Goal: Information Seeking & Learning: Check status

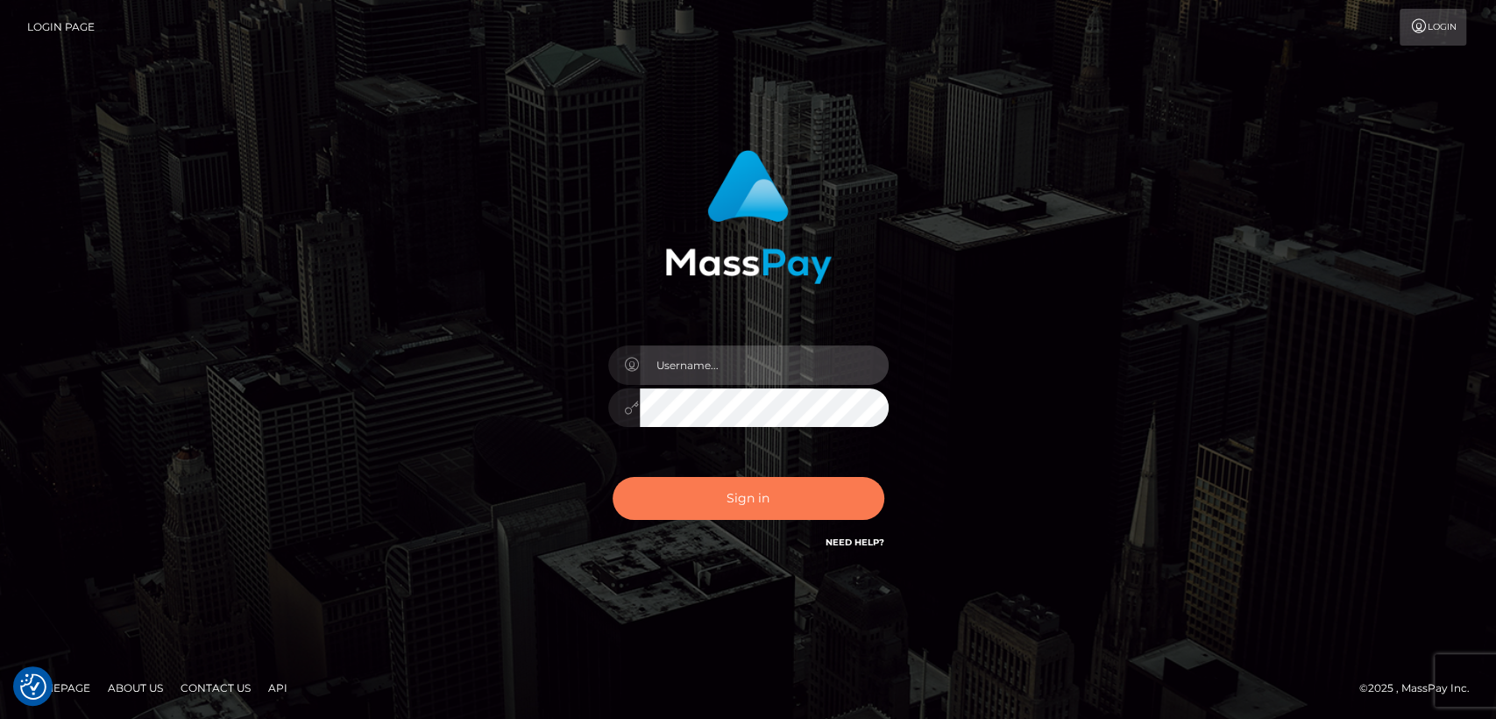
type input "nt.es"
click at [716, 502] on button "Sign in" at bounding box center [749, 498] width 272 height 43
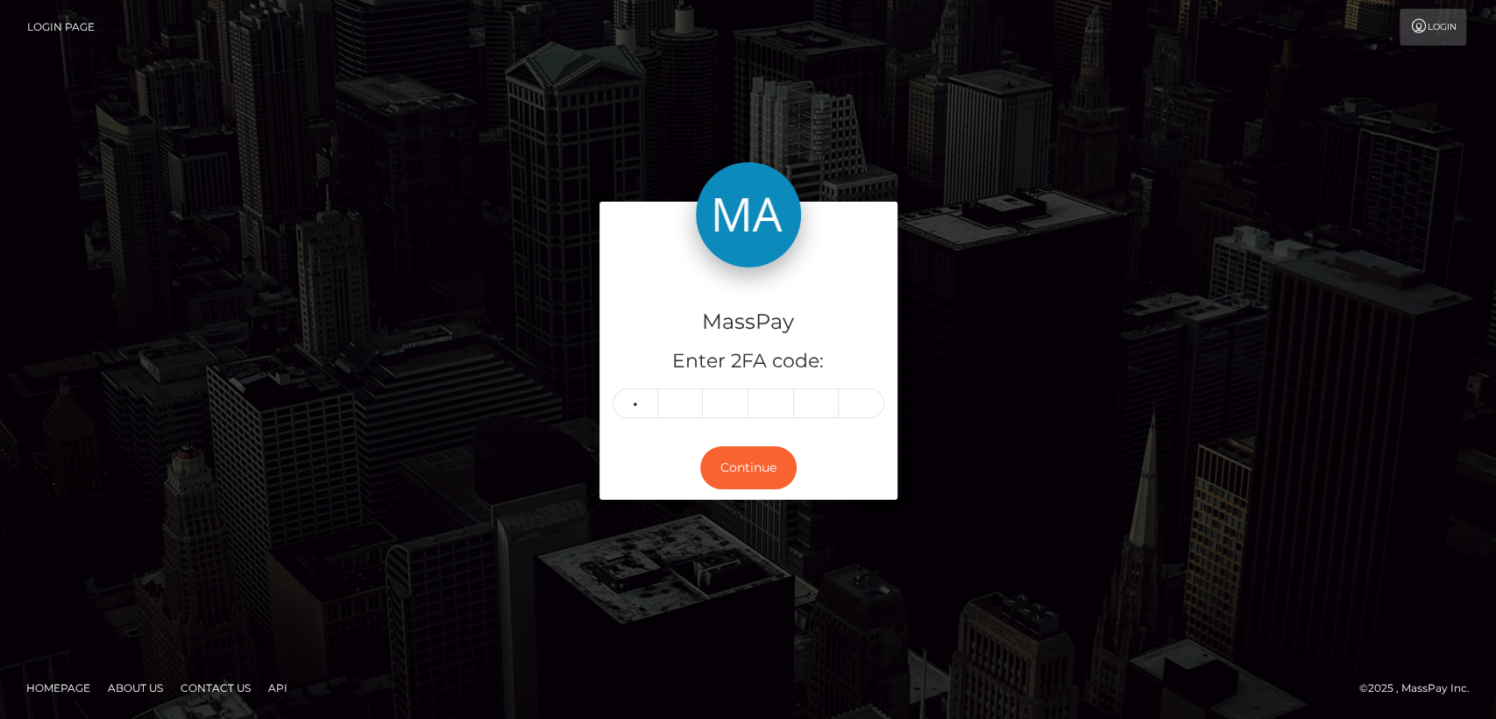
type input "6"
type input "2"
type input "4"
type input "5"
type input "0"
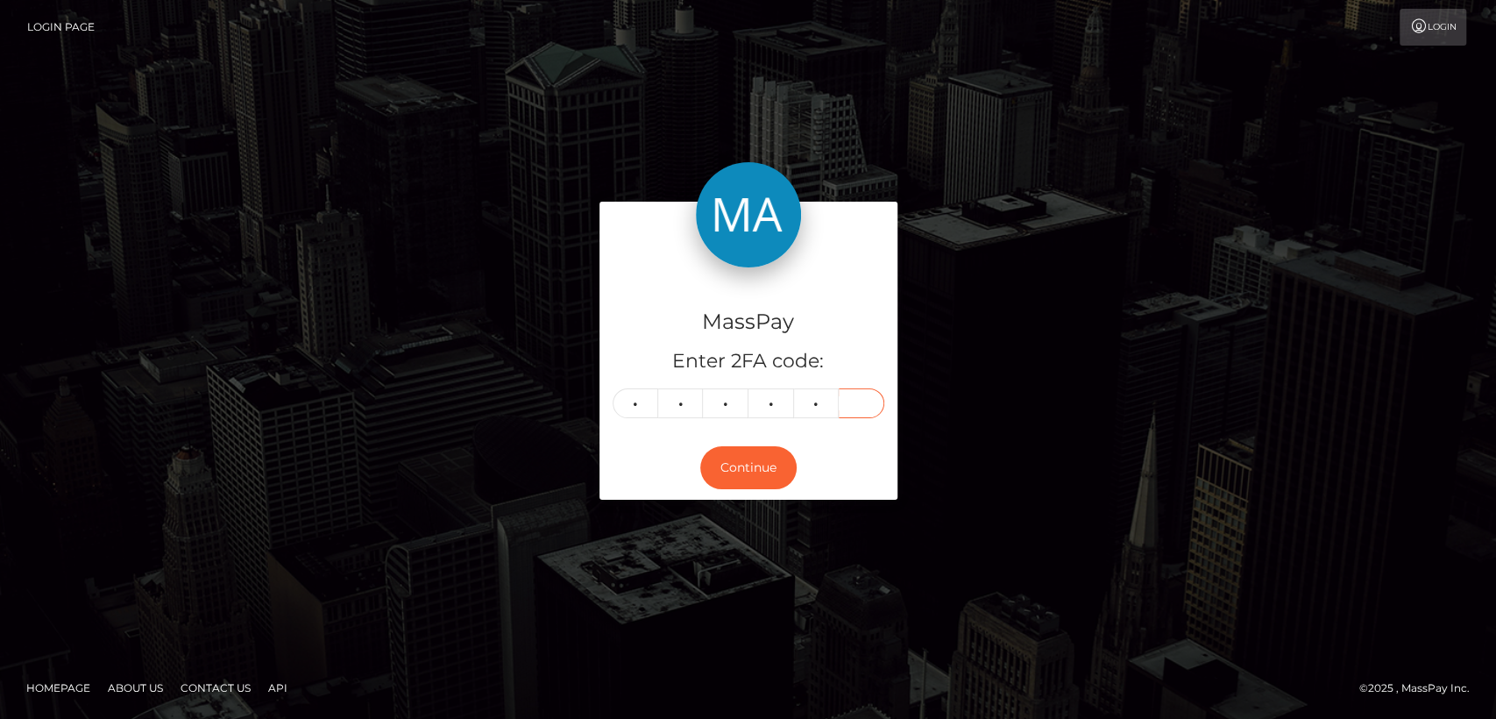
type input "1"
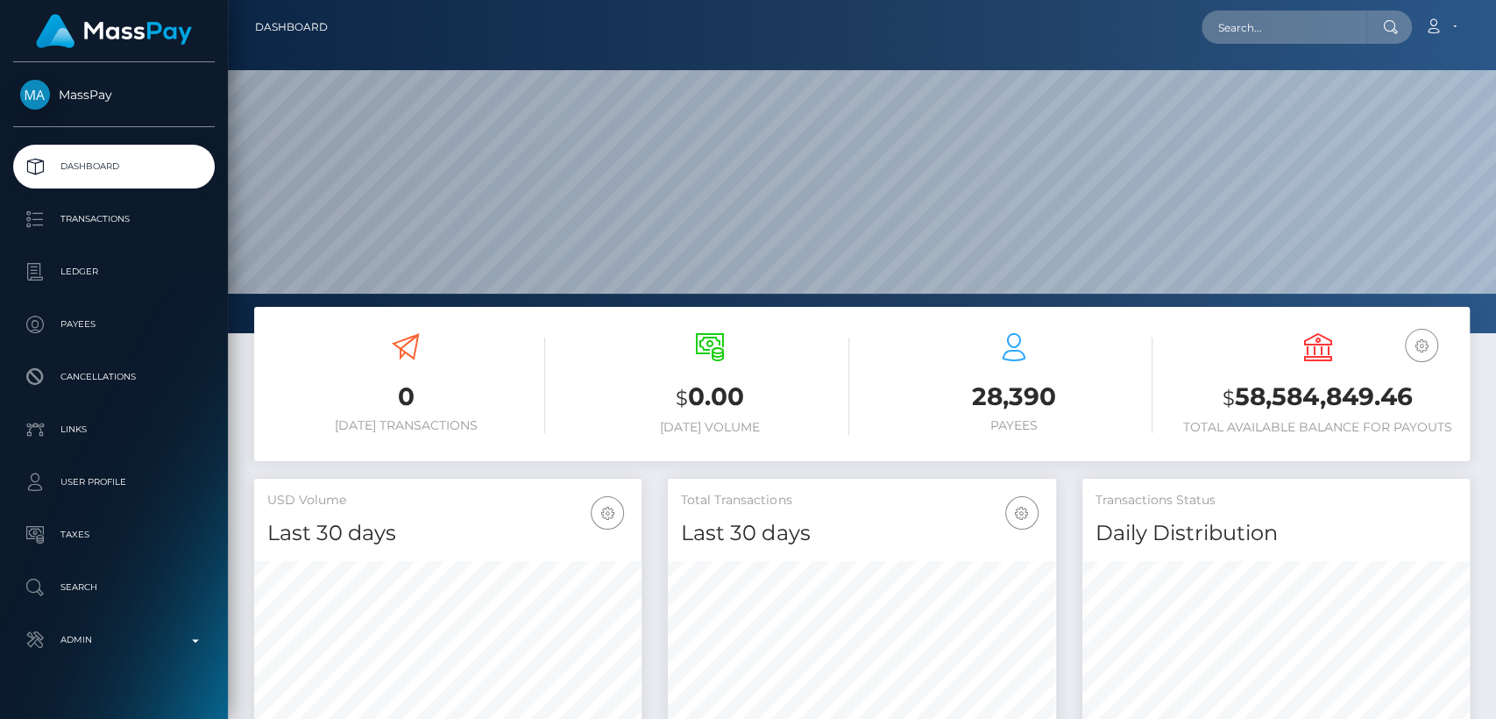
scroll to position [309, 387]
click at [1300, 32] on input "text" at bounding box center [1284, 27] width 165 height 33
paste input "sanyamamello@gmail.com"
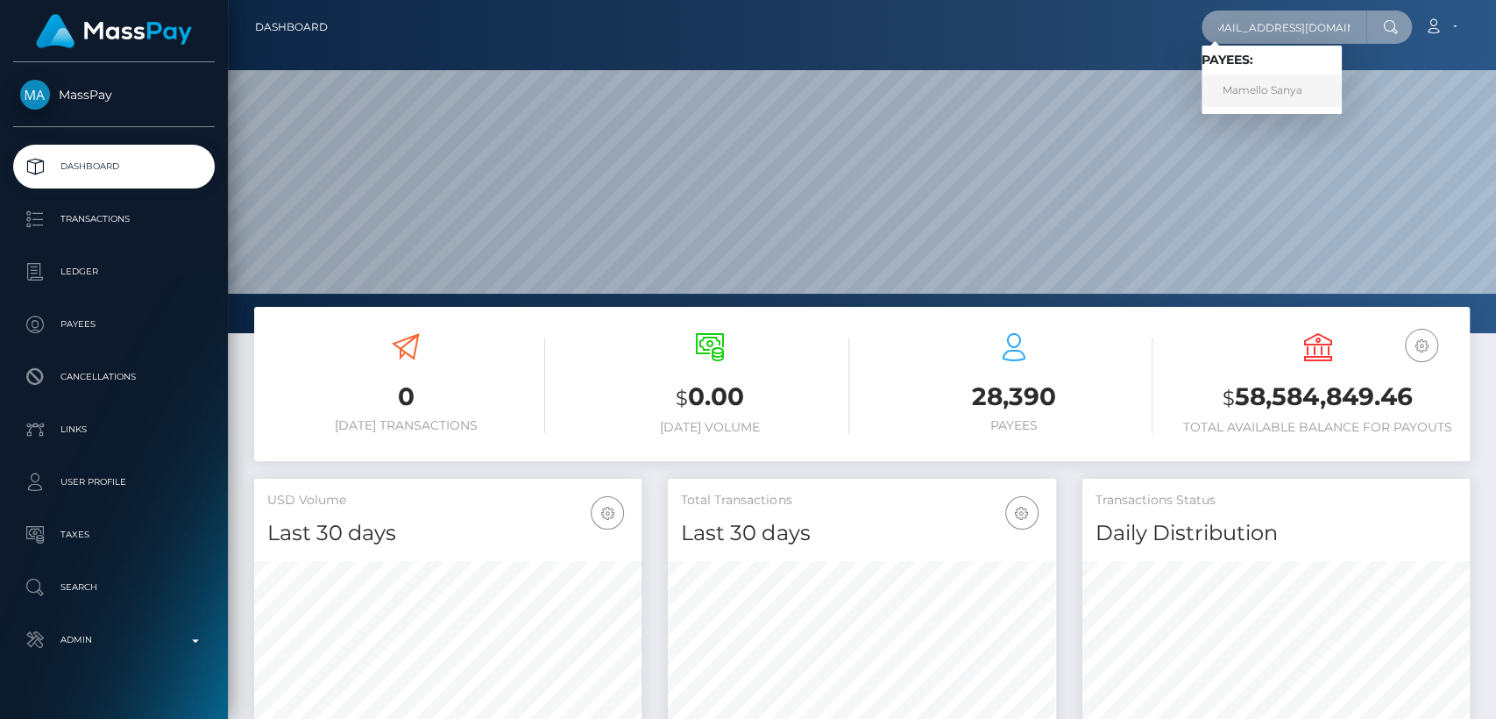
type input "[EMAIL_ADDRESS][DOMAIN_NAME]"
click at [1297, 89] on link "Mamello Sanya" at bounding box center [1272, 91] width 140 height 32
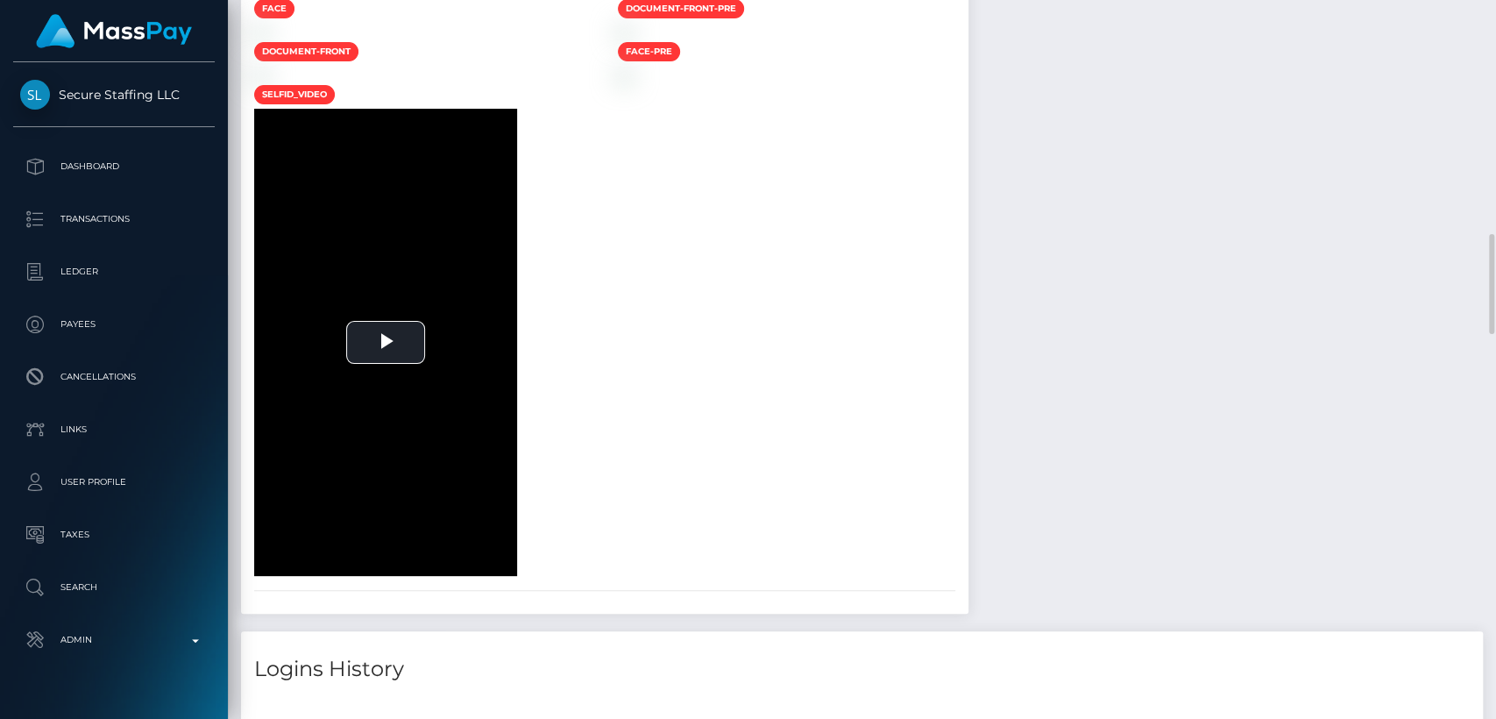
scroll to position [1651, 0]
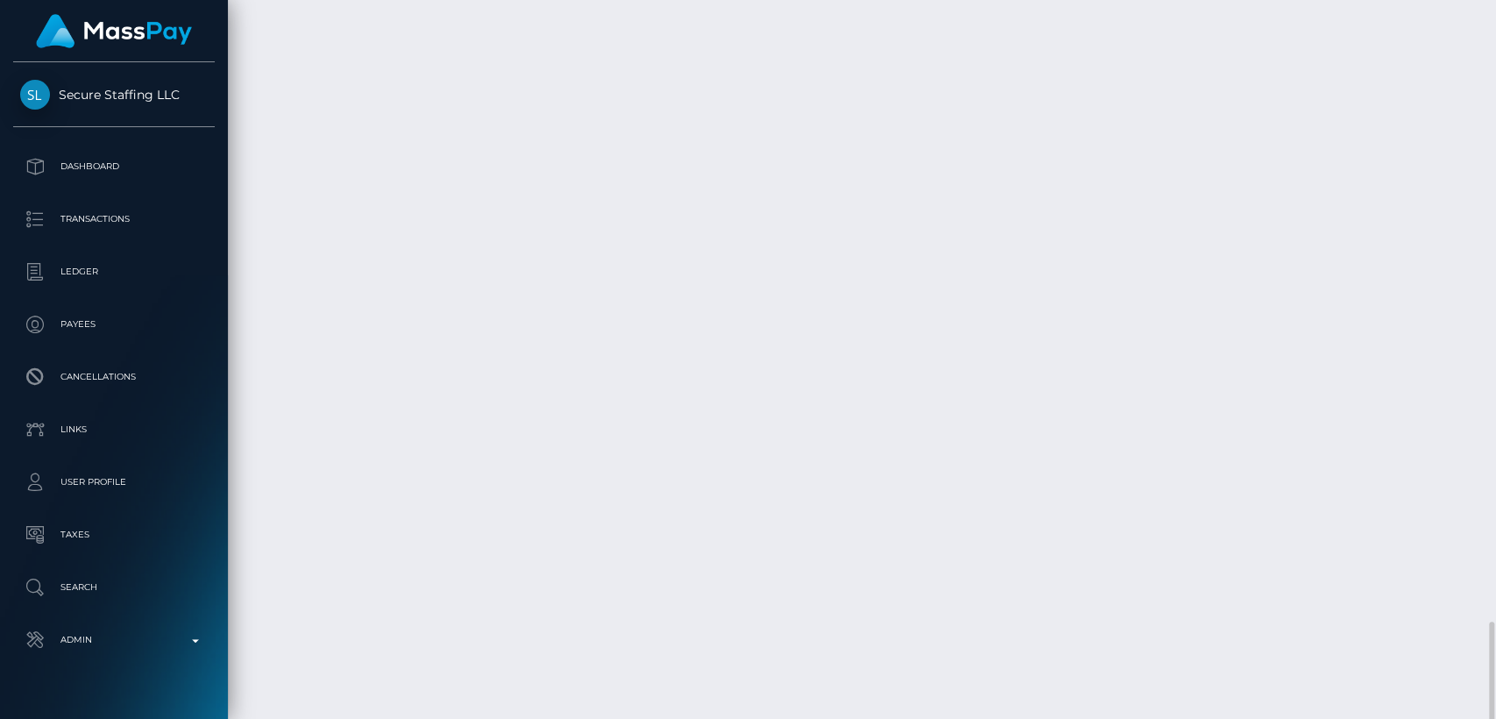
scroll to position [4432, 0]
drag, startPoint x: 792, startPoint y: 433, endPoint x: 464, endPoint y: 432, distance: 327.8
copy td "Confirmation: b2f07560-1581-4672-b2c3-242e1d9481d4"
drag, startPoint x: 260, startPoint y: 447, endPoint x: 341, endPoint y: 447, distance: 80.6
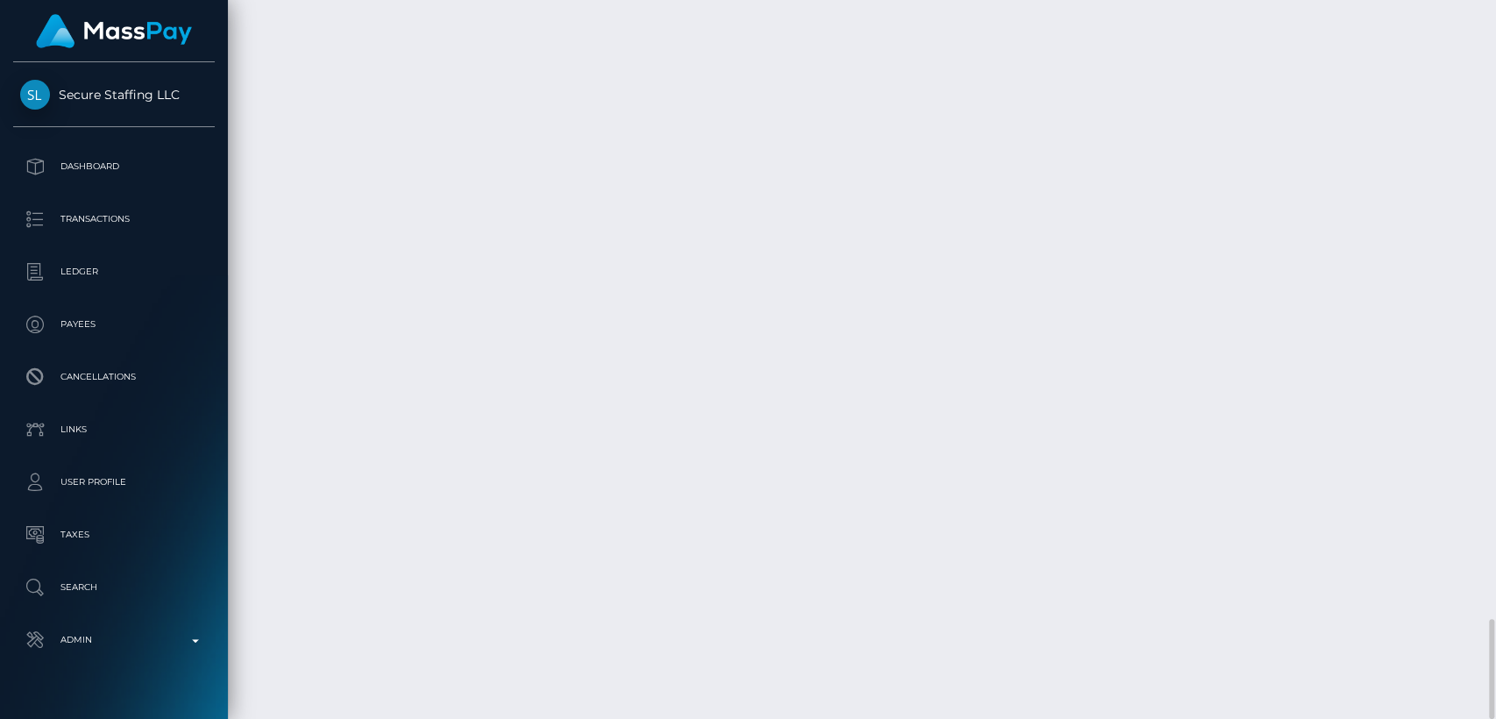
copy td "June 23, 2025"
drag, startPoint x: 694, startPoint y: 459, endPoint x: 697, endPoint y: 423, distance: 36.0
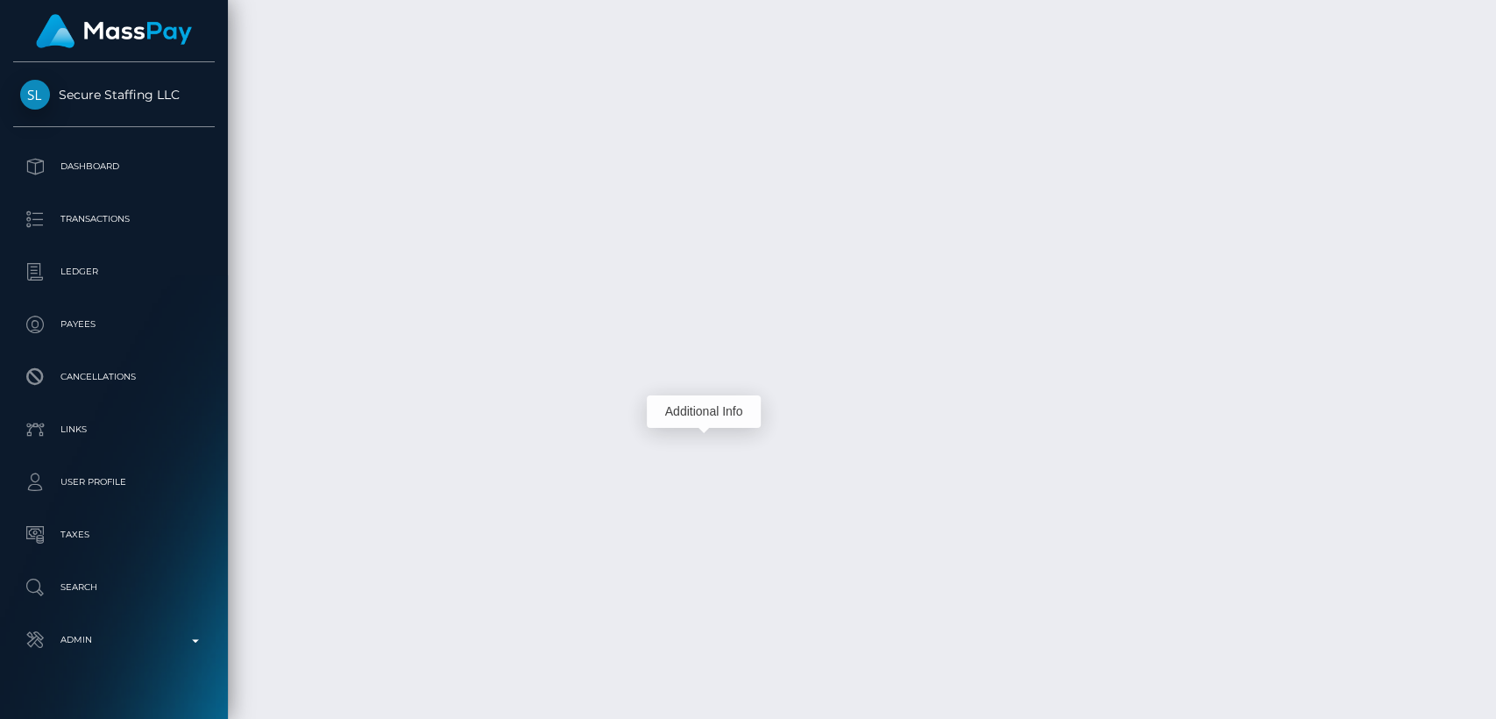
click at [697, 423] on div "Additional Info" at bounding box center [704, 411] width 114 height 32
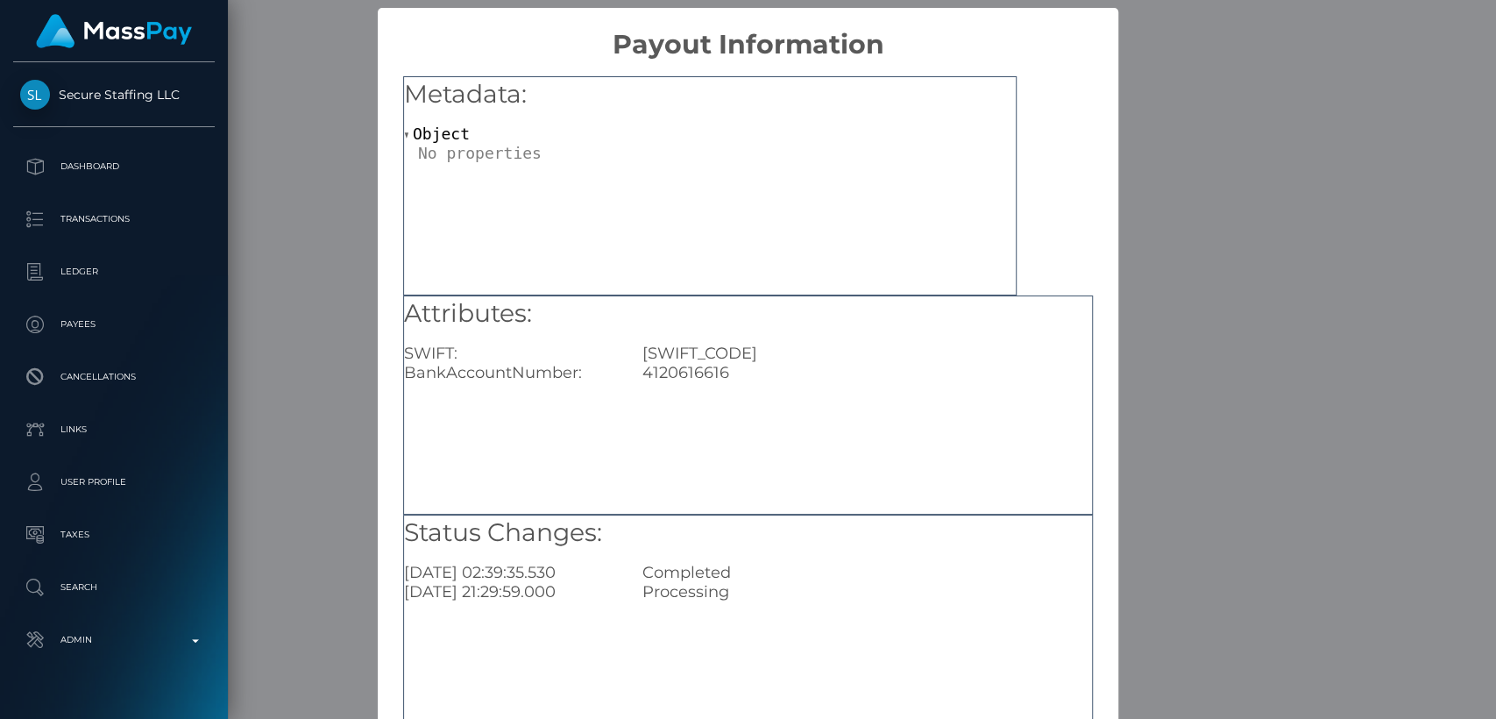
click at [678, 369] on div "4120616616" at bounding box center [867, 372] width 476 height 19
copy div "4120616616"
click at [1195, 90] on div "× Payout Information Metadata: Object Attributes: SWIFT: ABSAZAJJ BankAccountNu…" at bounding box center [748, 359] width 1496 height 719
click at [1195, 91] on div "× Payout Information Metadata: Object Attributes: SWIFT: ABSAZAJJ BankAccountNu…" at bounding box center [748, 359] width 1496 height 719
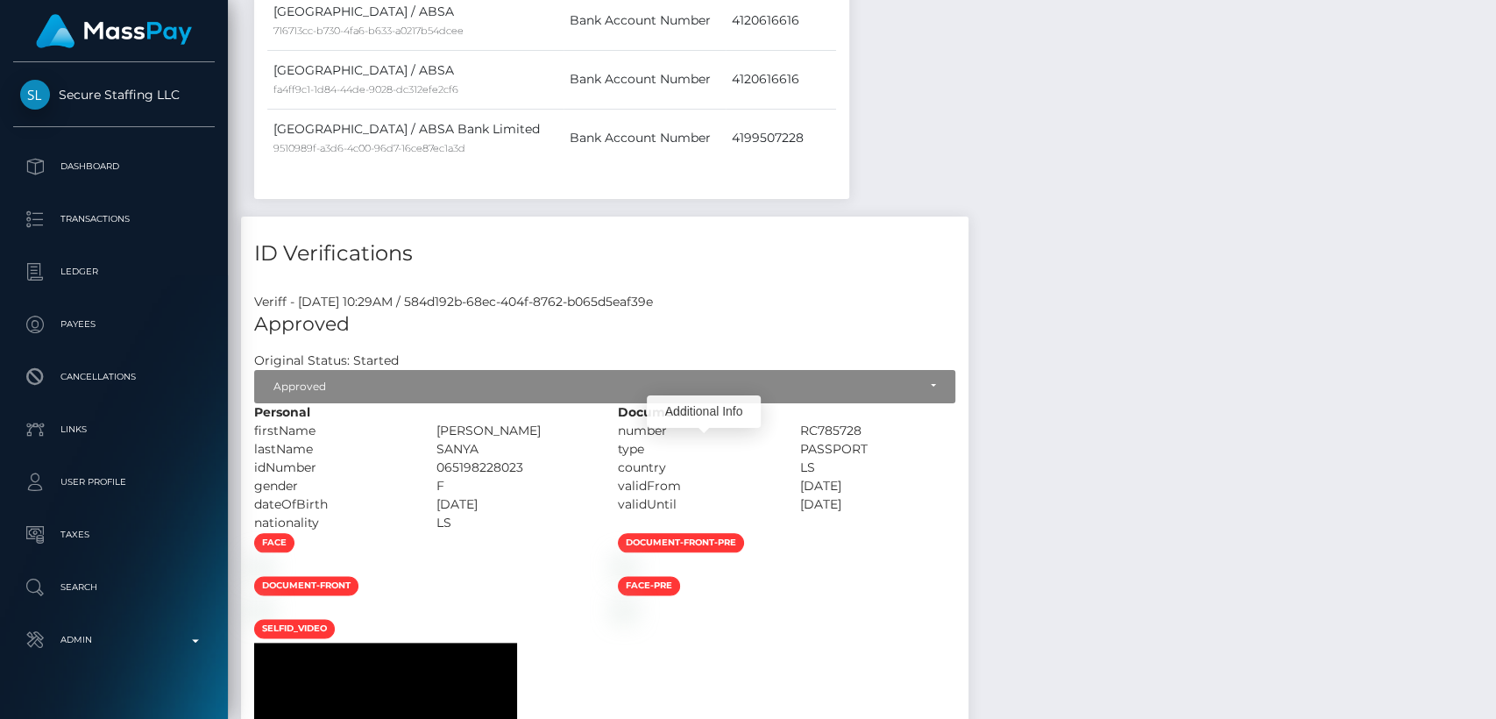
scroll to position [0, 0]
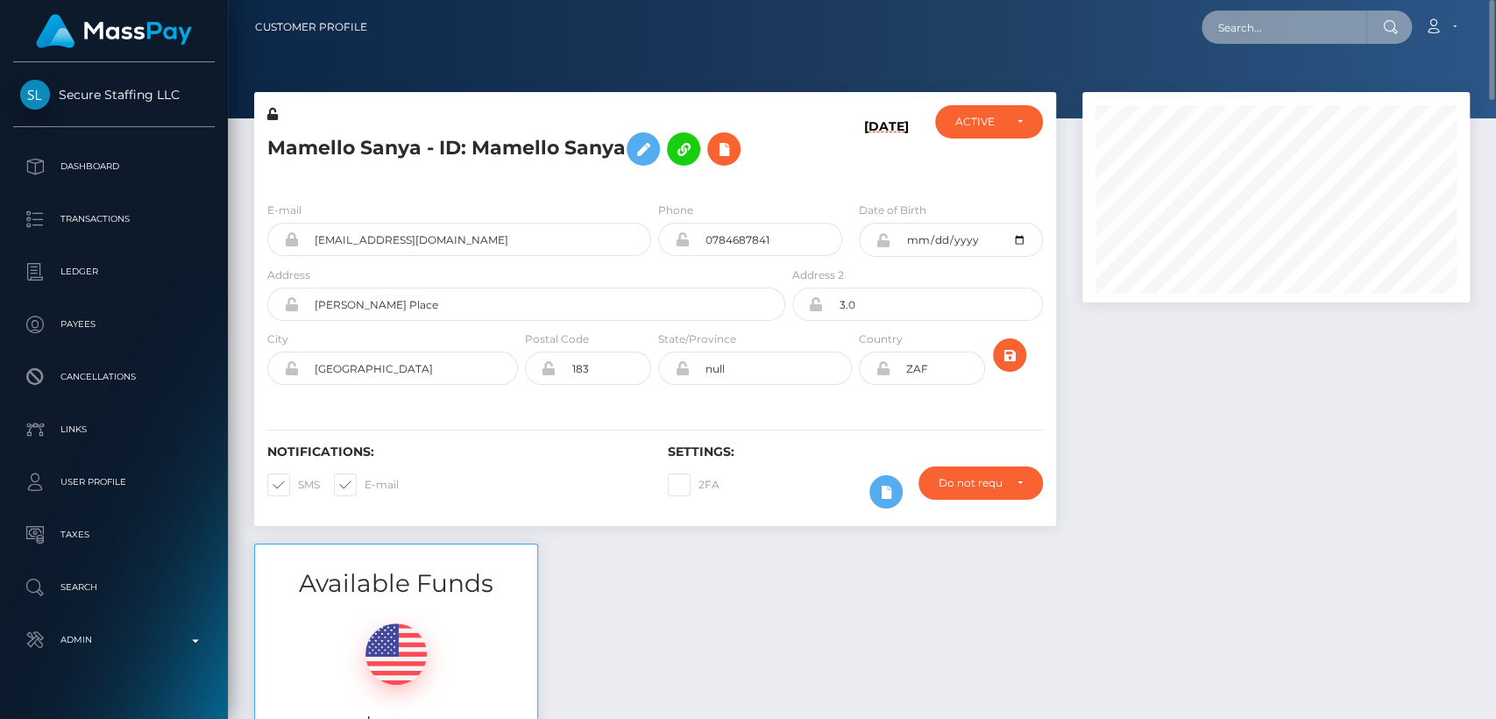
click at [1253, 42] on input "text" at bounding box center [1284, 27] width 165 height 33
paste input "model_maria@outlook.com"
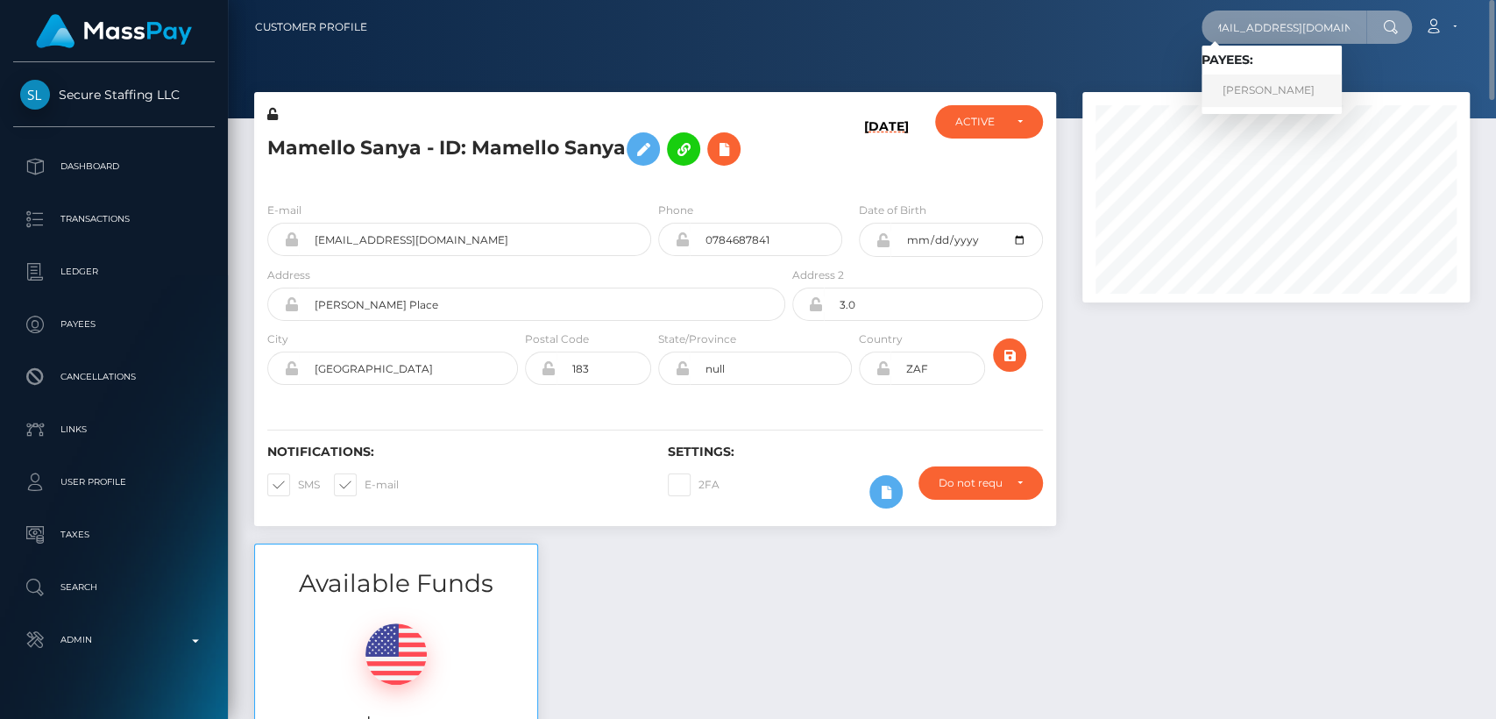
type input "model_maria@outlook.com"
click at [1242, 85] on link "Ryan Macgregor-Wright" at bounding box center [1272, 91] width 140 height 32
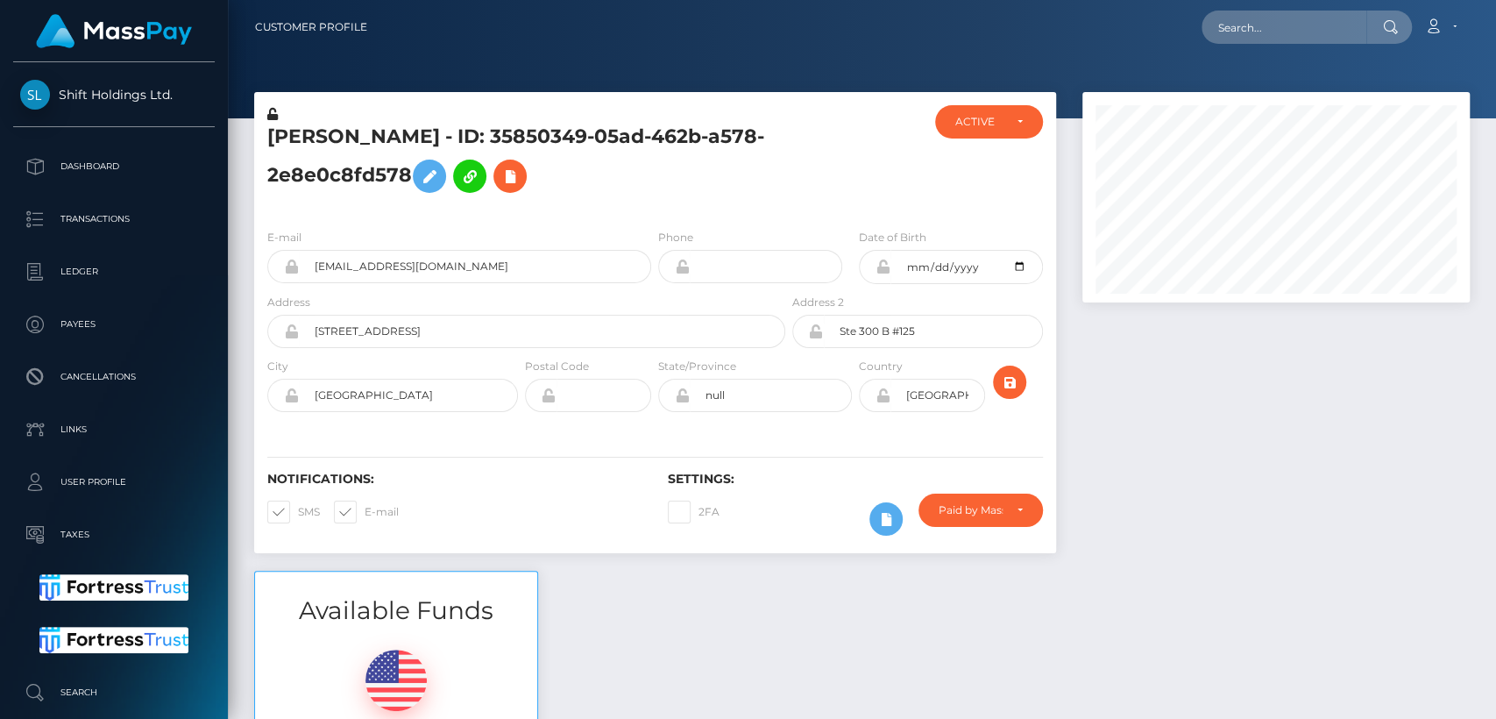
scroll to position [210, 387]
click at [1272, 33] on input "text" at bounding box center [1284, 27] width 165 height 33
paste input "[EMAIL_ADDRESS][DOMAIN_NAME]"
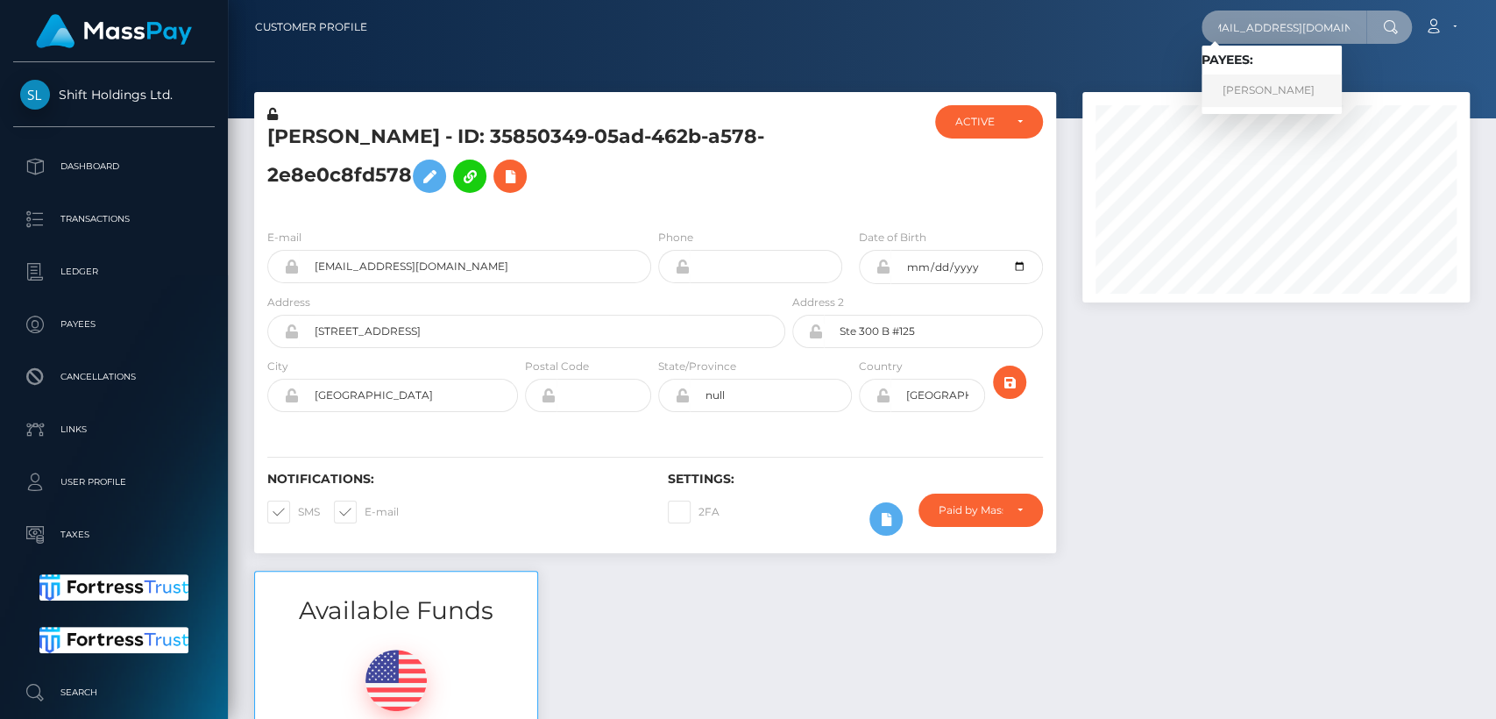
type input "[EMAIL_ADDRESS][DOMAIN_NAME]"
click at [1275, 97] on link "Ryan Macgregor-Wright" at bounding box center [1272, 91] width 140 height 32
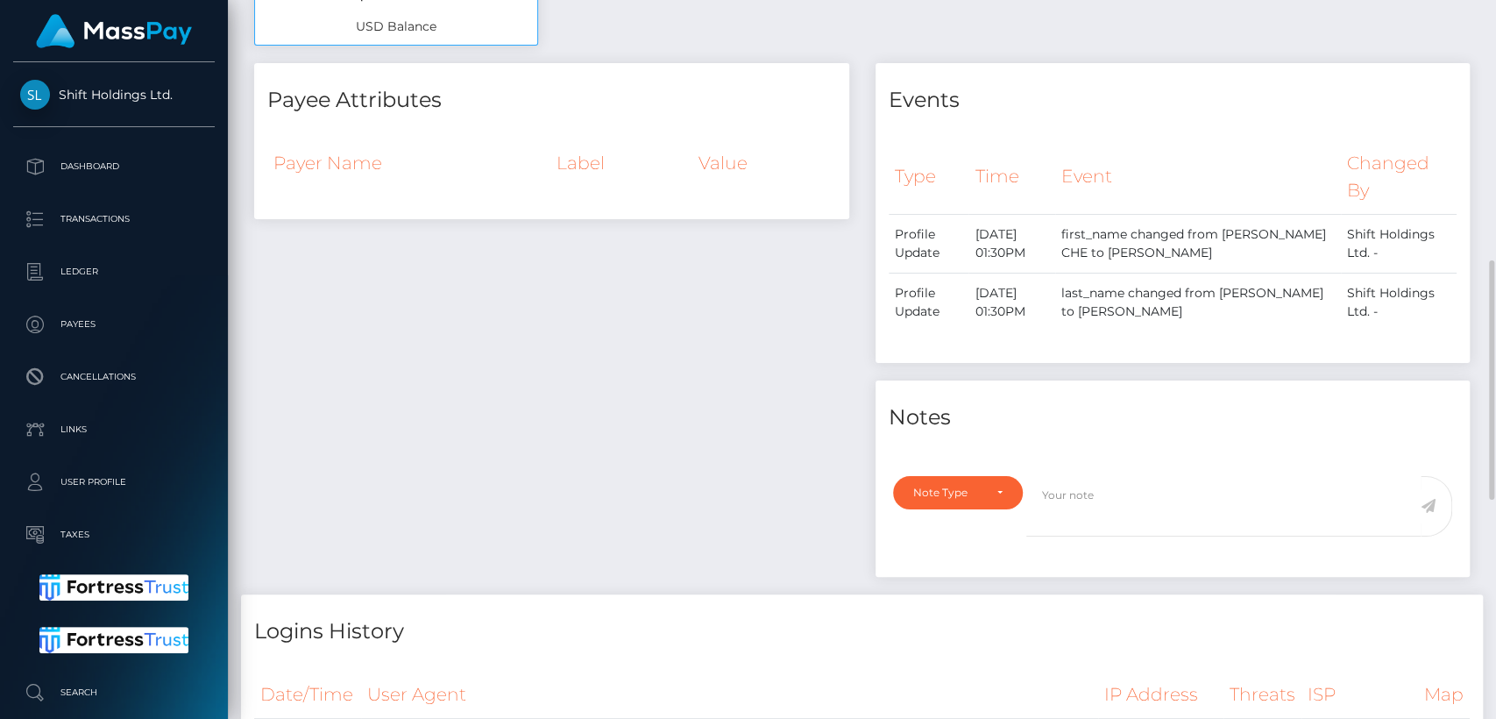
scroll to position [771, 0]
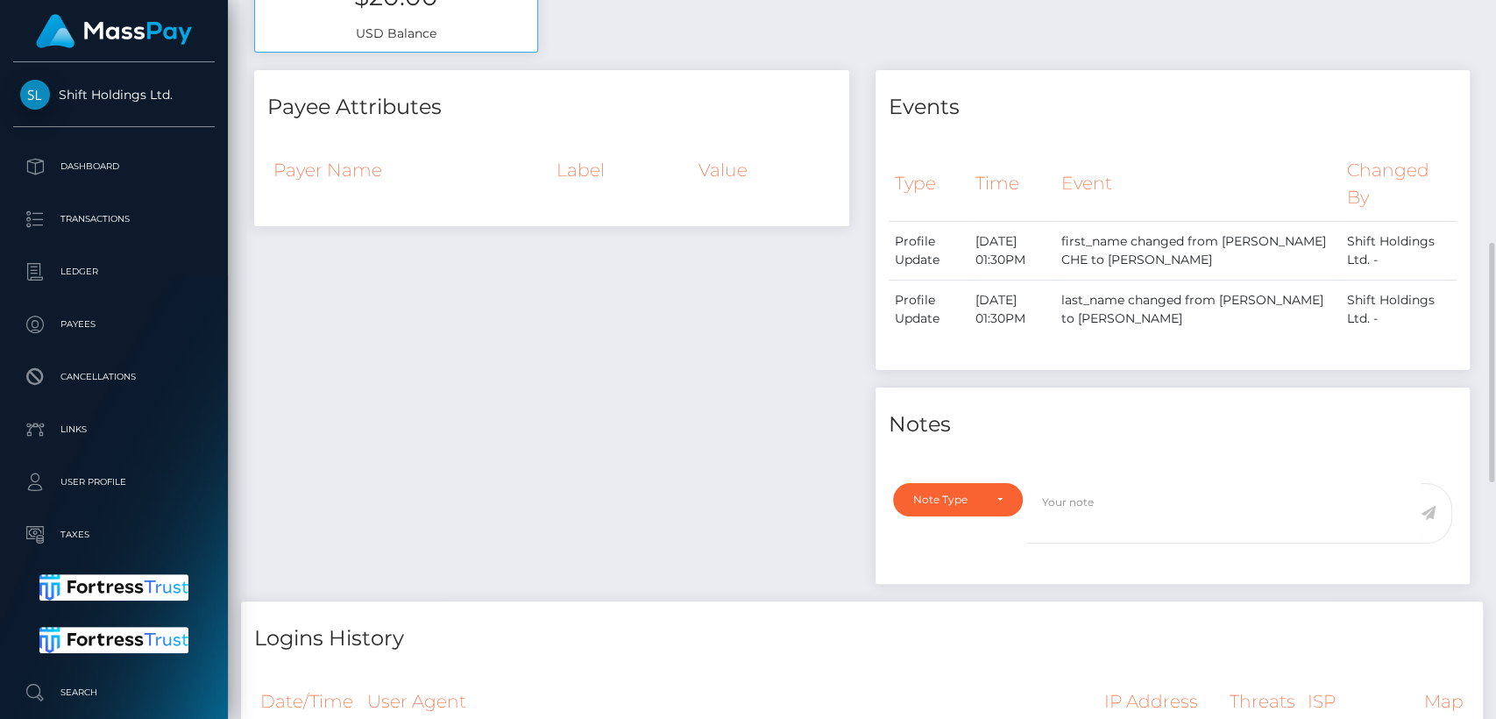
scroll to position [771, 0]
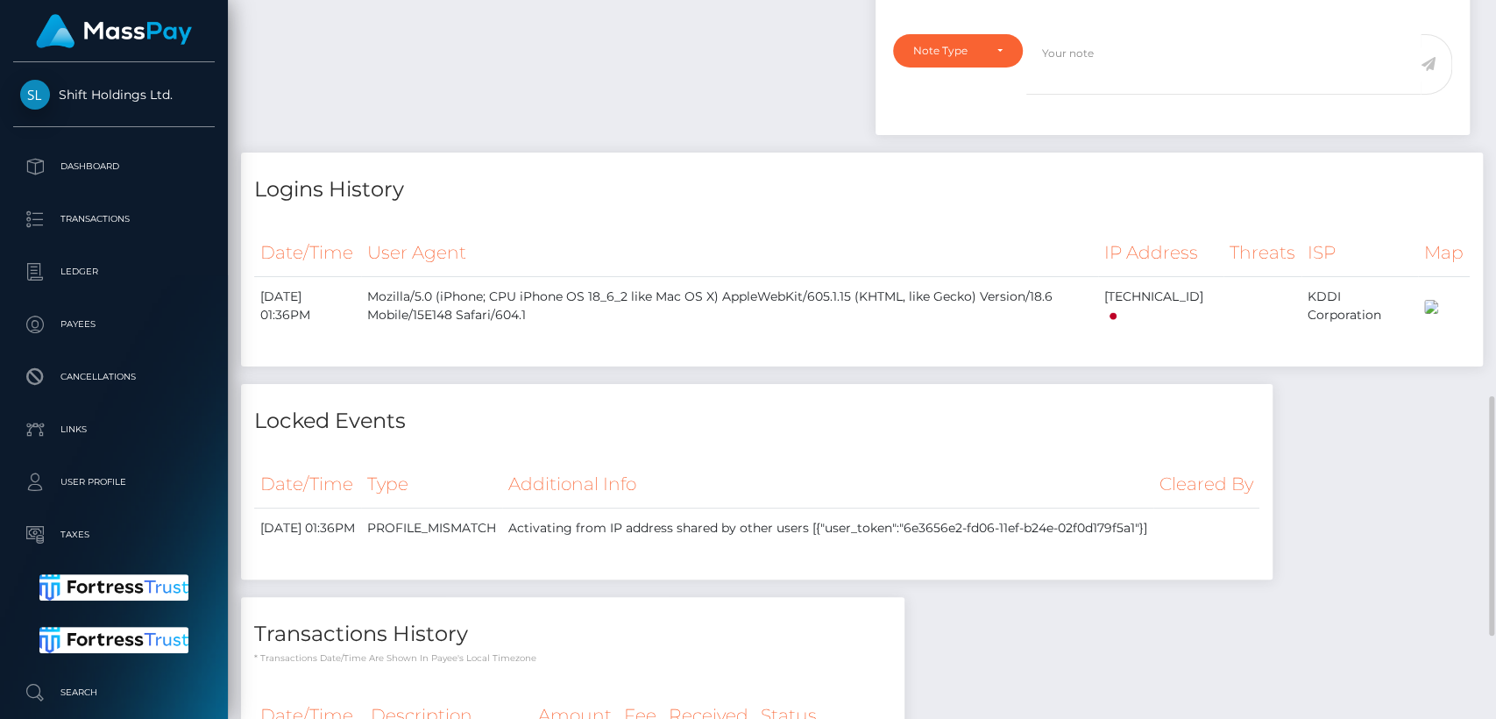
click at [757, 416] on div "Payee Attributes Payer Name Label Value Notes" at bounding box center [862, 228] width 1242 height 1215
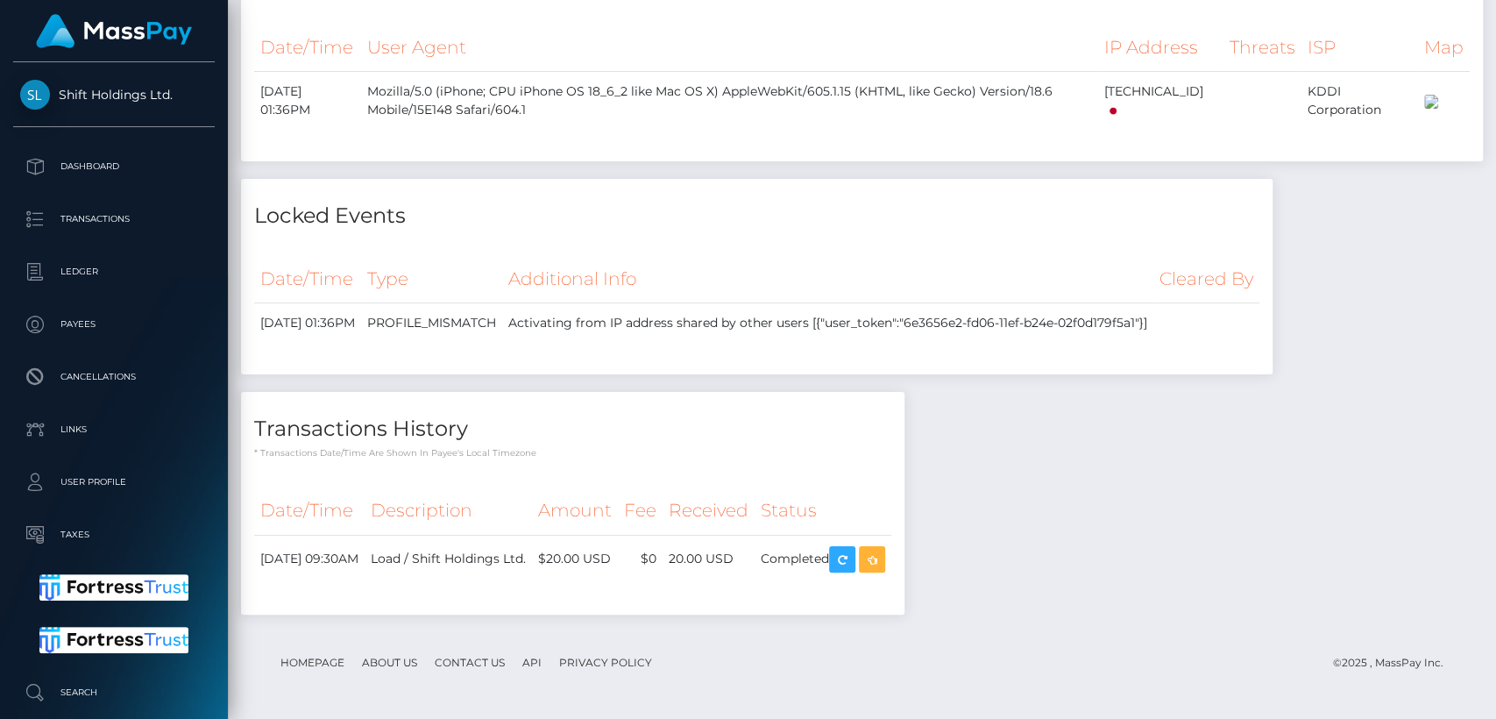
scroll to position [0, 0]
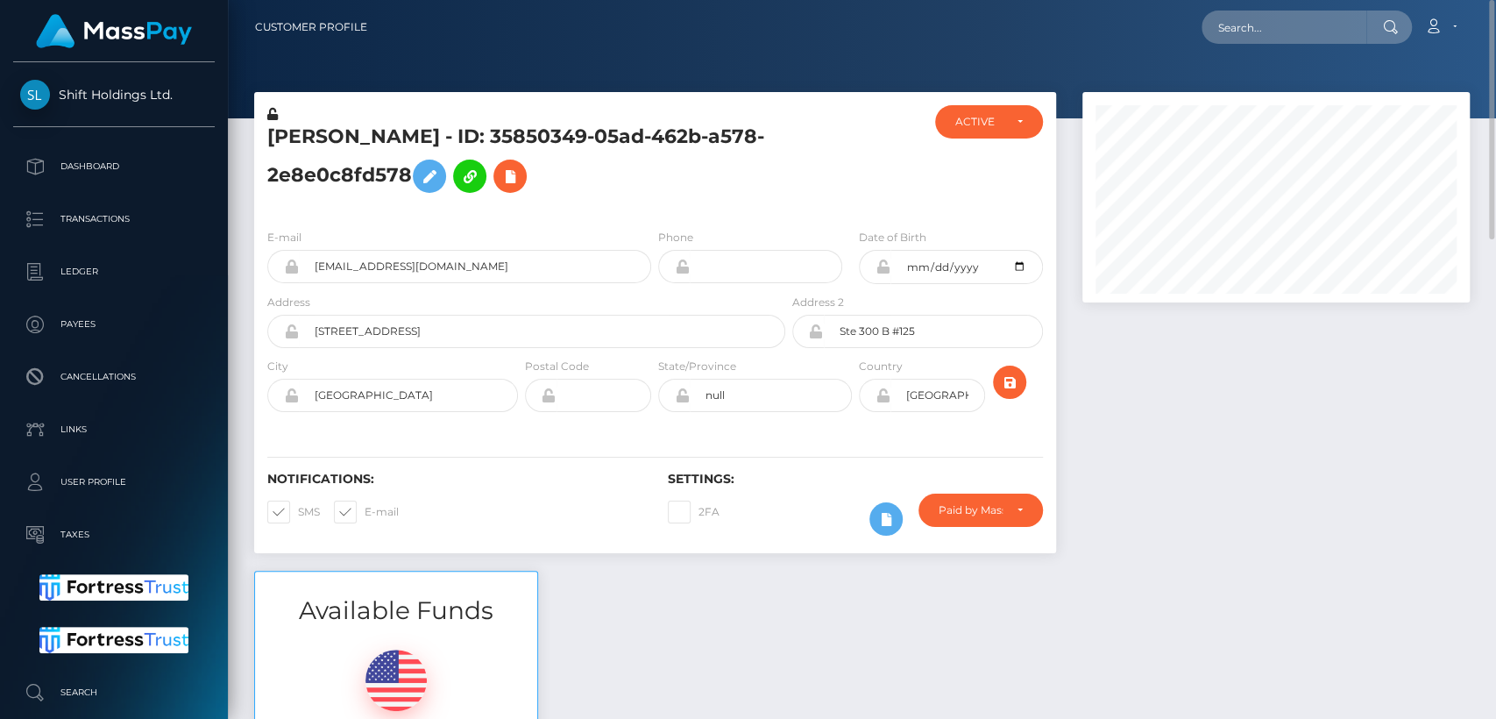
click at [289, 134] on h5 "[PERSON_NAME] - ID: 35850349-05ad-462b-a578-2e8e0c8fd578" at bounding box center [521, 163] width 508 height 78
copy h5 "[PERSON_NAME]"
click at [1246, 36] on input "text" at bounding box center [1284, 27] width 165 height 33
paste input "[PERSON_NAME][EMAIL_ADDRESS][DOMAIN_NAME]"
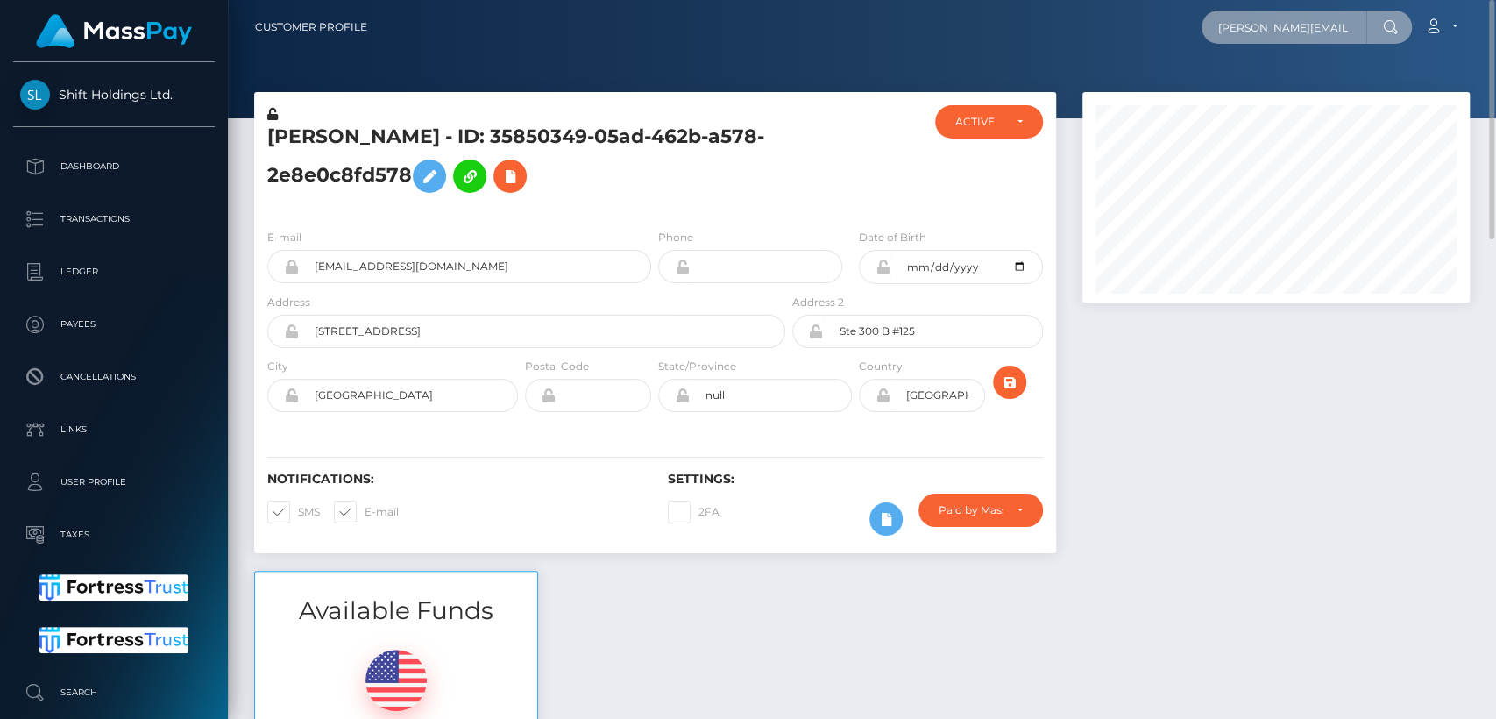
scroll to position [0, 9]
type input "[PERSON_NAME][EMAIL_ADDRESS][DOMAIN_NAME]"
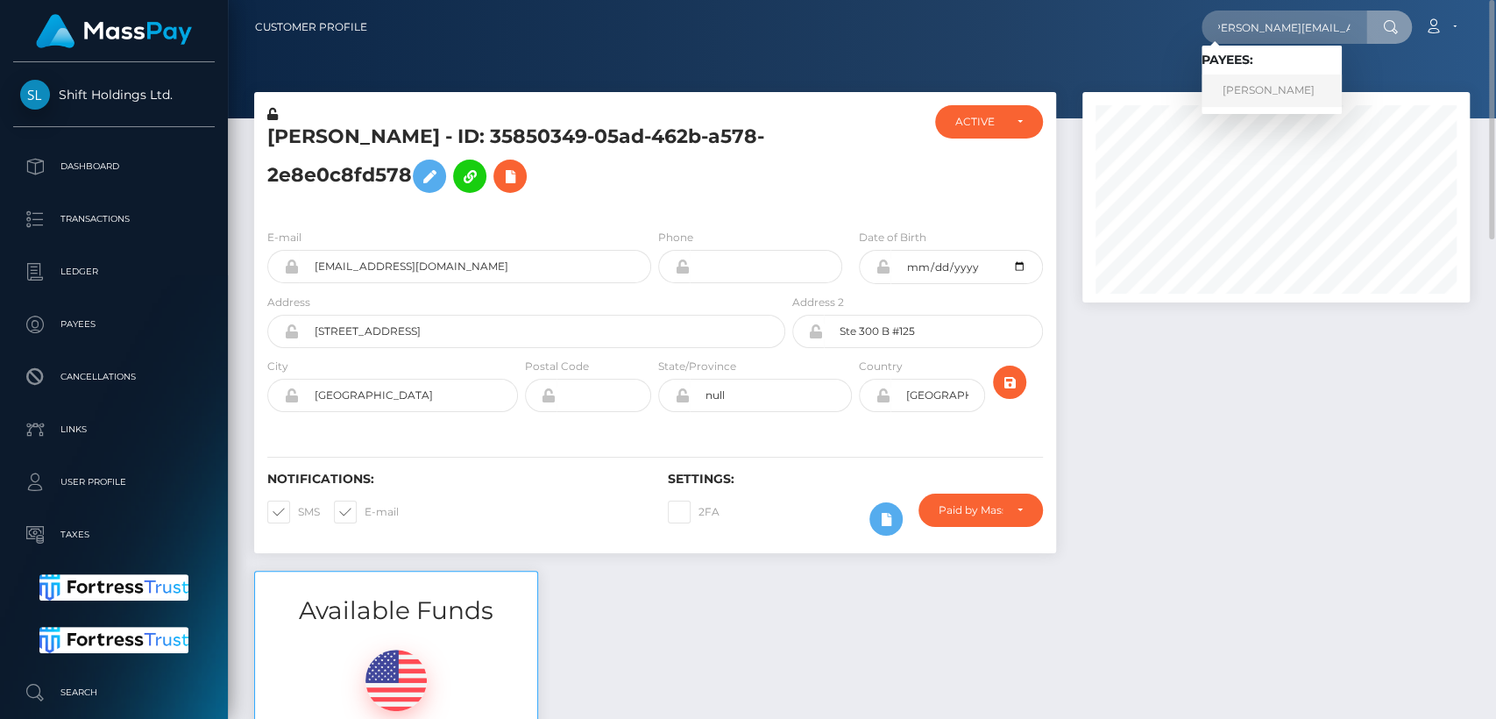
scroll to position [0, 0]
click at [1220, 89] on link "ZOICA PETCU" at bounding box center [1272, 91] width 140 height 32
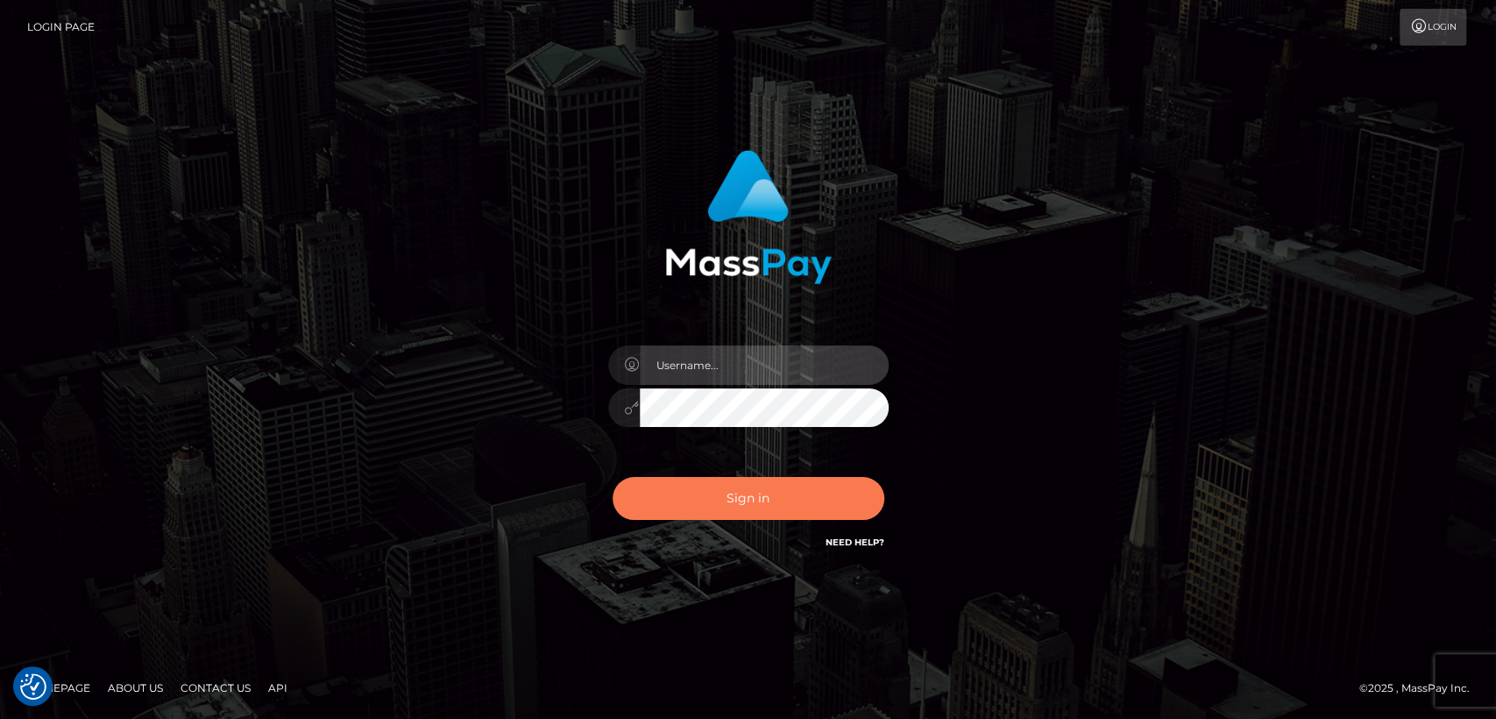
type input "nt.es"
click at [659, 493] on button "Sign in" at bounding box center [749, 498] width 272 height 43
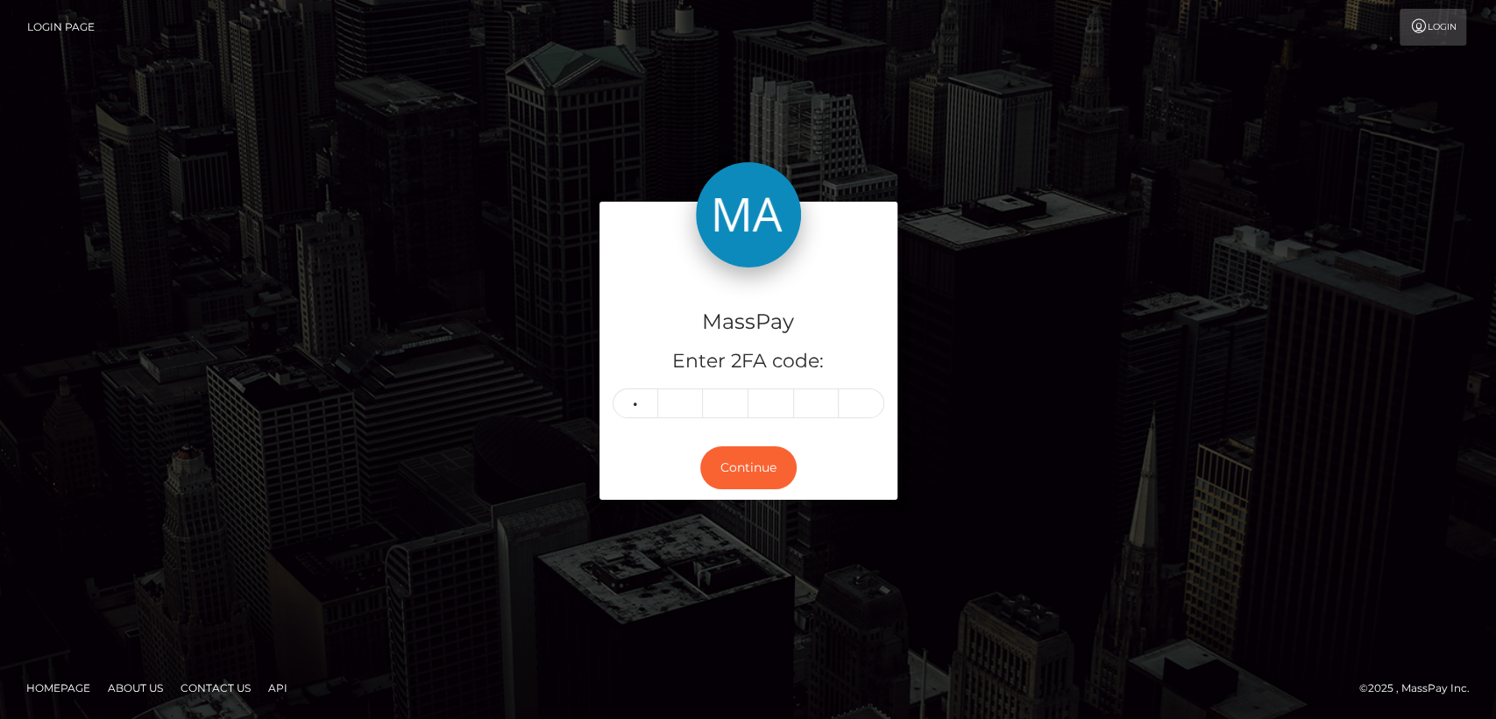
type input "2"
type input "0"
type input "3"
type input "4"
type input "8"
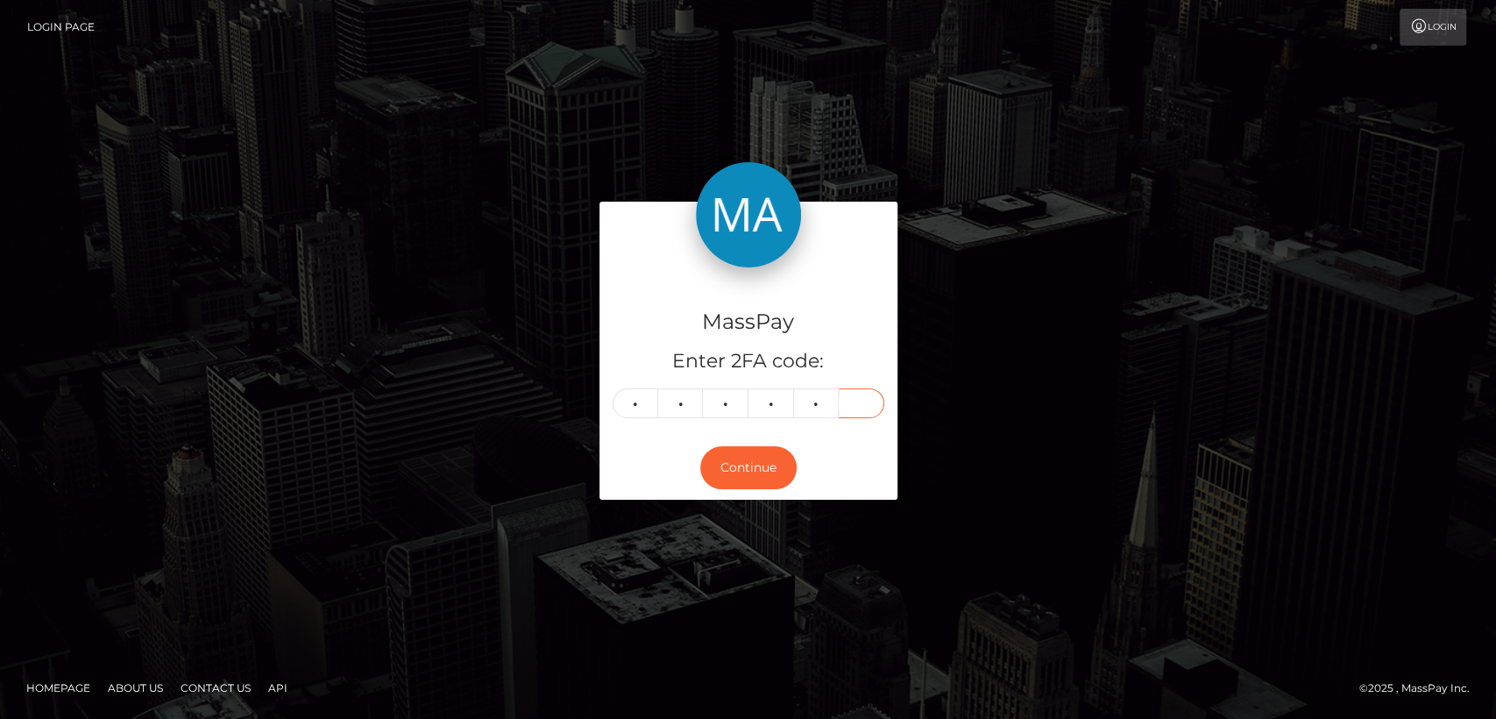
type input "9"
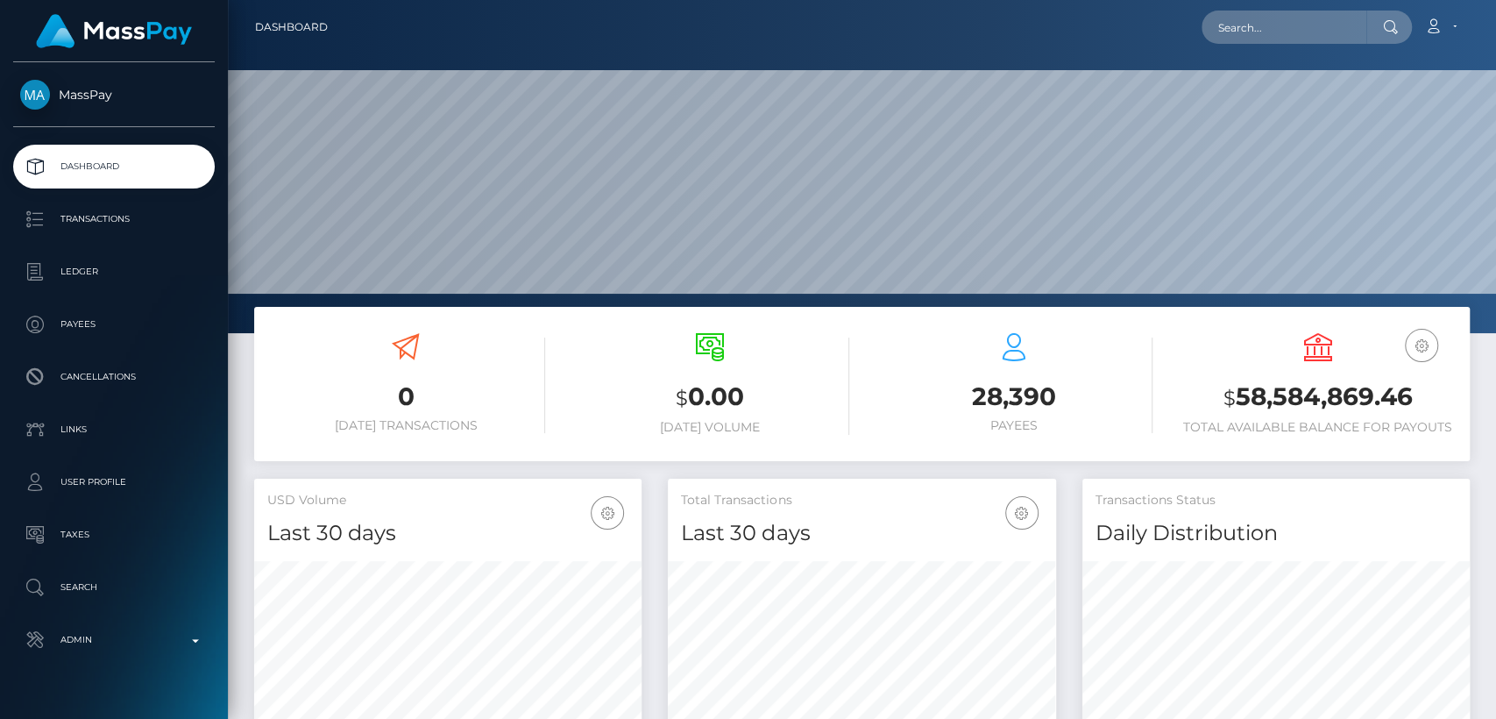
scroll to position [309, 387]
click at [1274, 24] on input "text" at bounding box center [1284, 27] width 165 height 33
paste input "karakarolcia11@wp.pl"
click at [1275, 25] on input "karakarolcia11@wp.pl" at bounding box center [1284, 27] width 165 height 33
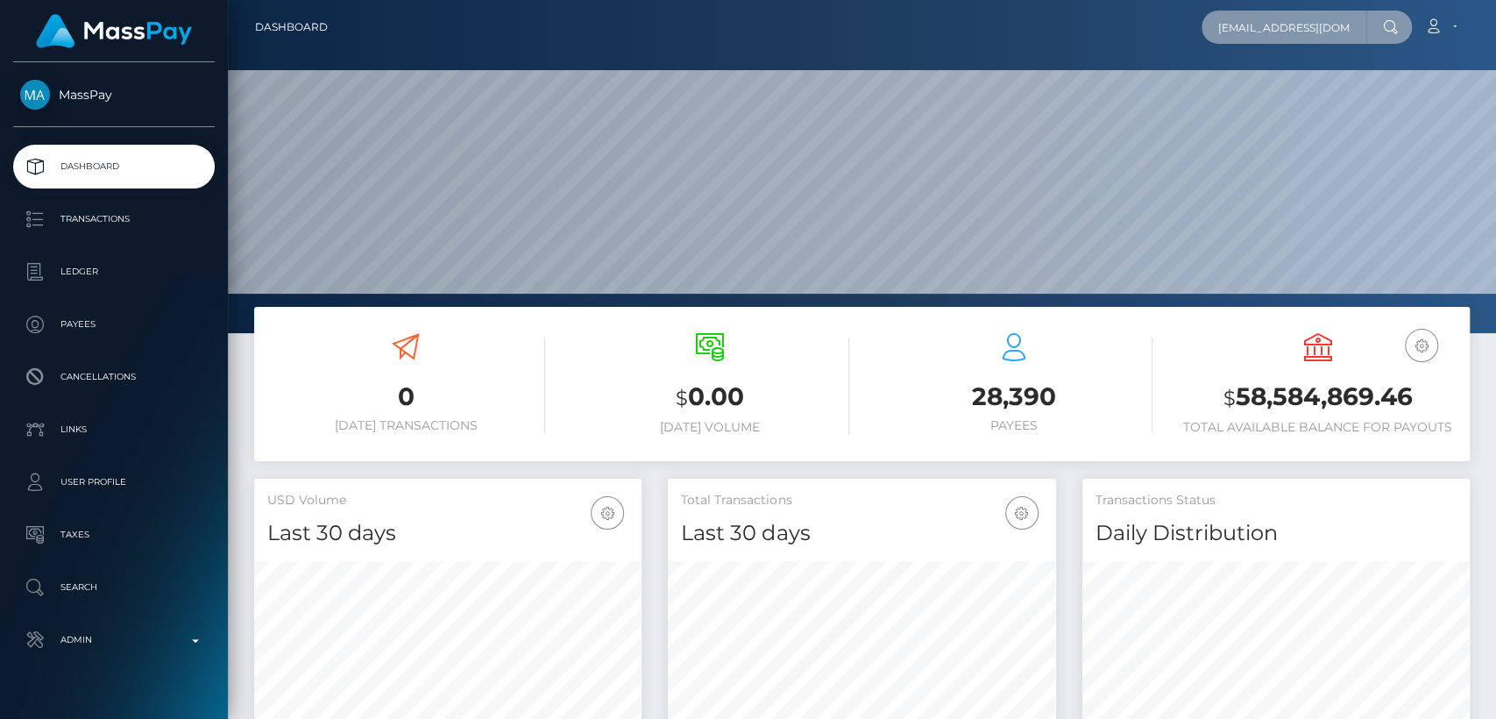
click at [1275, 25] on input "karakarolcia11@wp.pl" at bounding box center [1284, 27] width 165 height 33
paste input "gmail.com"
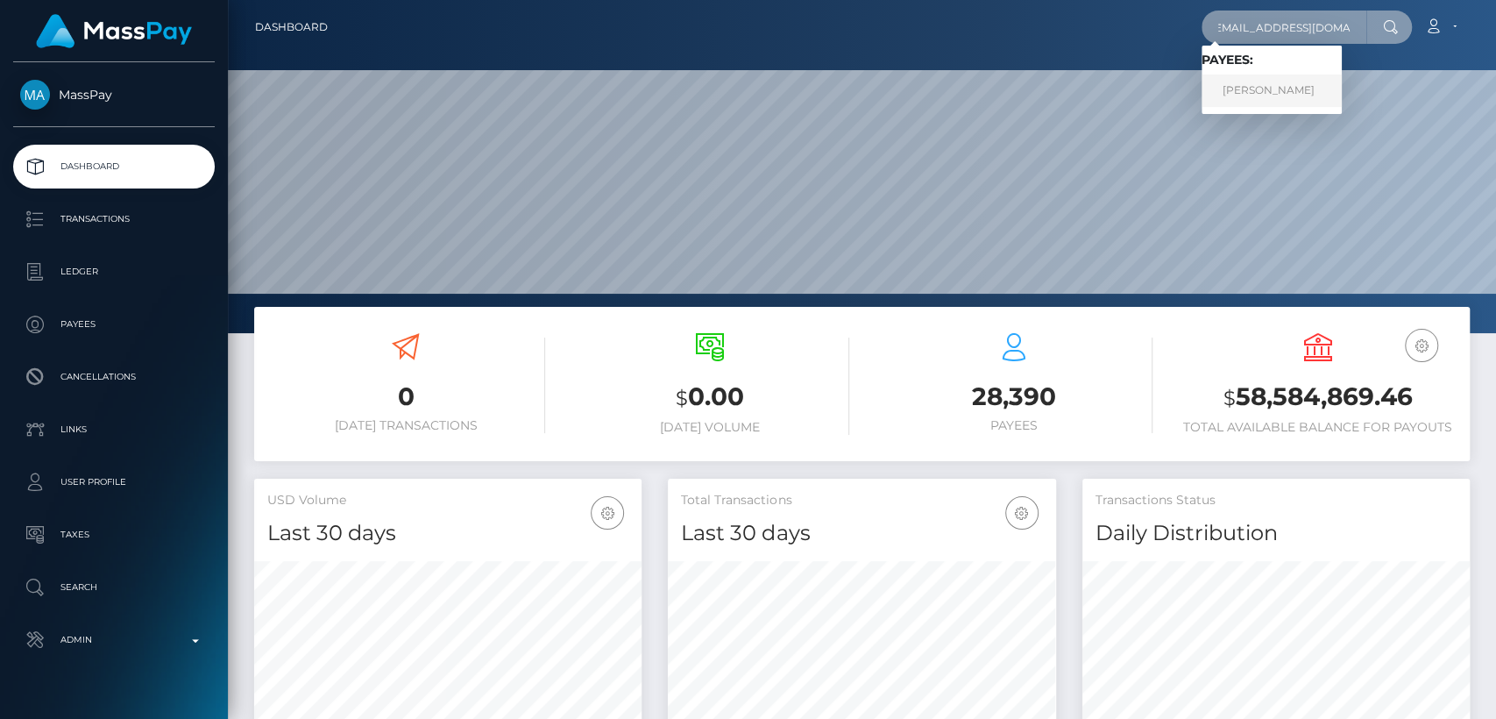
type input "[EMAIL_ADDRESS][DOMAIN_NAME]"
click at [1300, 87] on link "Karolina Kowalska" at bounding box center [1272, 91] width 140 height 32
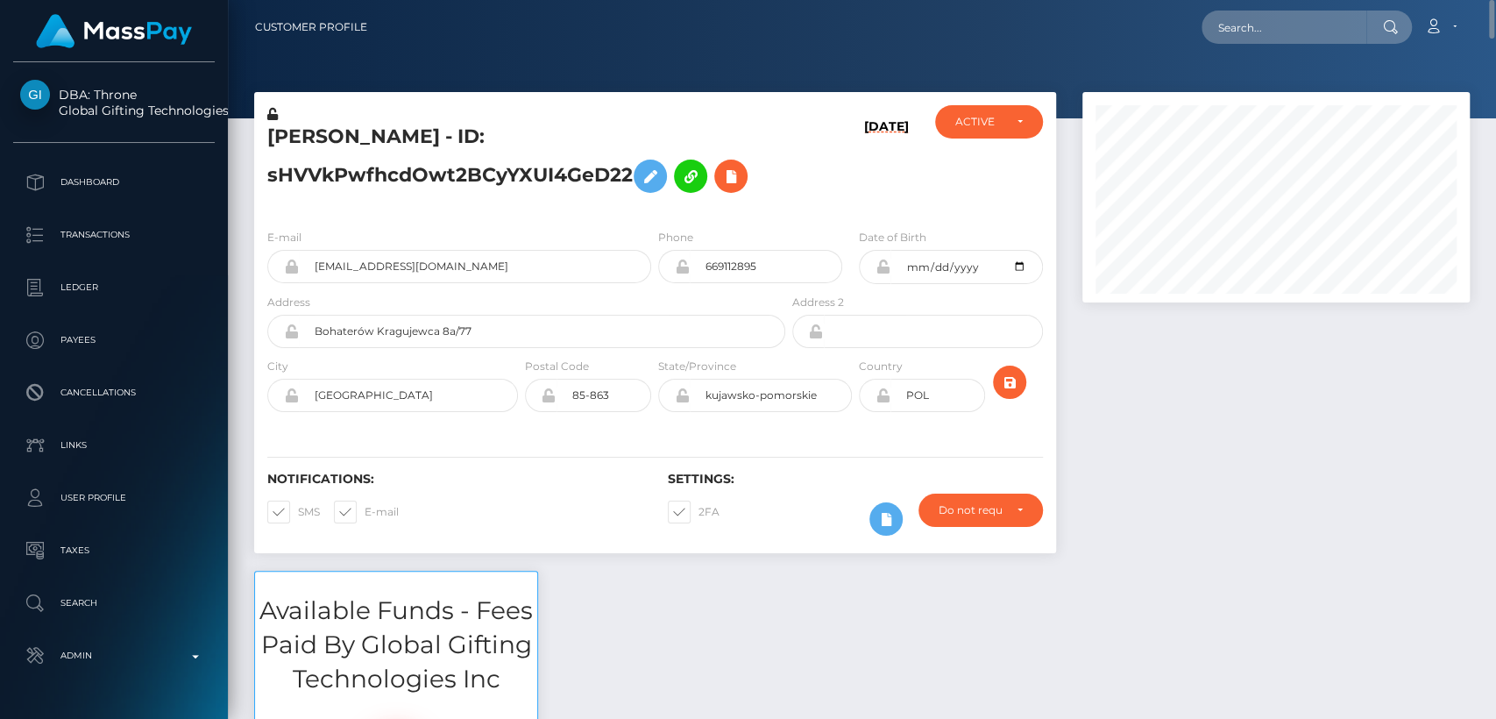
click at [289, 140] on h5 "[PERSON_NAME] - ID: sHVVkPwfhcdOwt2BCyYXUI4GeD22" at bounding box center [521, 163] width 508 height 78
copy h5 "[PERSON_NAME]"
click at [1255, 30] on input "text" at bounding box center [1284, 27] width 165 height 33
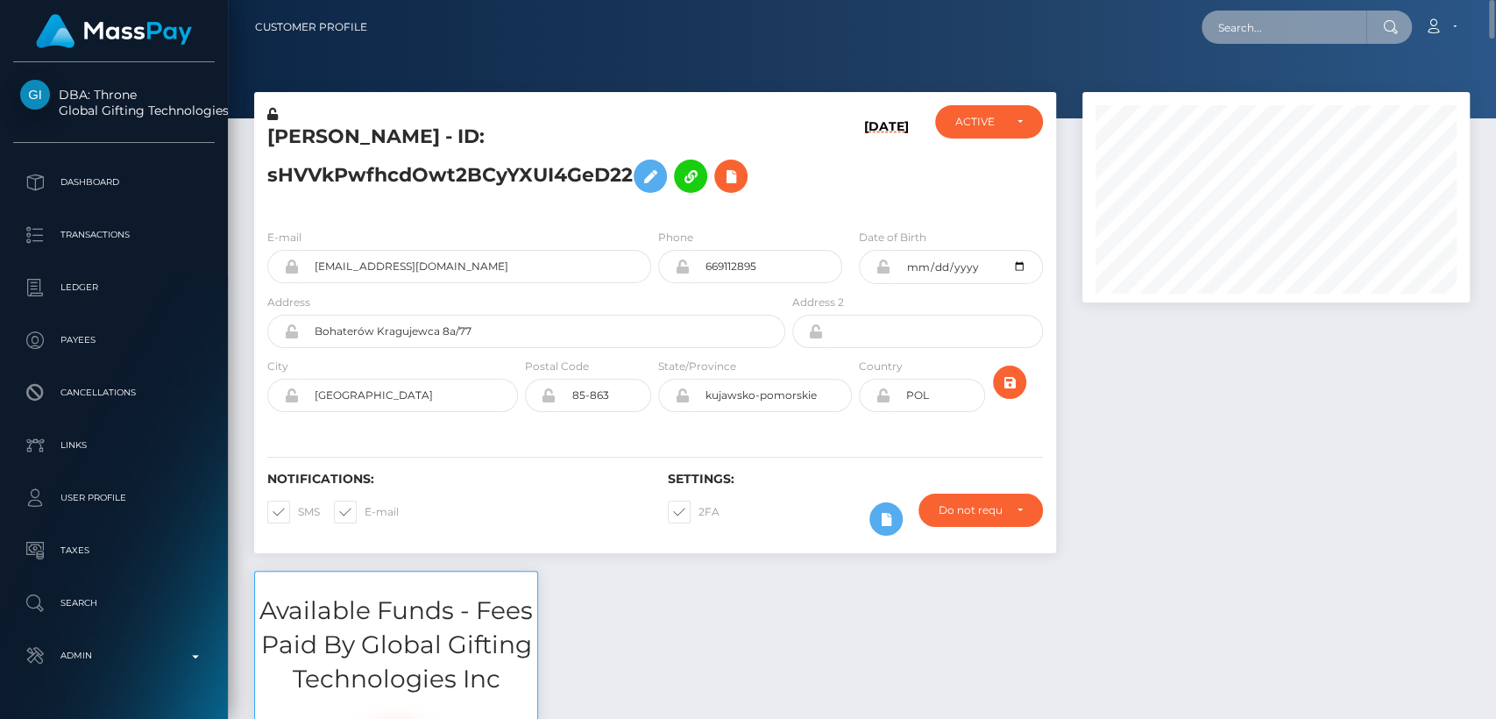
paste input "[EMAIL_ADDRESS][DOMAIN_NAME]"
type input "[EMAIL_ADDRESS][DOMAIN_NAME]"
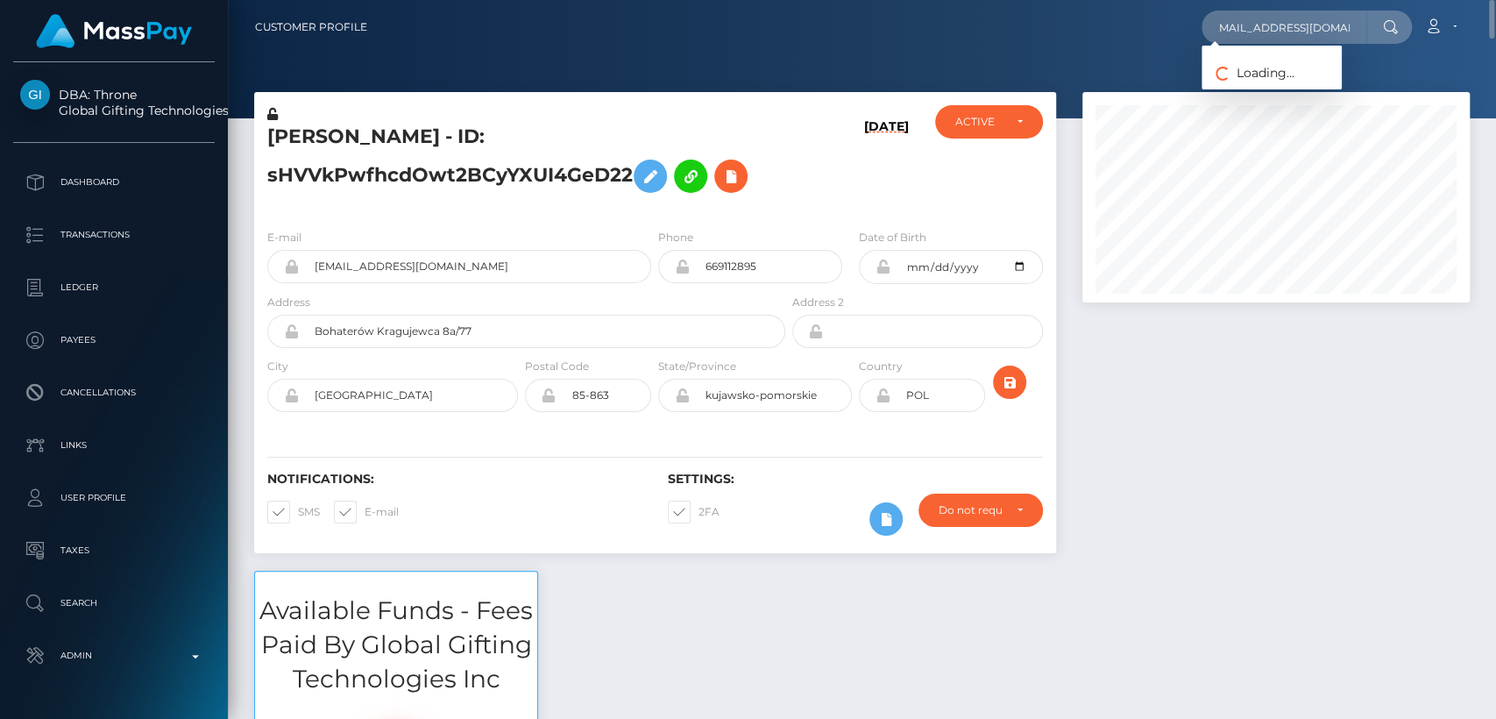
scroll to position [0, 0]
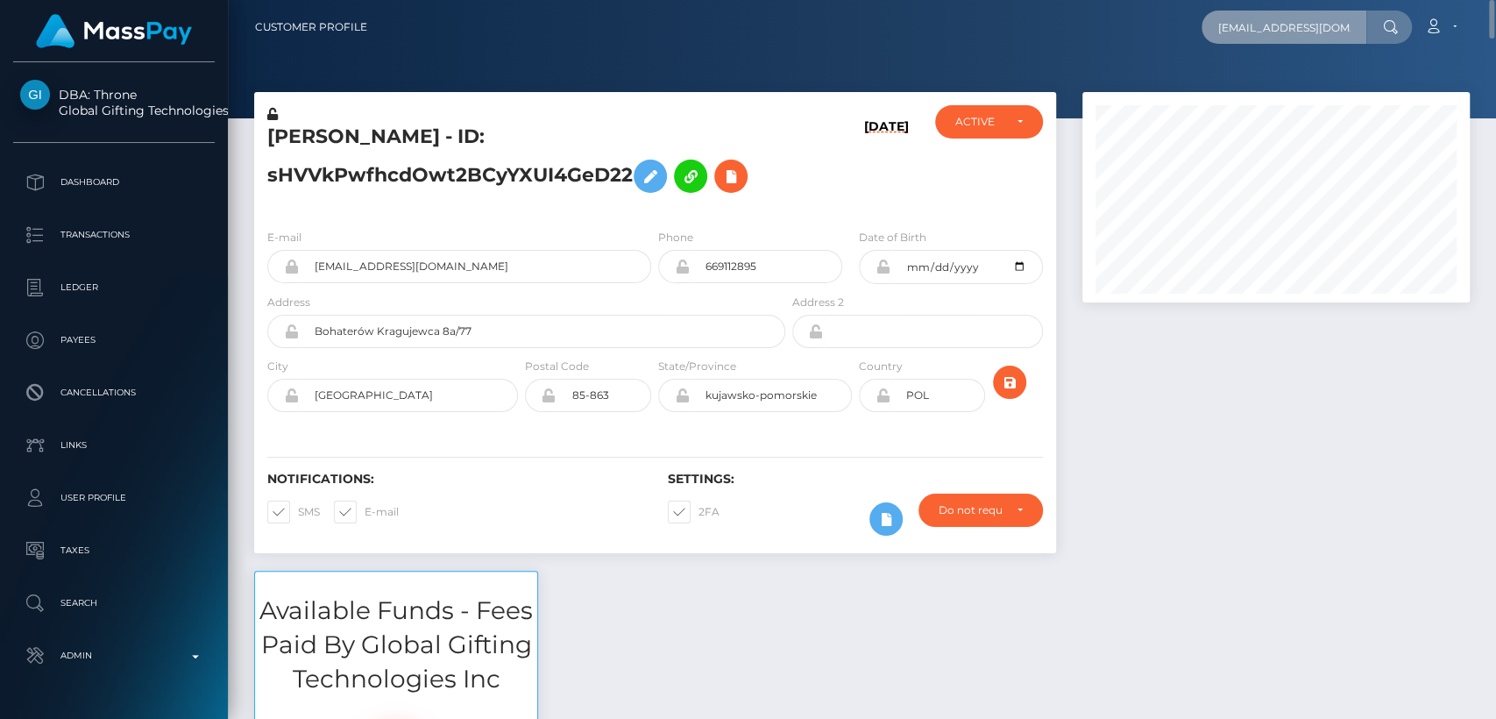
click at [1264, 39] on input "[EMAIL_ADDRESS][DOMAIN_NAME]" at bounding box center [1284, 27] width 165 height 33
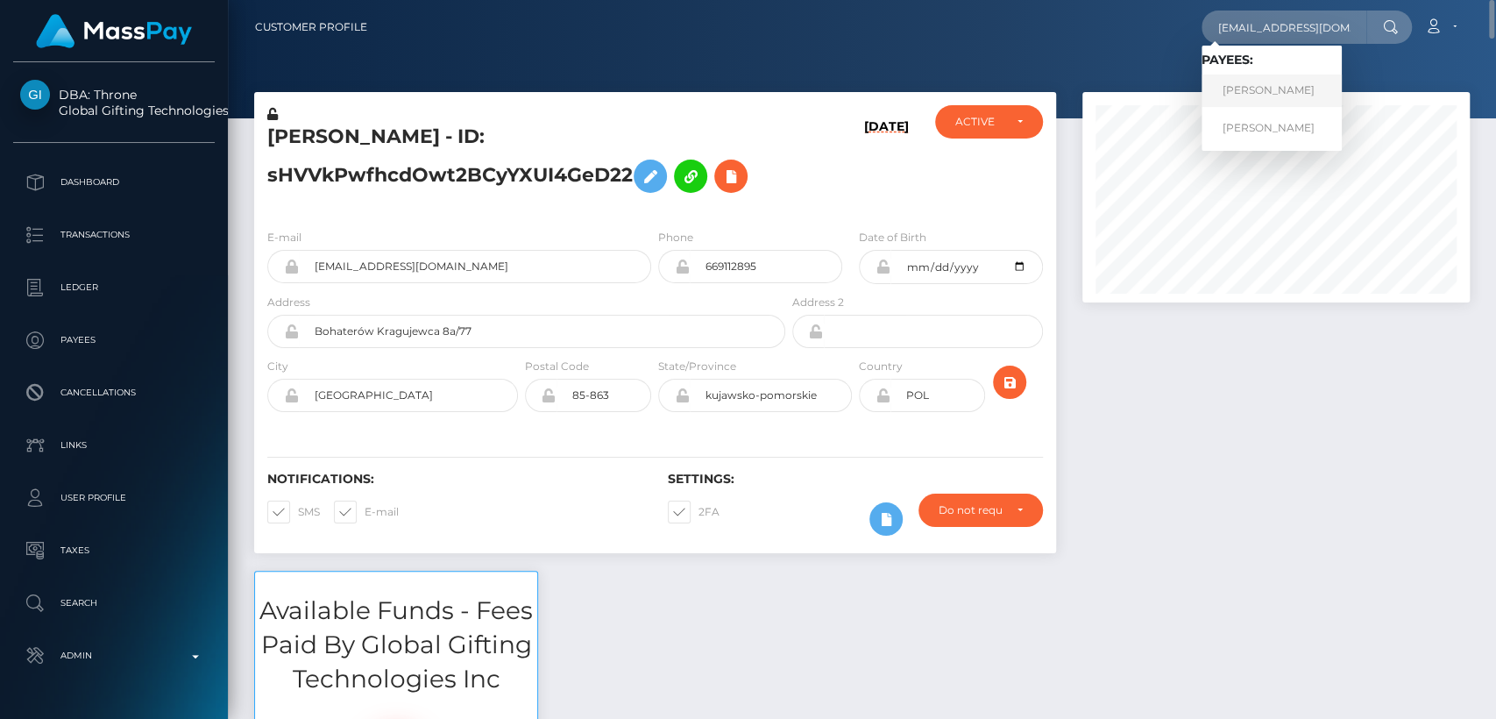
click at [1254, 88] on link "JADE MERRITT" at bounding box center [1272, 91] width 140 height 32
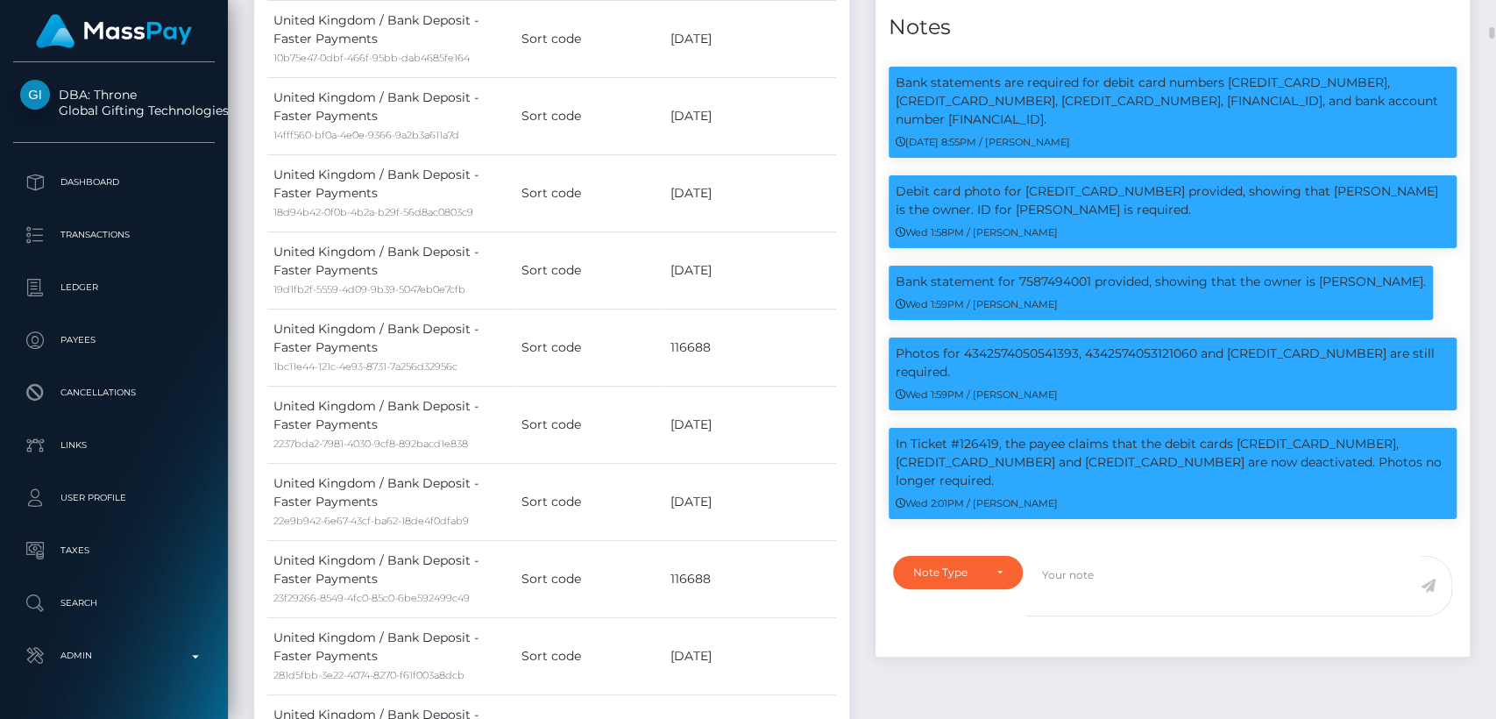
scroll to position [210, 387]
drag, startPoint x: 977, startPoint y: 210, endPoint x: 895, endPoint y: 178, distance: 87.7
click at [896, 129] on p "Bank statements are required for debit card numbers 4342574050541393, 434257405…" at bounding box center [1173, 101] width 555 height 55
copy p "Bank statements are required for debit card numbers 4342574050541393, 434257405…"
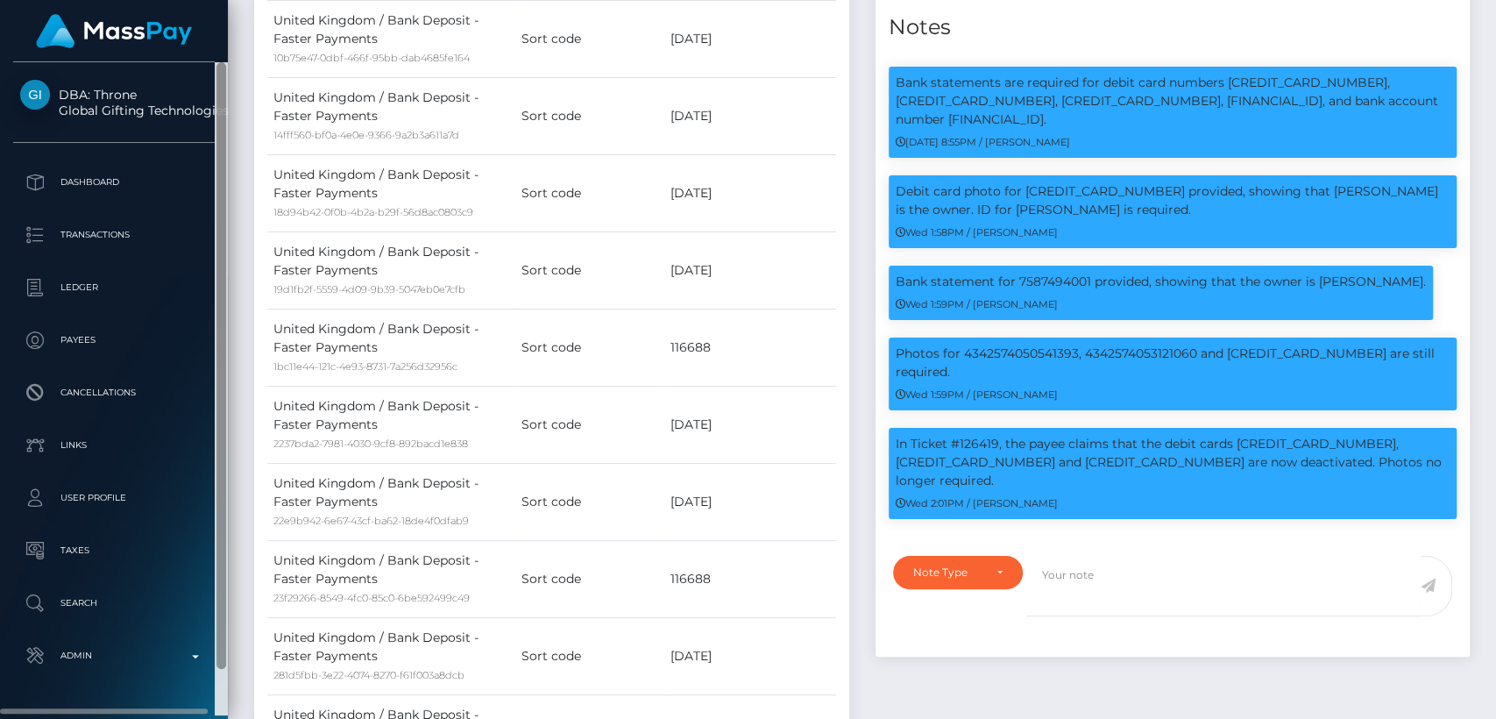
click at [224, 620] on div at bounding box center [222, 365] width 10 height 607
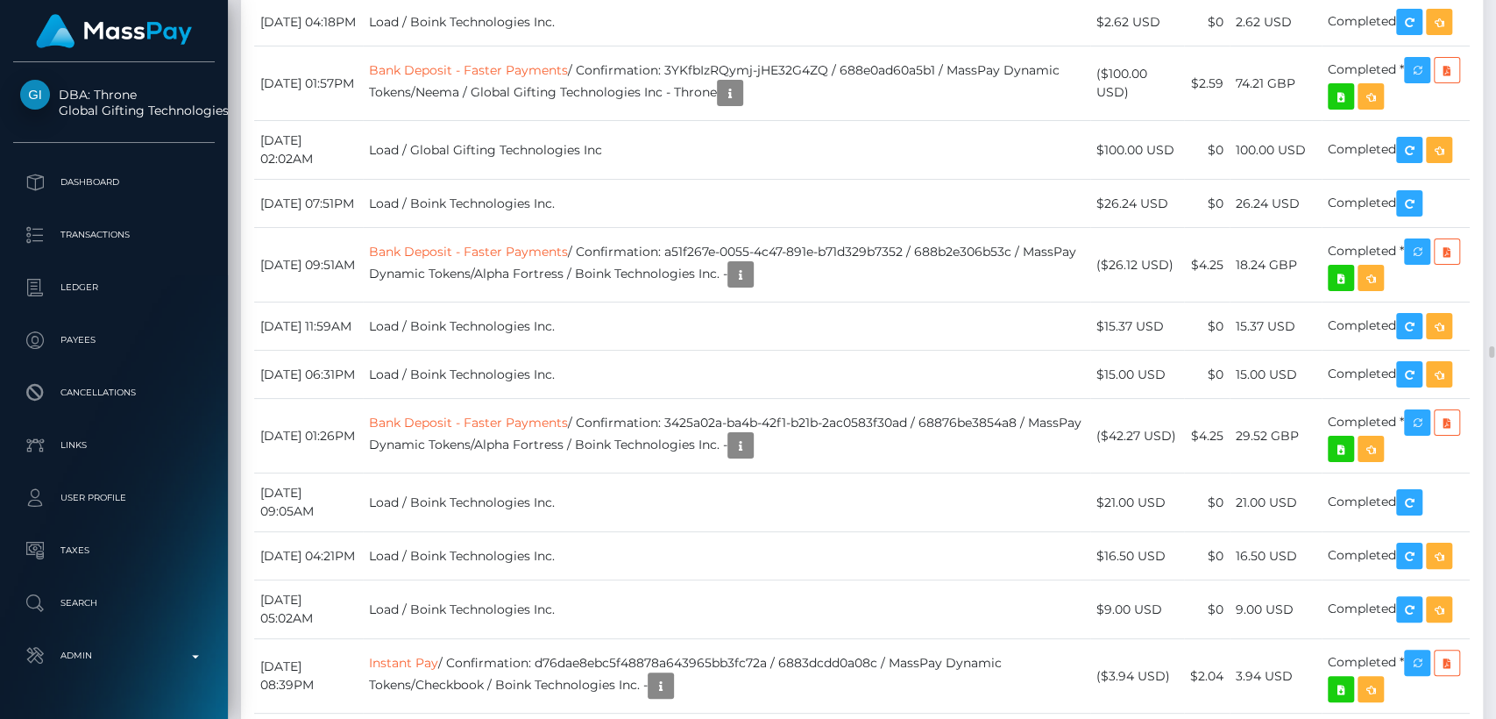
scroll to position [20775, 0]
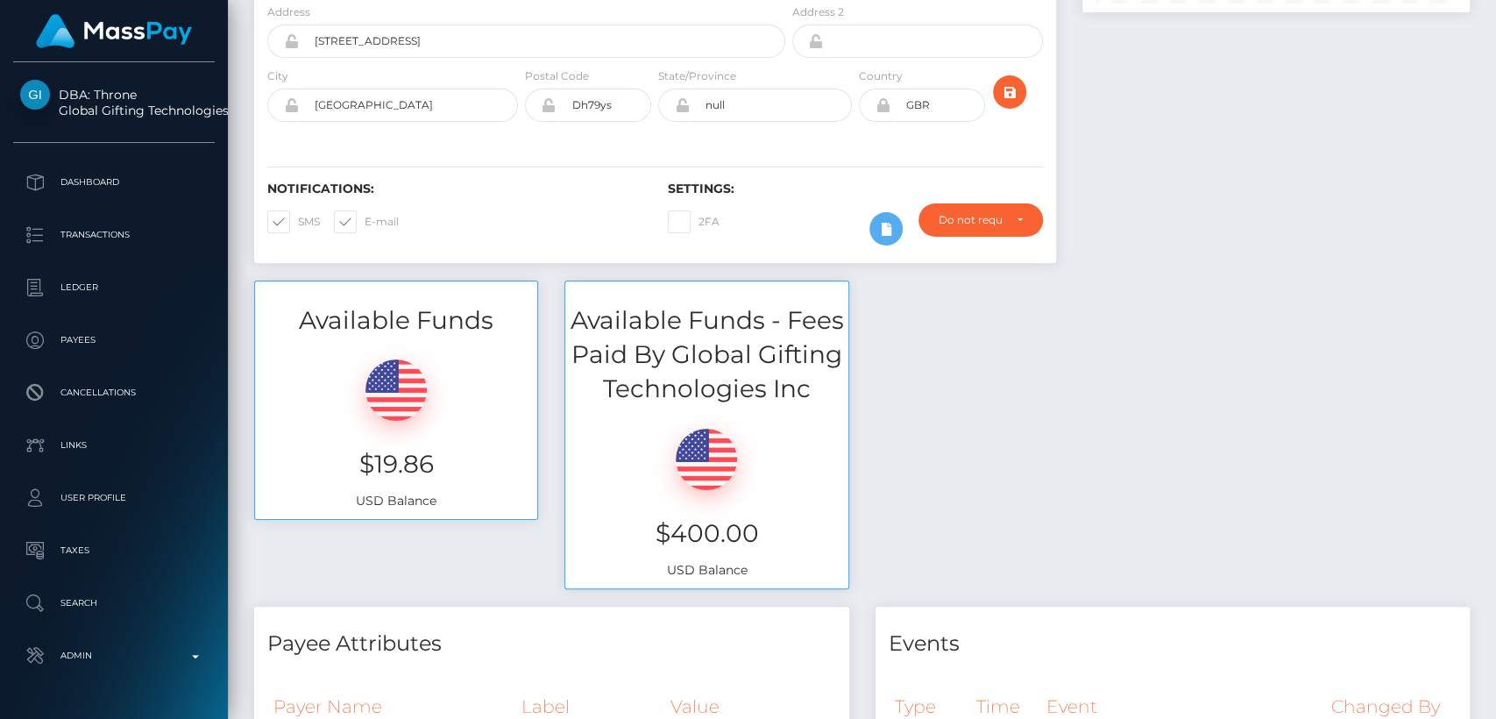
scroll to position [0, 0]
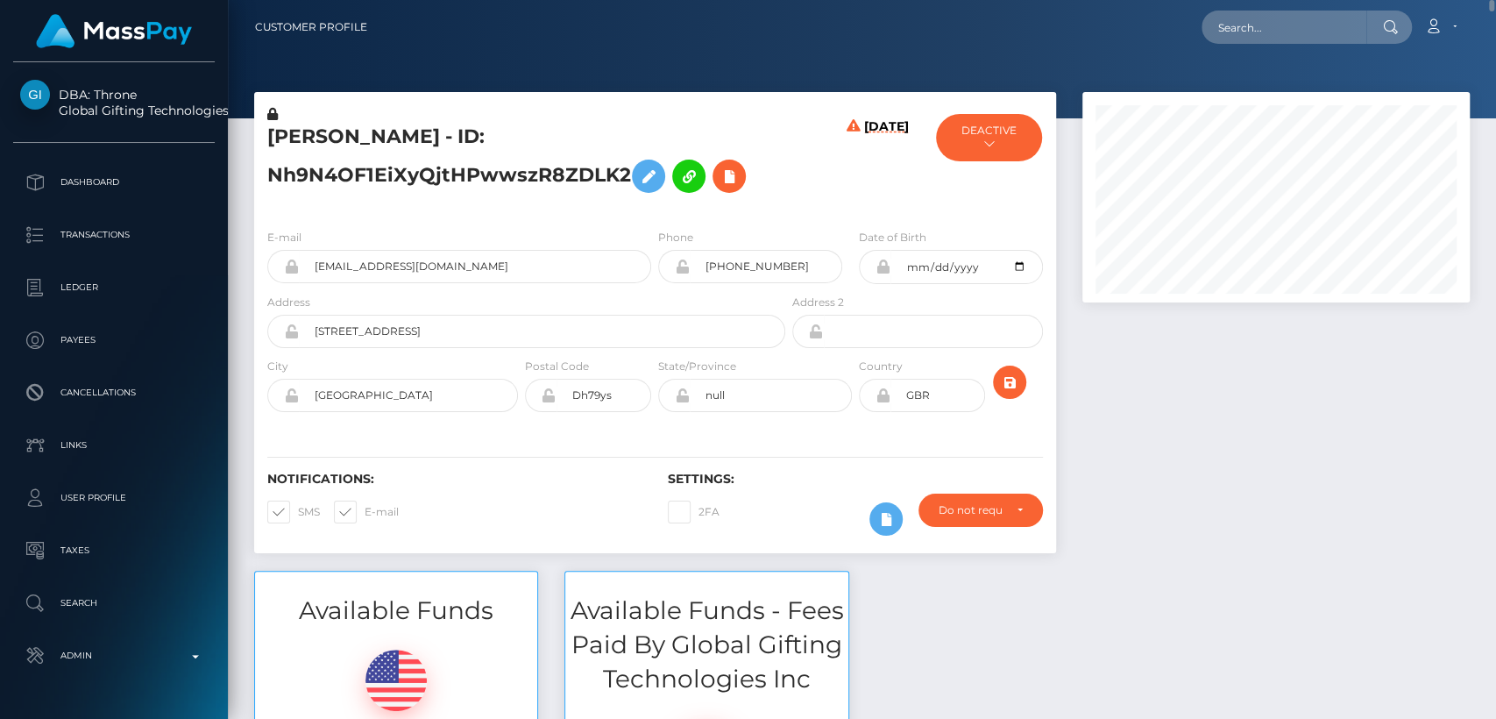
click at [290, 133] on h5 "JADE MERRITT - ID: Nh9N4OF1EiXyQjtHPwwszR8ZDLK2" at bounding box center [521, 163] width 508 height 78
copy h5 "JADE"
click at [1261, 16] on input "text" at bounding box center [1284, 27] width 165 height 33
paste input "nainoa.invest@gmail.com"
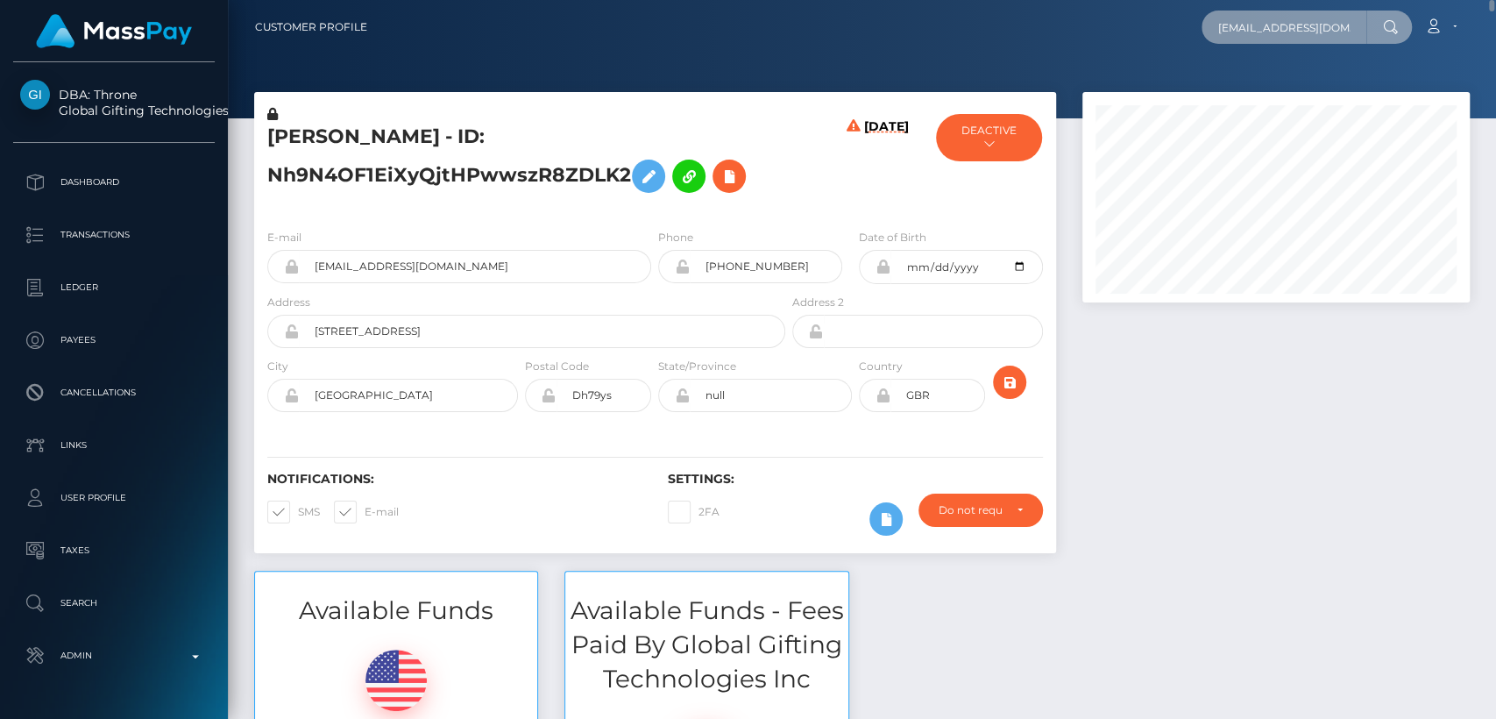
scroll to position [0, 7]
type input "nainoa.invest@gmail.com"
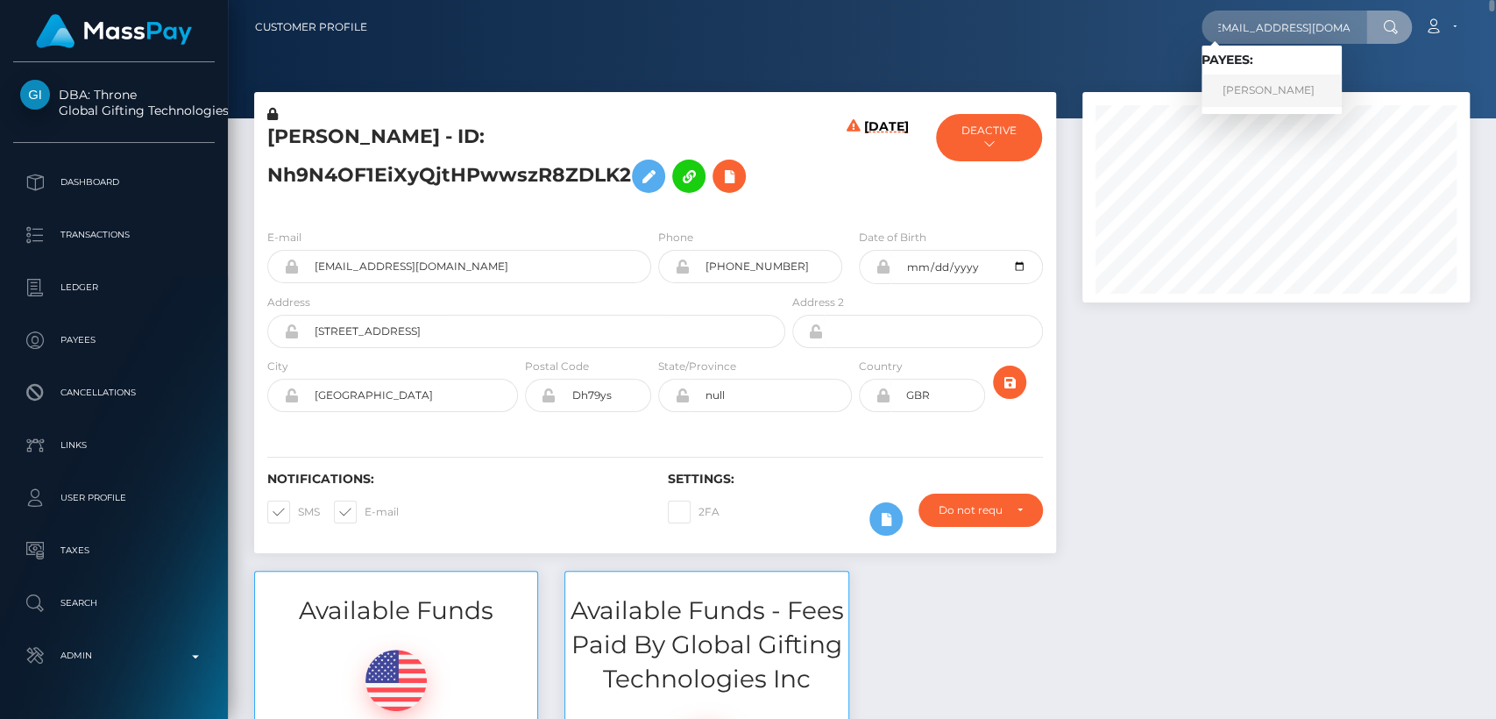
scroll to position [0, 0]
click at [1246, 93] on link "Nainoa Villierme" at bounding box center [1272, 91] width 140 height 32
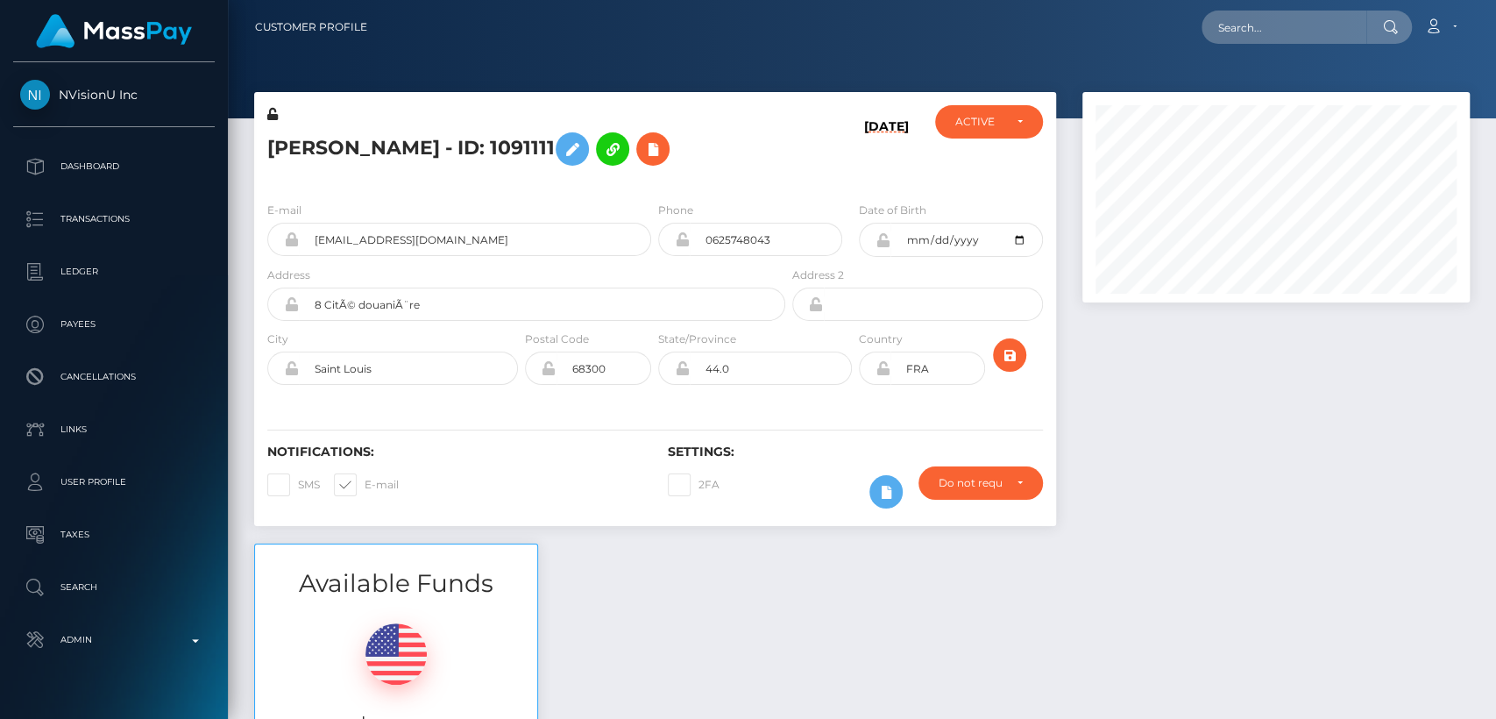
click at [538, 54] on div at bounding box center [862, 59] width 1268 height 118
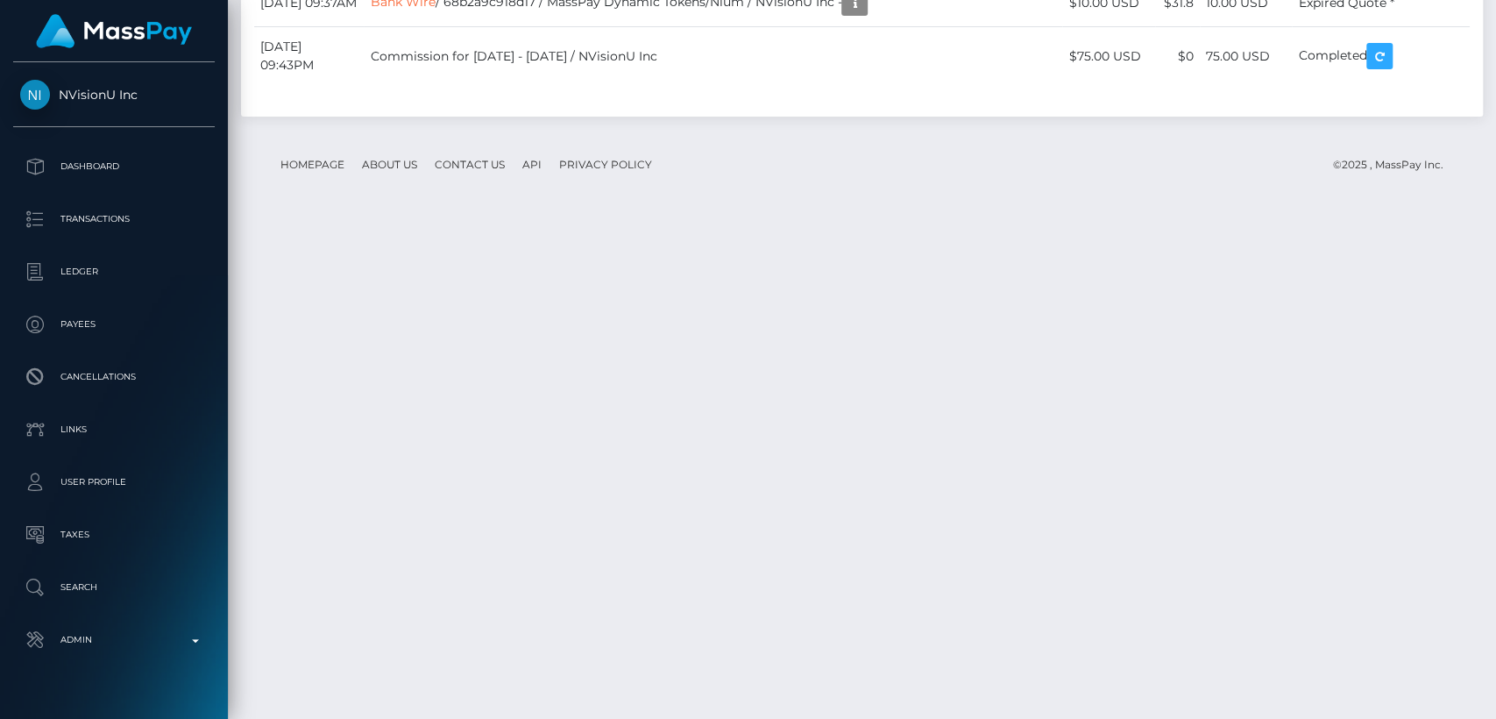
scroll to position [5975, 0]
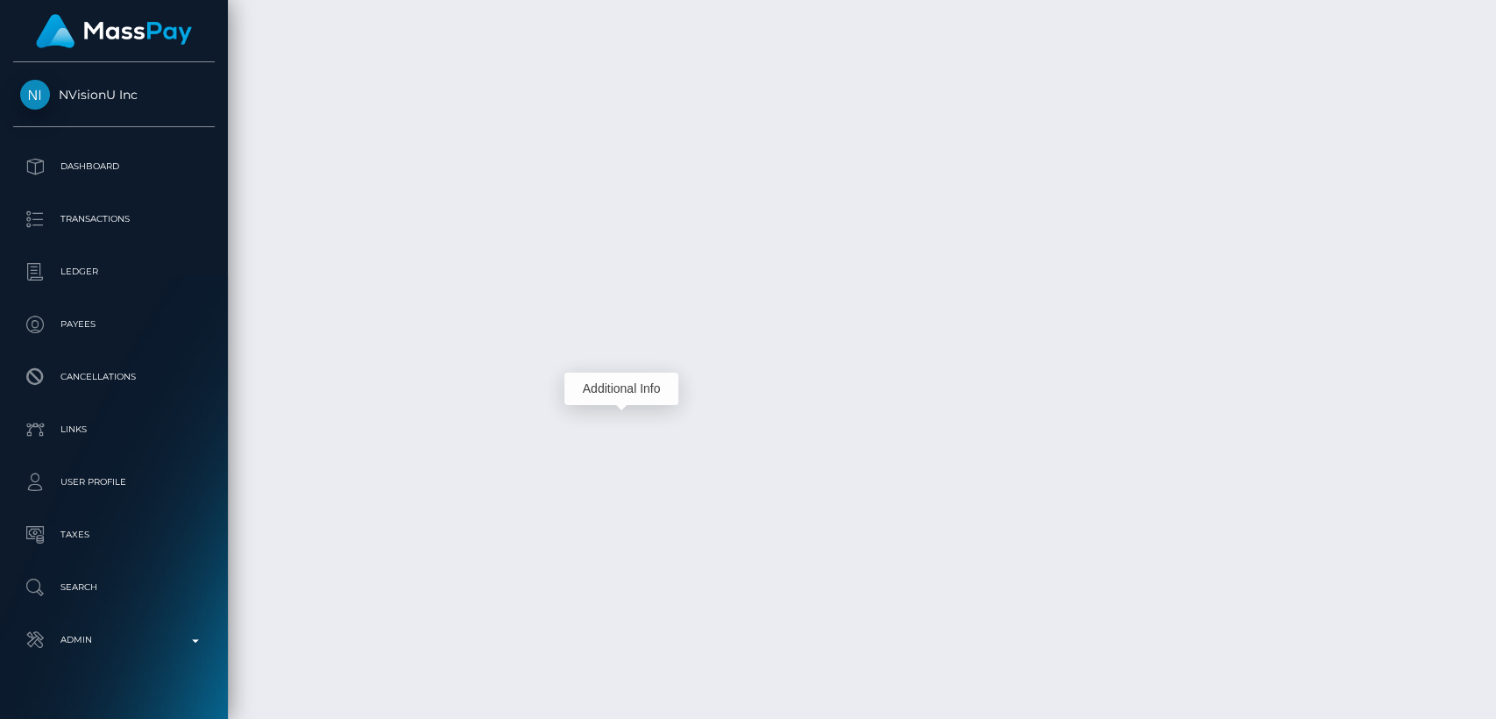
click at [630, 394] on div "Additional Info" at bounding box center [622, 389] width 114 height 32
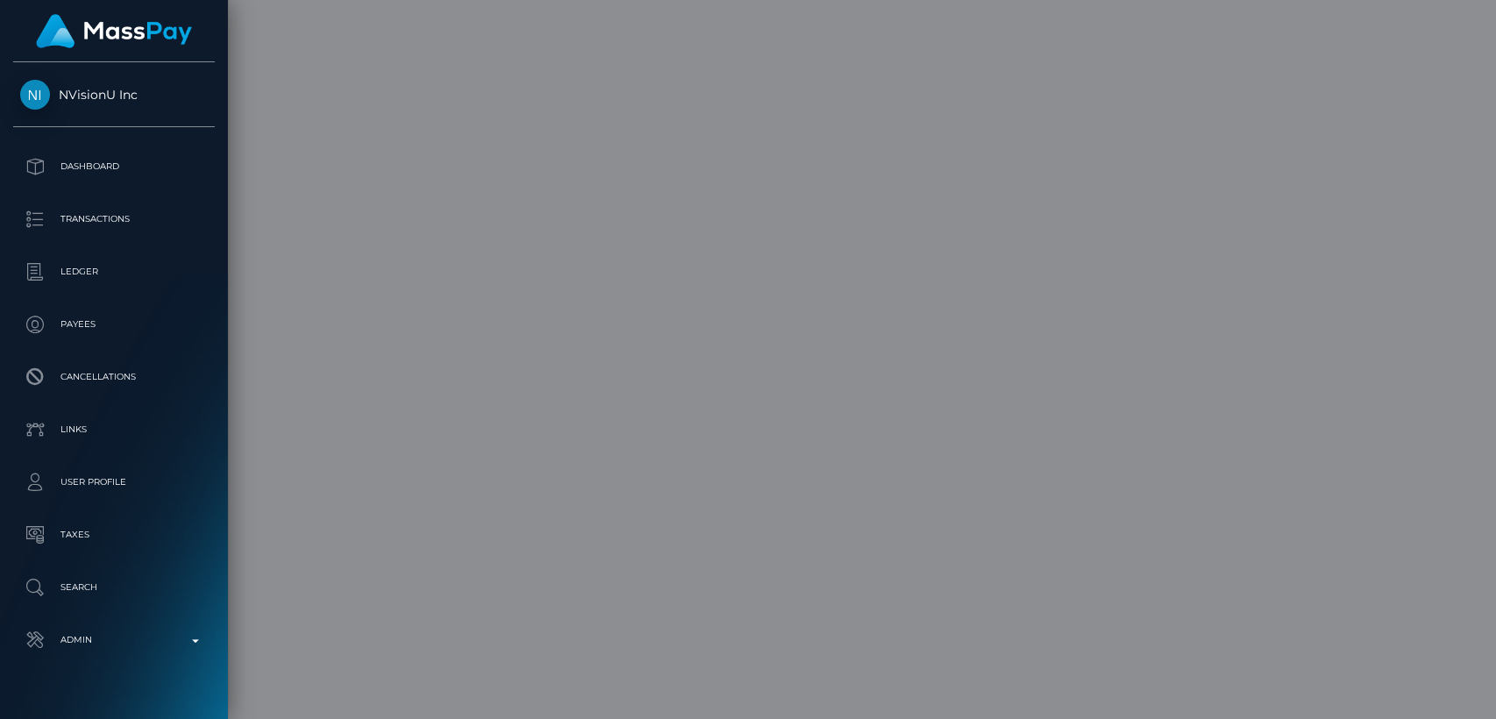
scroll to position [0, 0]
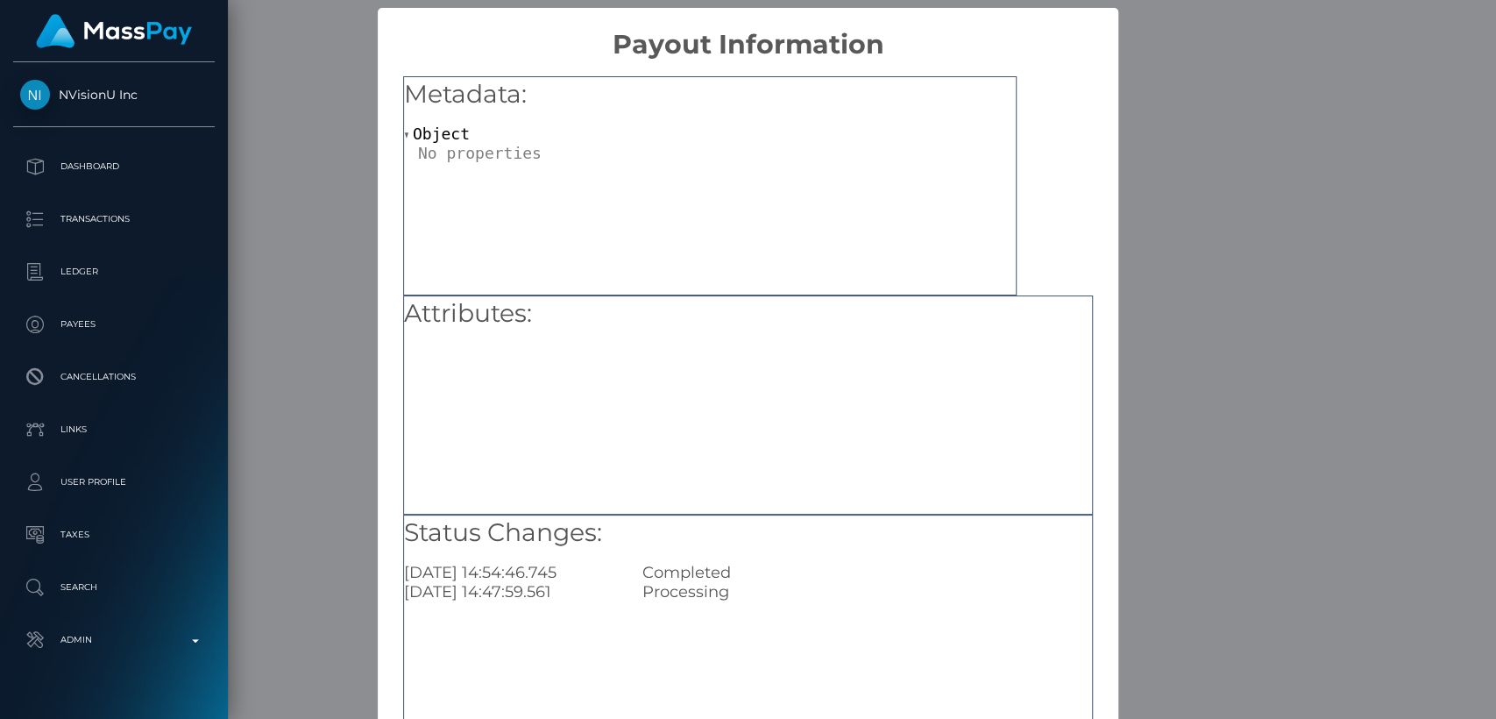
click at [327, 393] on div "× Payout Information Metadata: Object Attributes: Status Changes: 2025-09-02 14…" at bounding box center [748, 359] width 1496 height 719
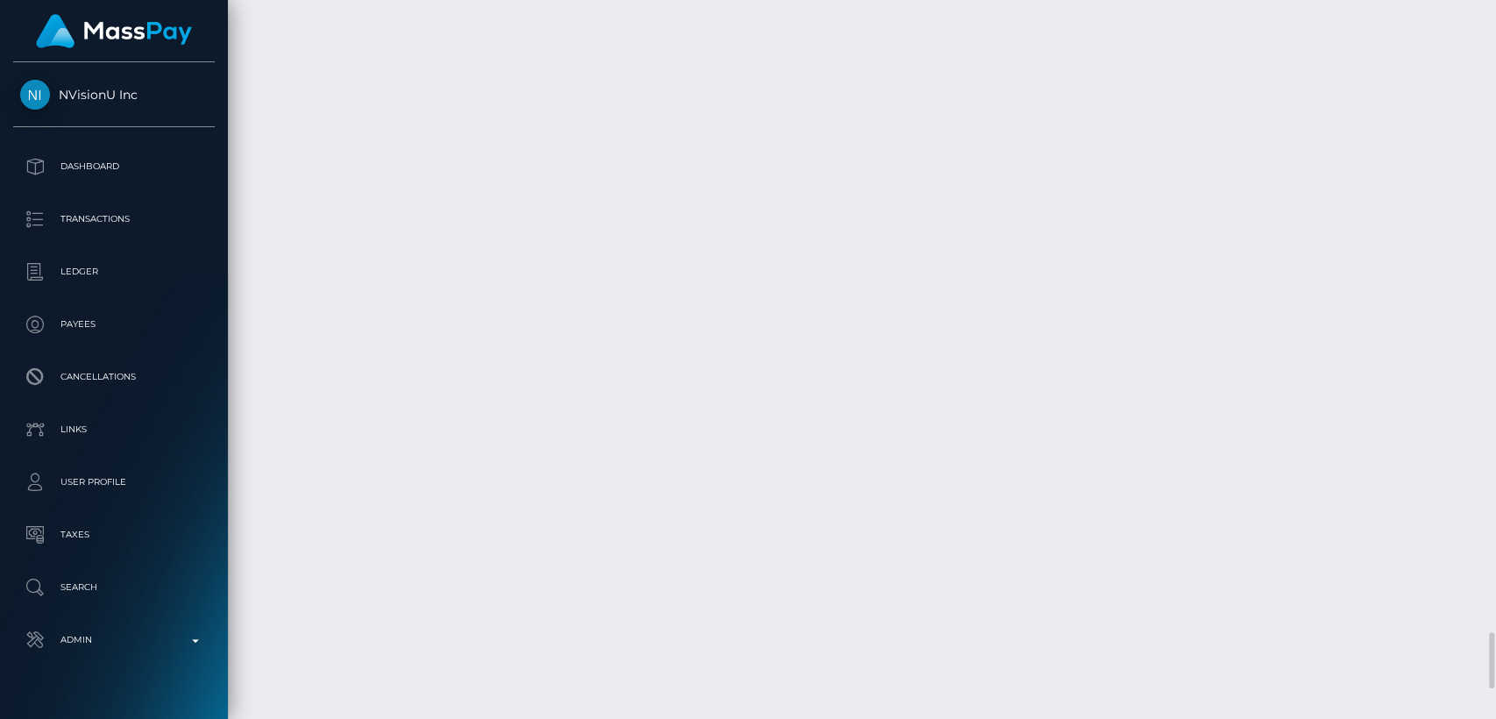
scroll to position [210, 387]
click at [618, 393] on div "Additional Info" at bounding box center [622, 389] width 114 height 32
click at [619, 394] on div "Additional Info" at bounding box center [622, 389] width 114 height 32
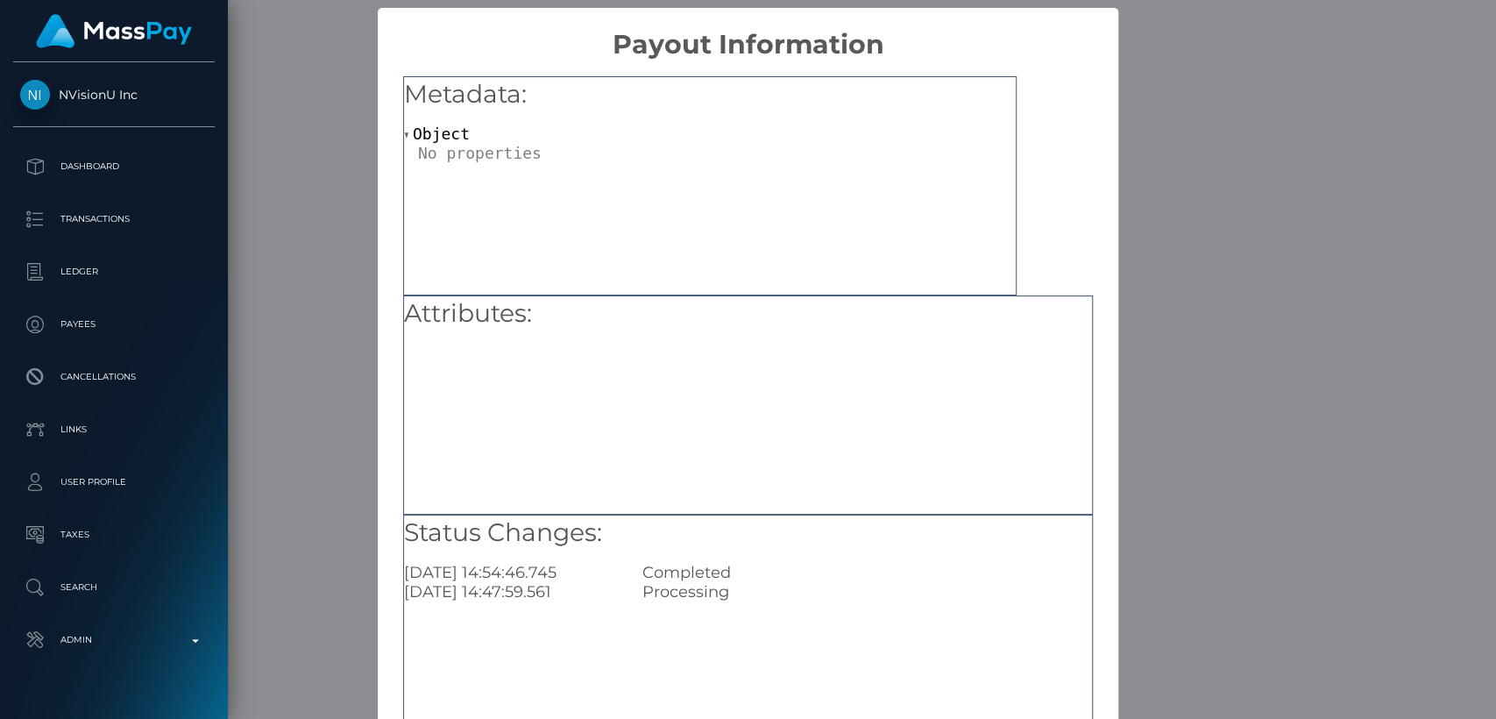
scroll to position [0, 0]
click at [343, 435] on div "× Payout Information Metadata: Object Attributes: Status Changes: 2025-09-02 14…" at bounding box center [748, 359] width 1496 height 719
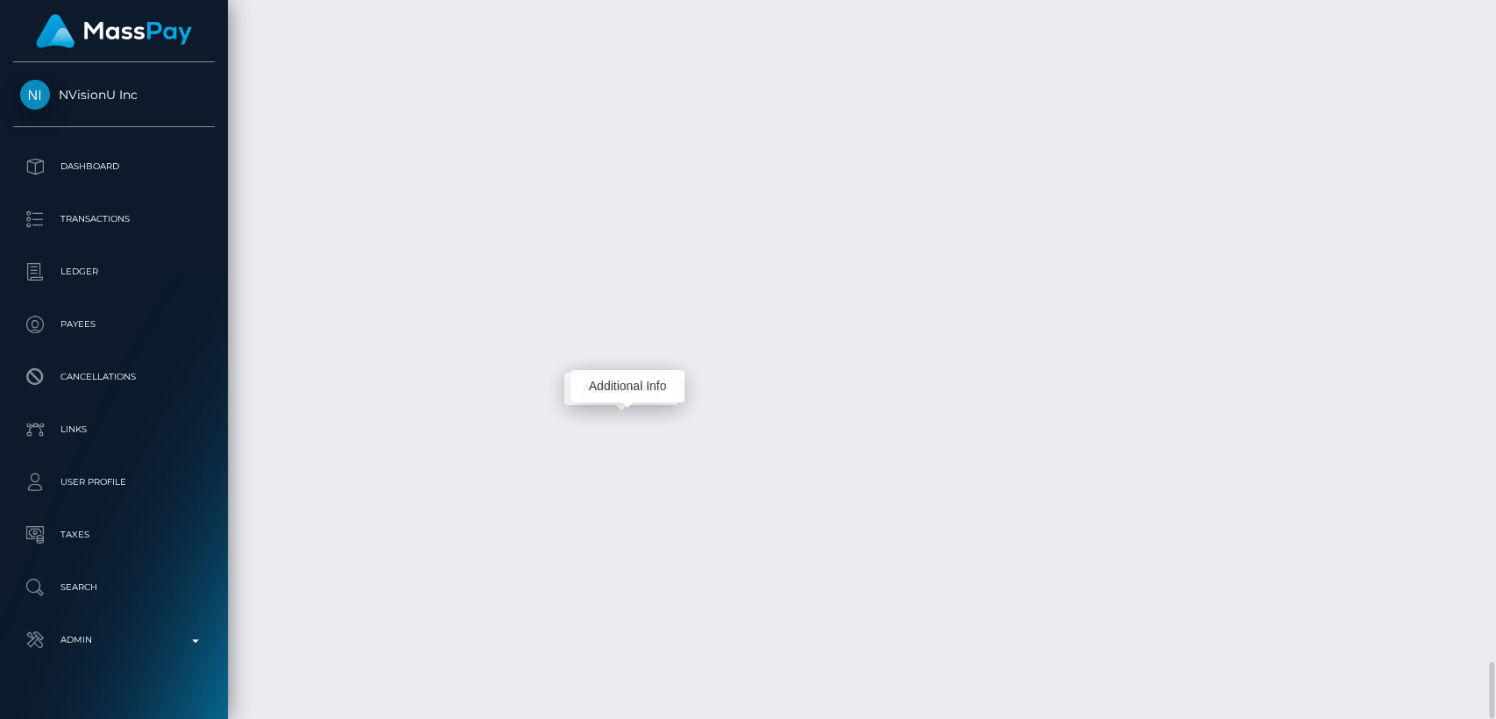
scroll to position [210, 387]
click at [629, 389] on div "Additional Info" at bounding box center [628, 386] width 114 height 32
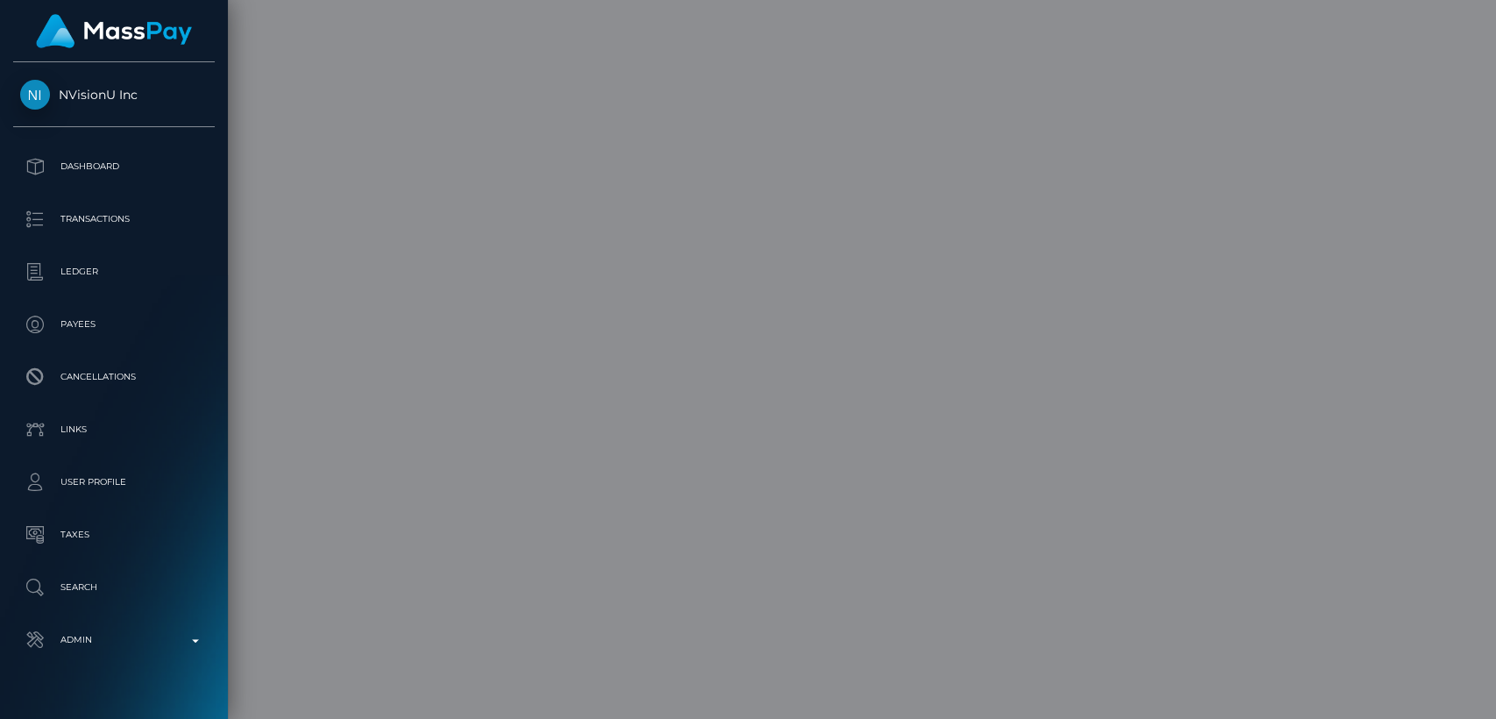
scroll to position [0, 0]
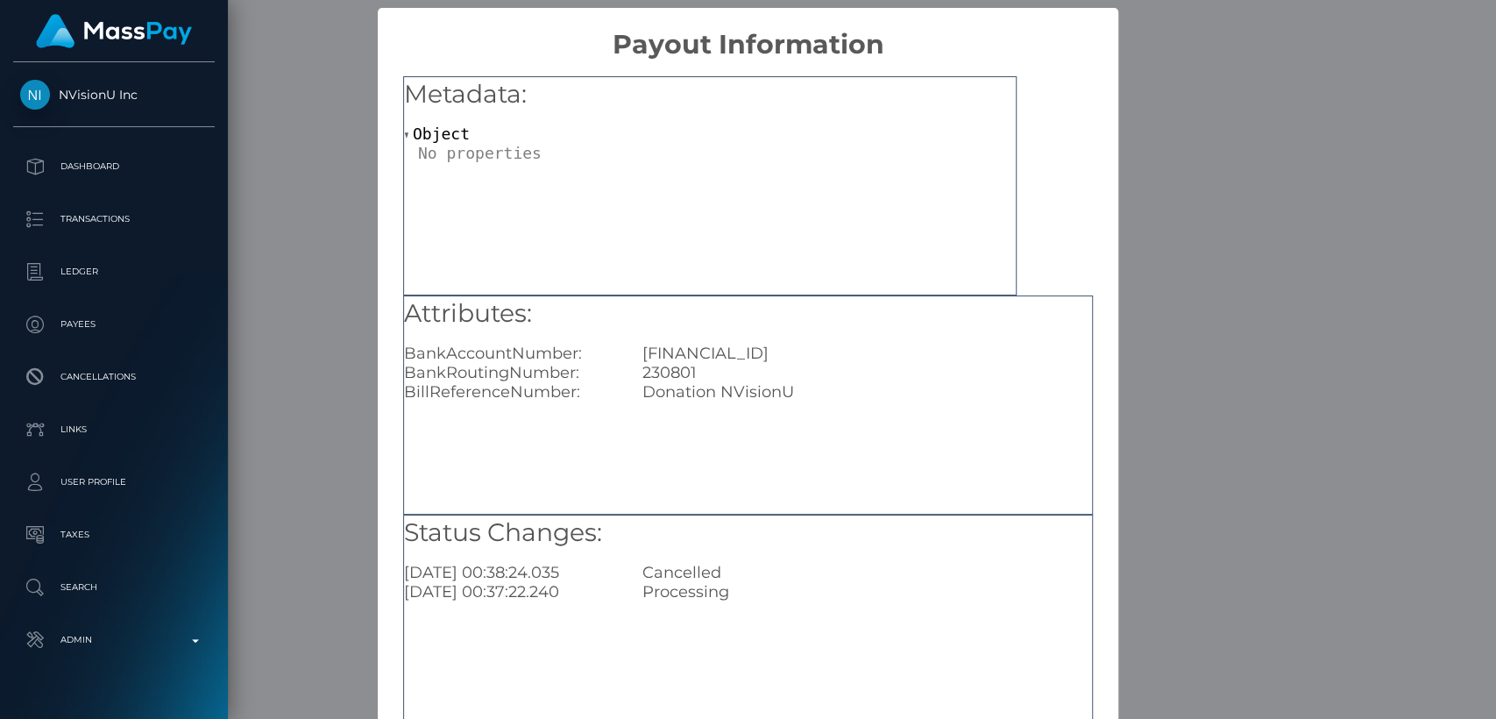
click at [741, 345] on div "GB44TRWI23080148954305" at bounding box center [867, 353] width 476 height 19
copy div "GB44TRWI23080148954305"
click at [339, 451] on div "× Payout Information Metadata: Object Attributes: BankAccountNumber: GB44TRWI23…" at bounding box center [748, 359] width 1496 height 719
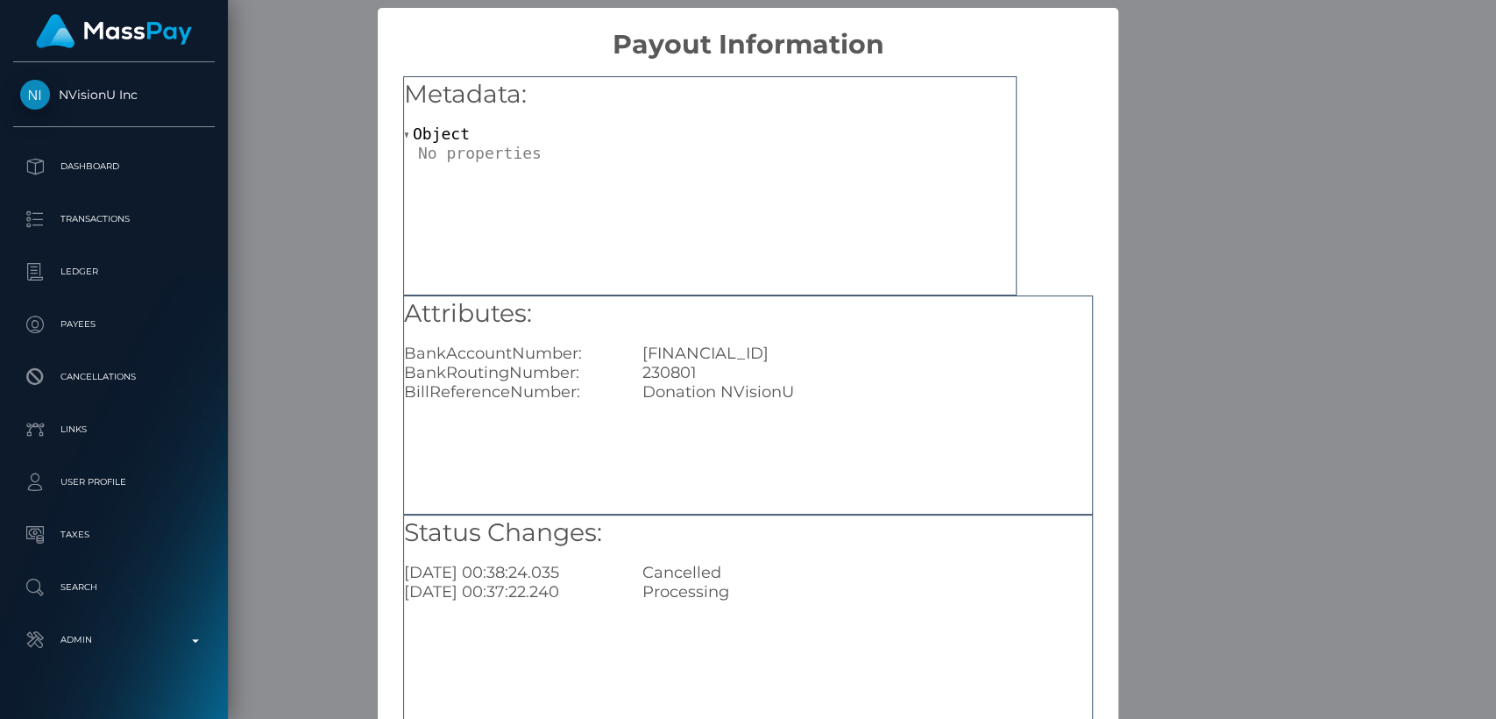
click at [335, 451] on div "× Payout Information Metadata: Object Attributes: BankAccountNumber: GB44TRWI23…" at bounding box center [748, 359] width 1496 height 719
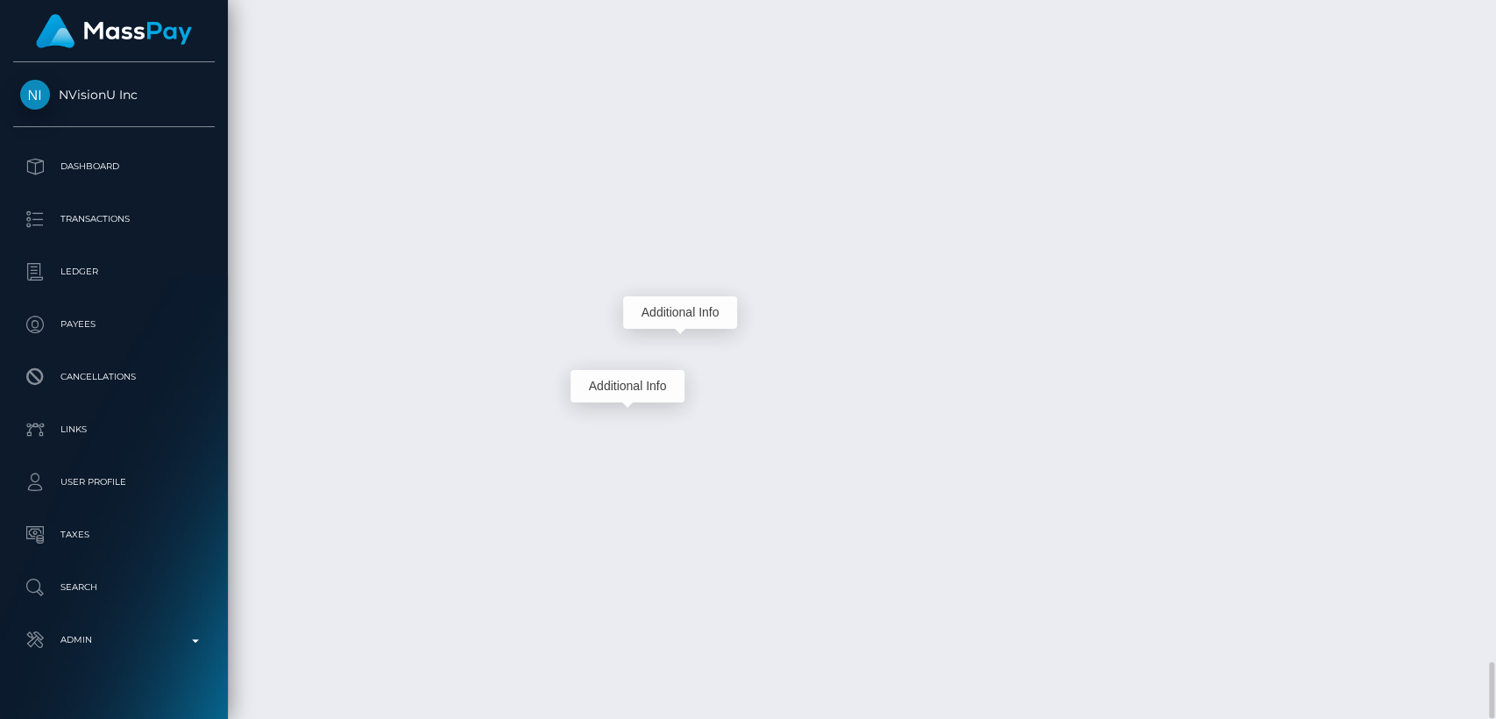
scroll to position [210, 387]
click at [666, 311] on div "Additional Info" at bounding box center [680, 312] width 114 height 32
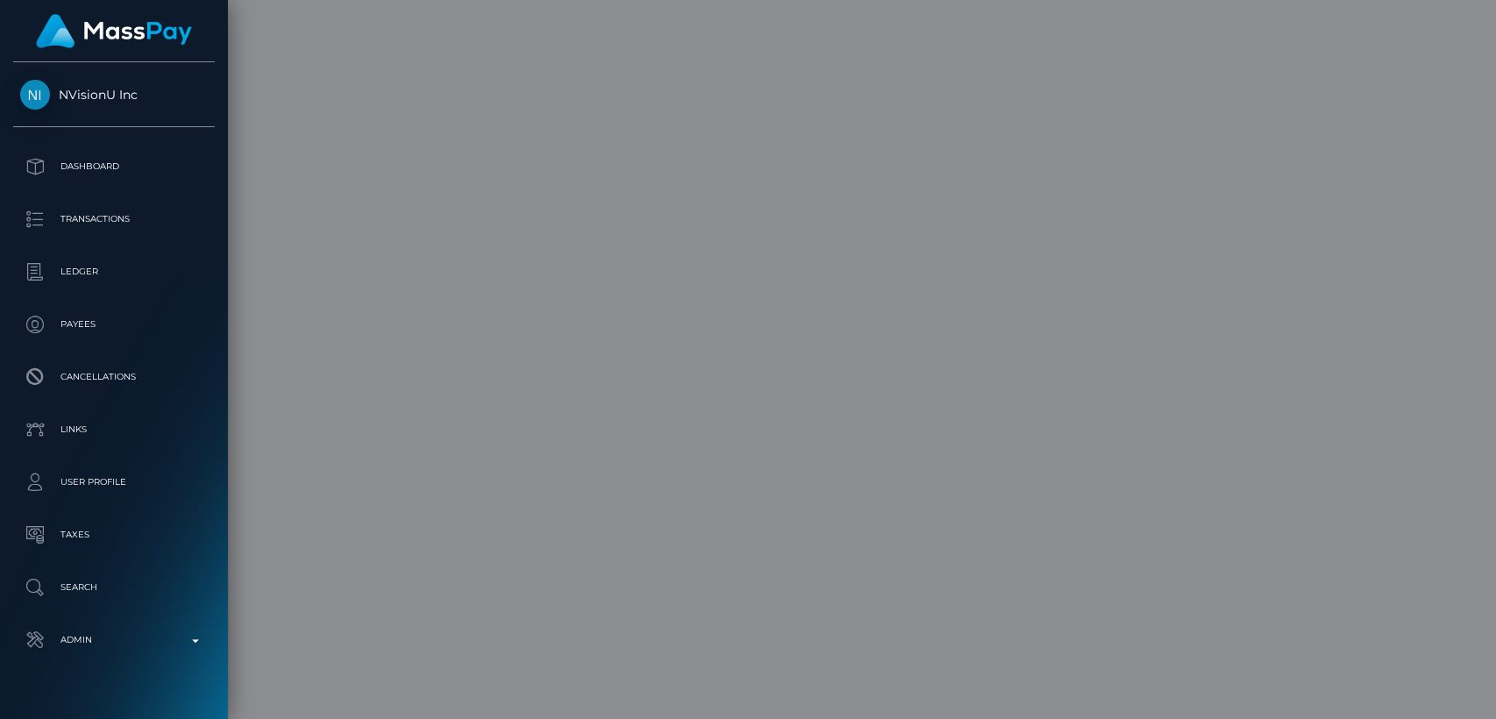
scroll to position [0, 0]
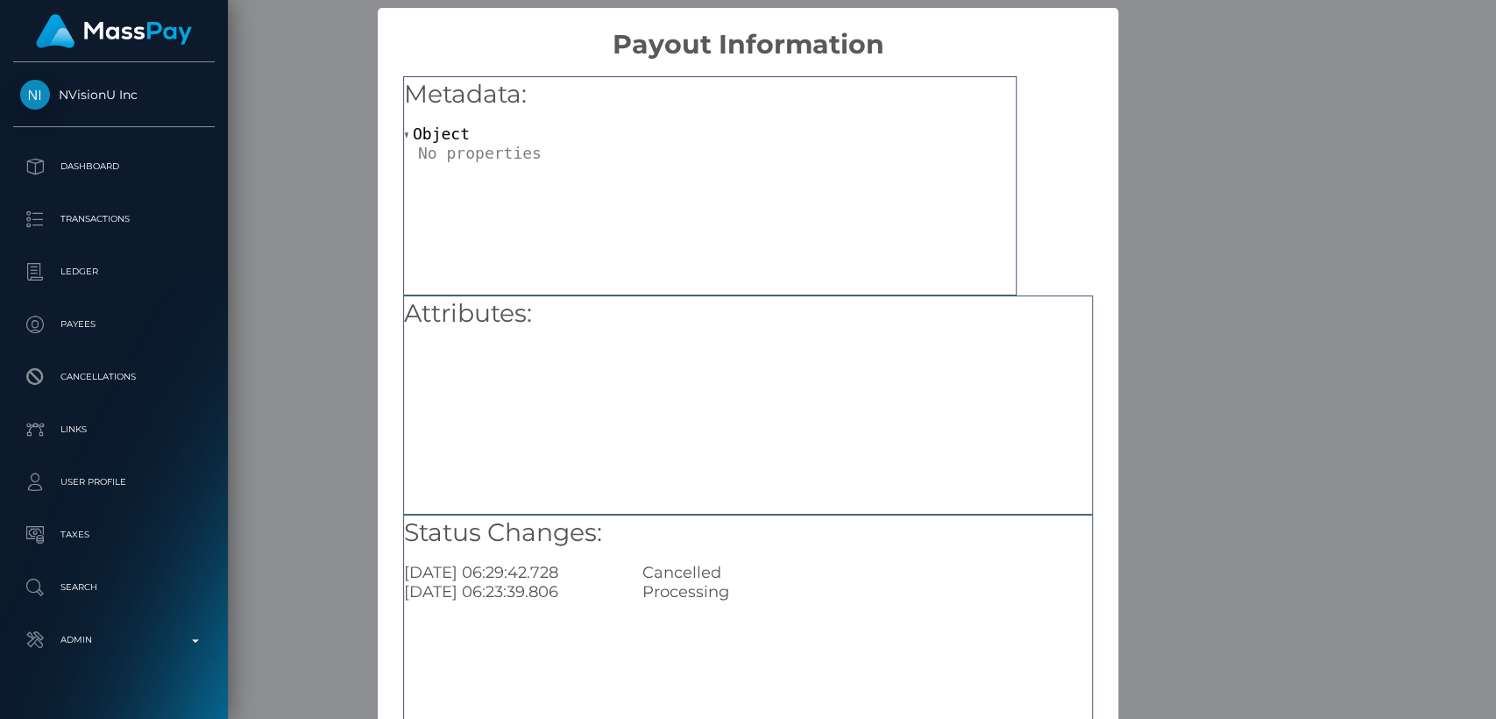
click at [289, 402] on div "× Payout Information Metadata: Object Attributes: Status Changes: 2025-09-02 06…" at bounding box center [748, 359] width 1496 height 719
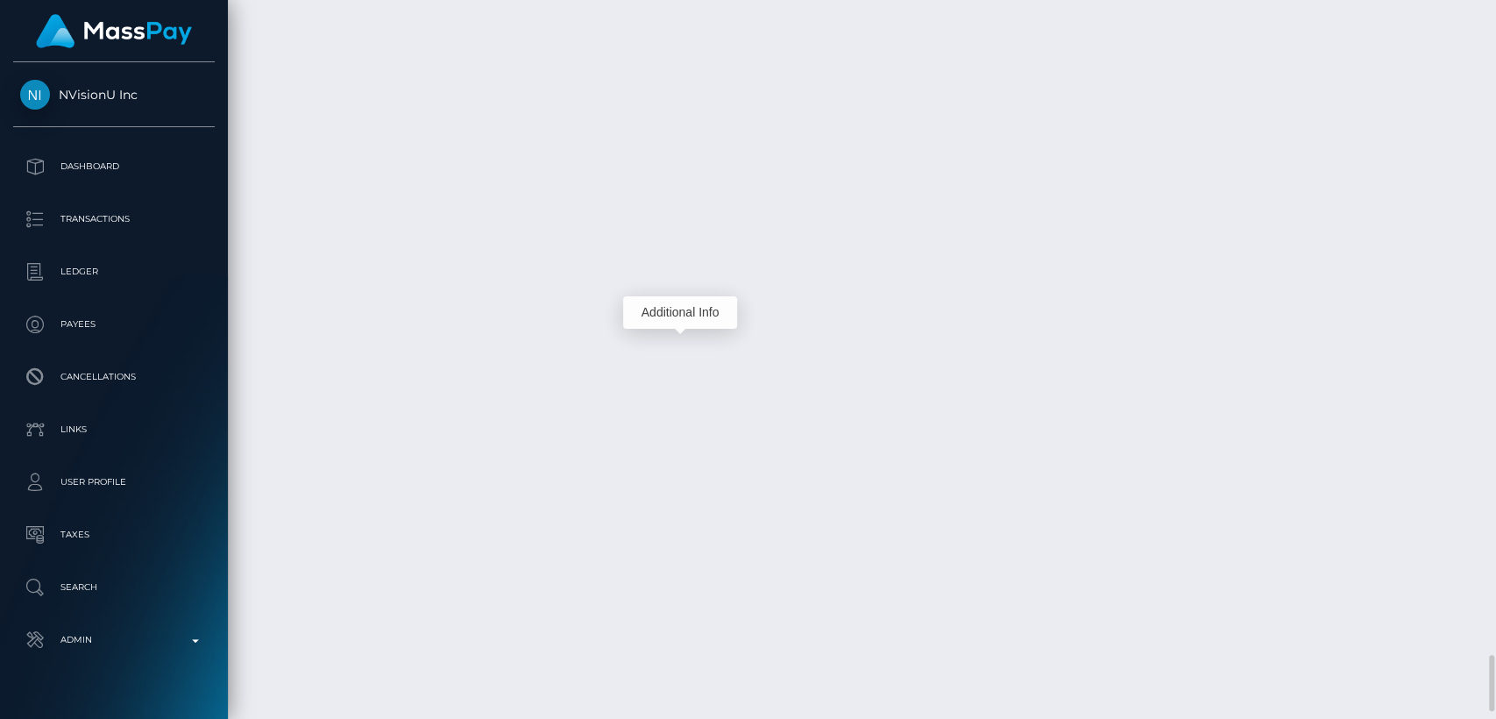
scroll to position [8259, 0]
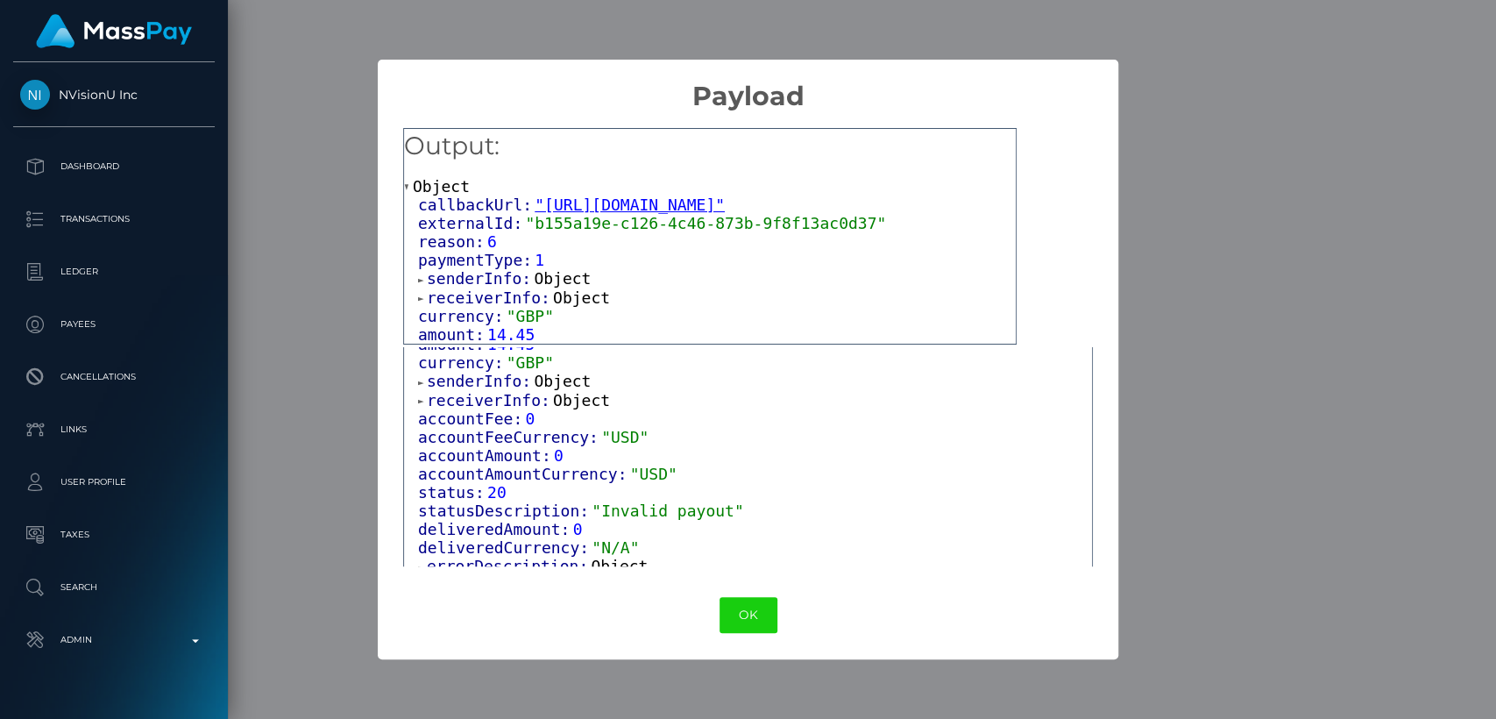
scroll to position [206, 0]
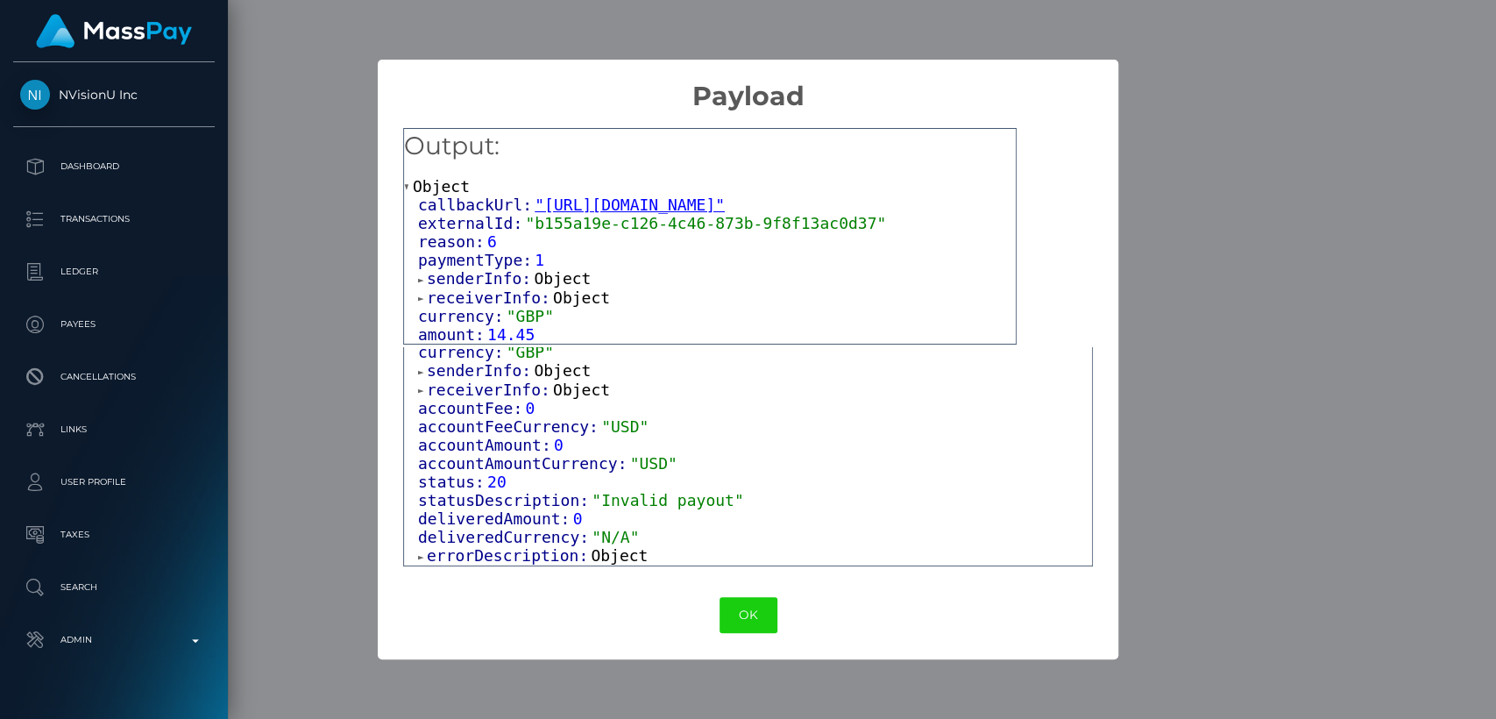
click at [422, 557] on span at bounding box center [422, 556] width 9 height 11
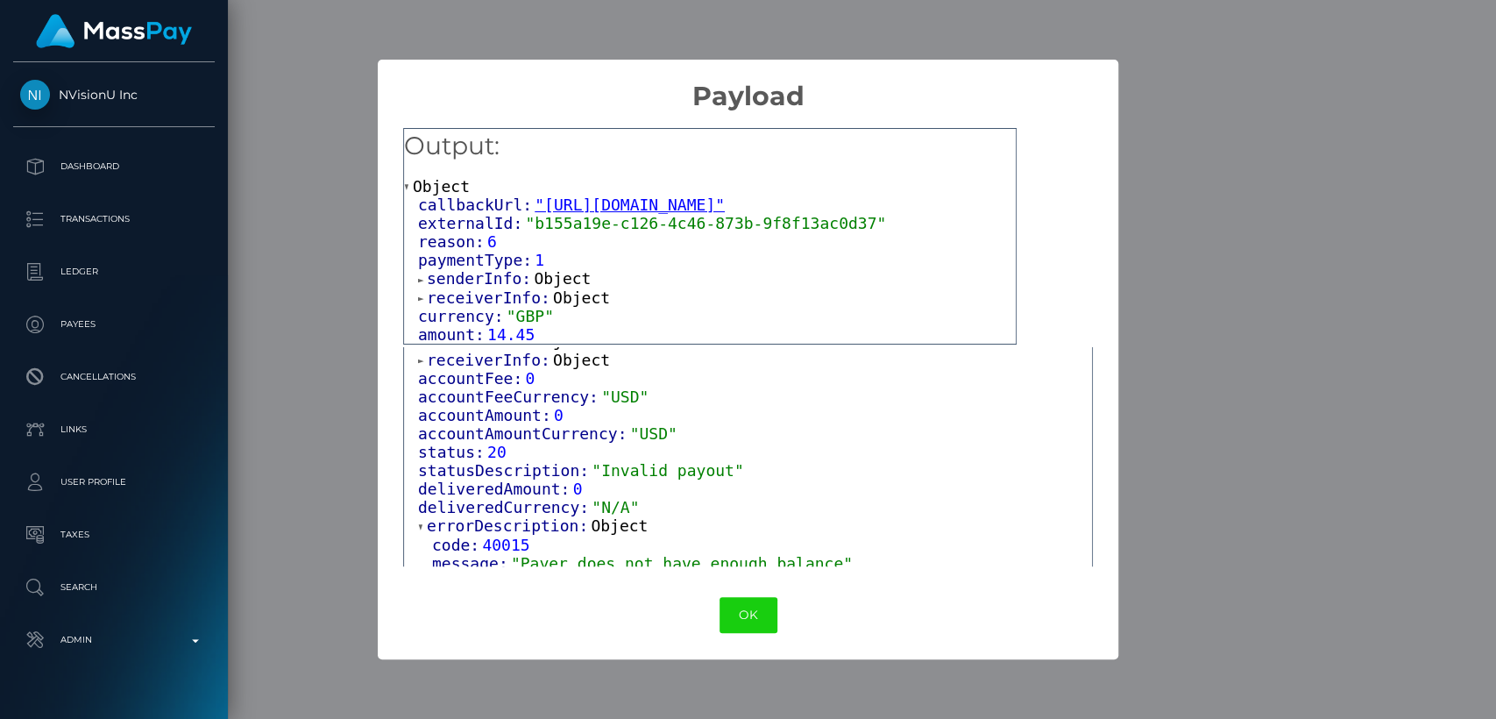
scroll to position [244, 0]
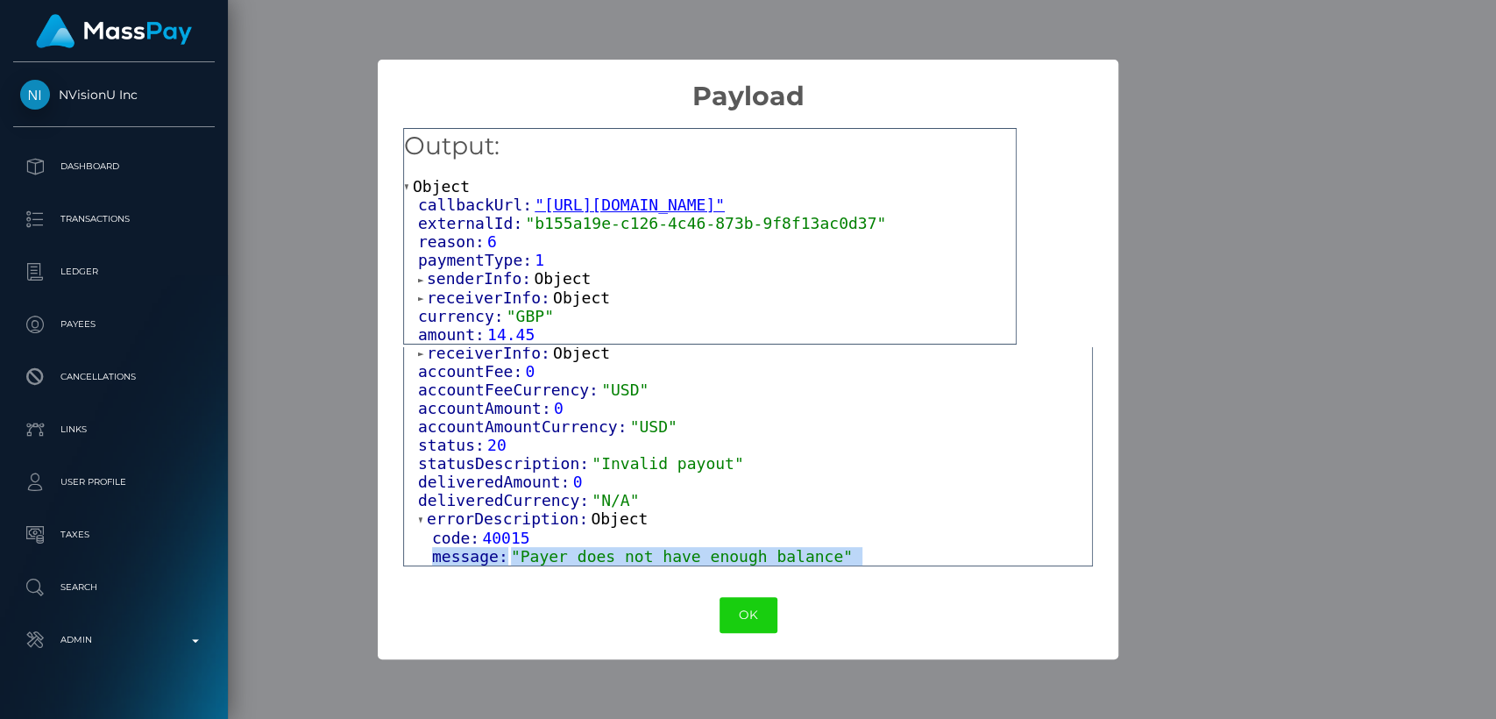
drag, startPoint x: 422, startPoint y: 558, endPoint x: 421, endPoint y: 592, distance: 33.3
click at [421, 592] on div "× Payload Output: Object callbackUrl: "https://api.masspay.io/v1.0.0/payout/cal…" at bounding box center [748, 360] width 741 height 600
click at [837, 437] on div "status: 20" at bounding box center [755, 445] width 674 height 18
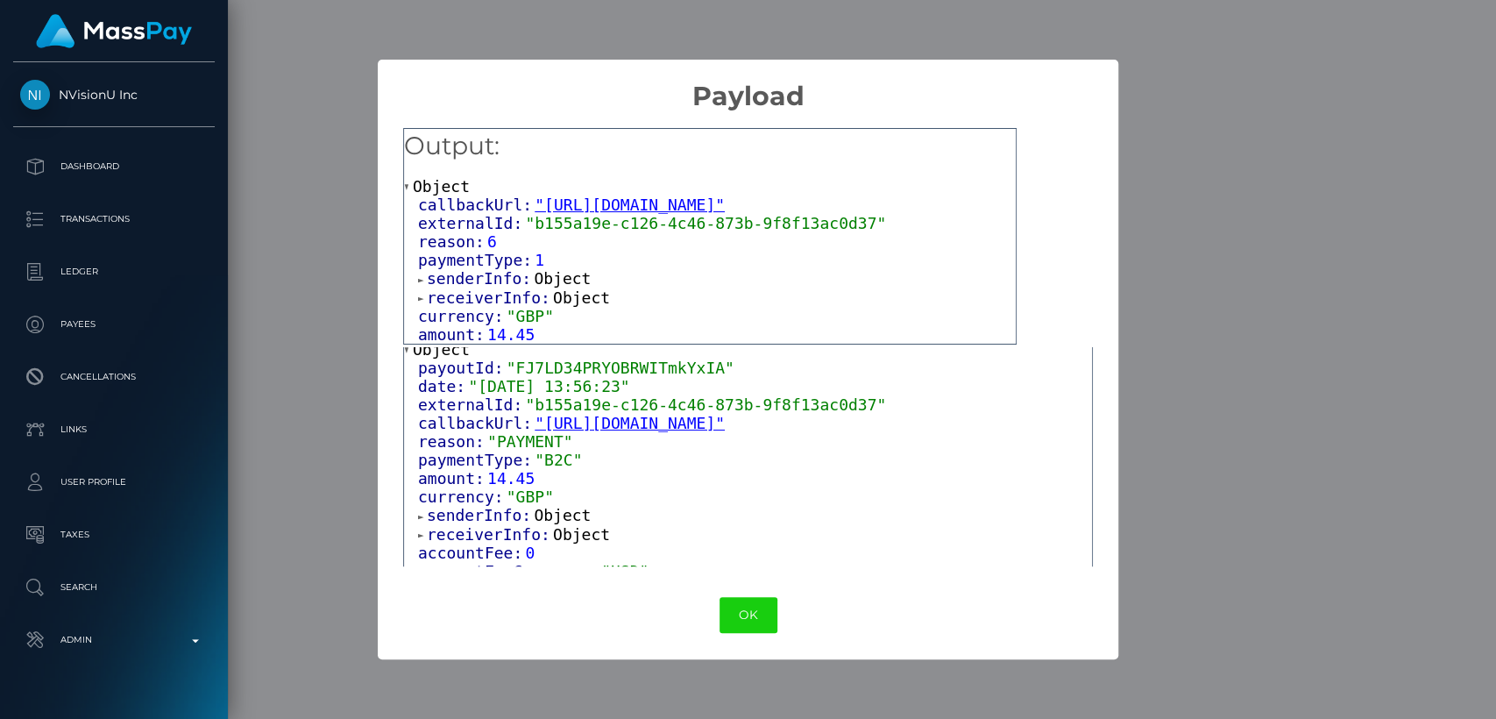
scroll to position [54, 0]
click at [418, 542] on span at bounding box center [422, 536] width 9 height 11
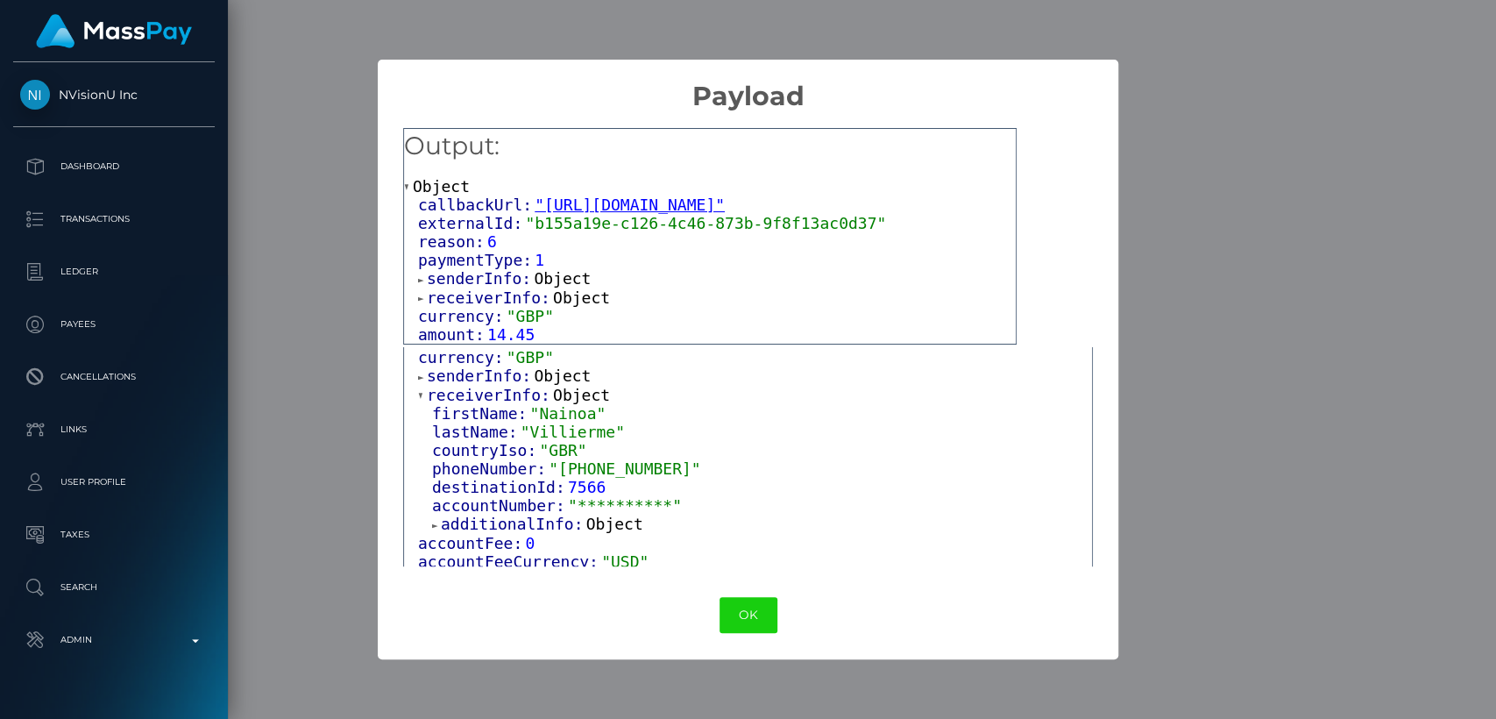
scroll to position [197, 0]
click at [432, 529] on span at bounding box center [436, 523] width 9 height 11
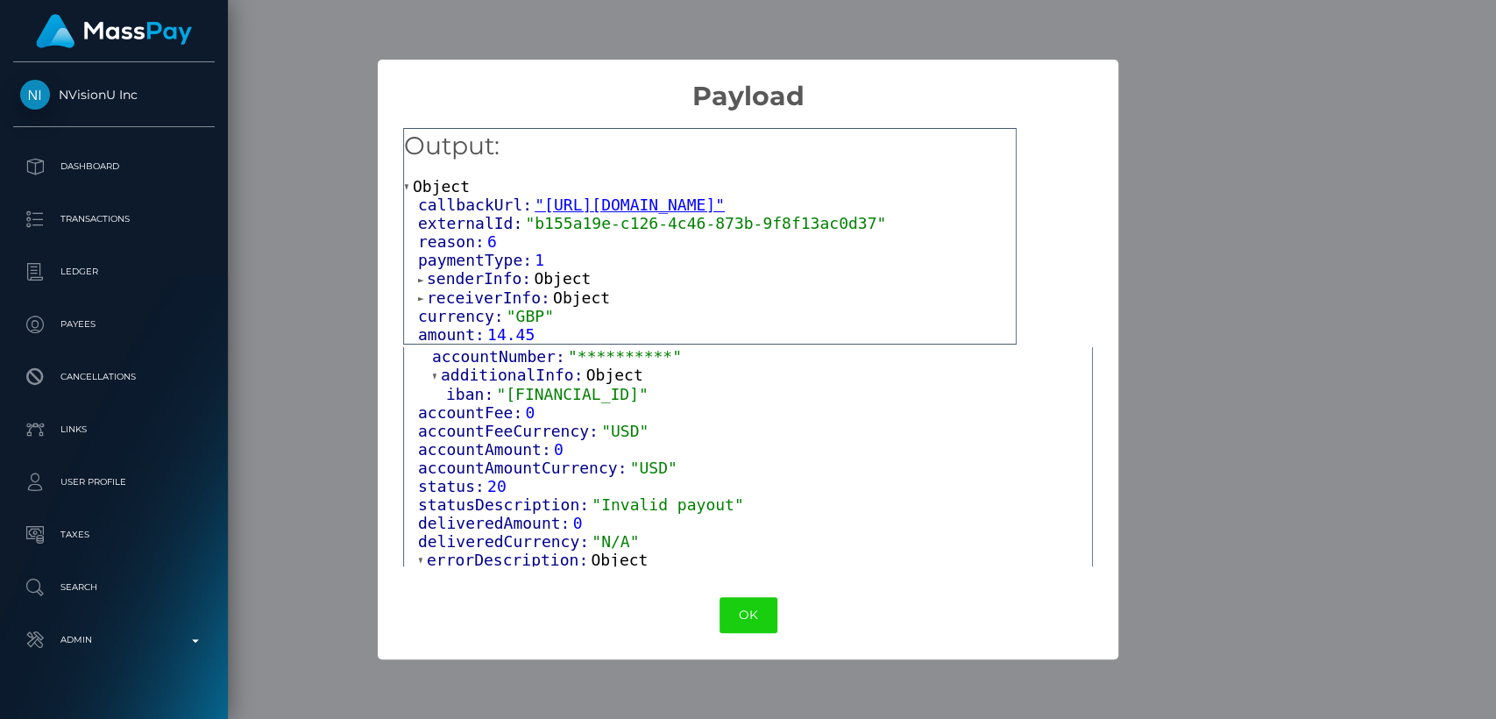
scroll to position [394, 0]
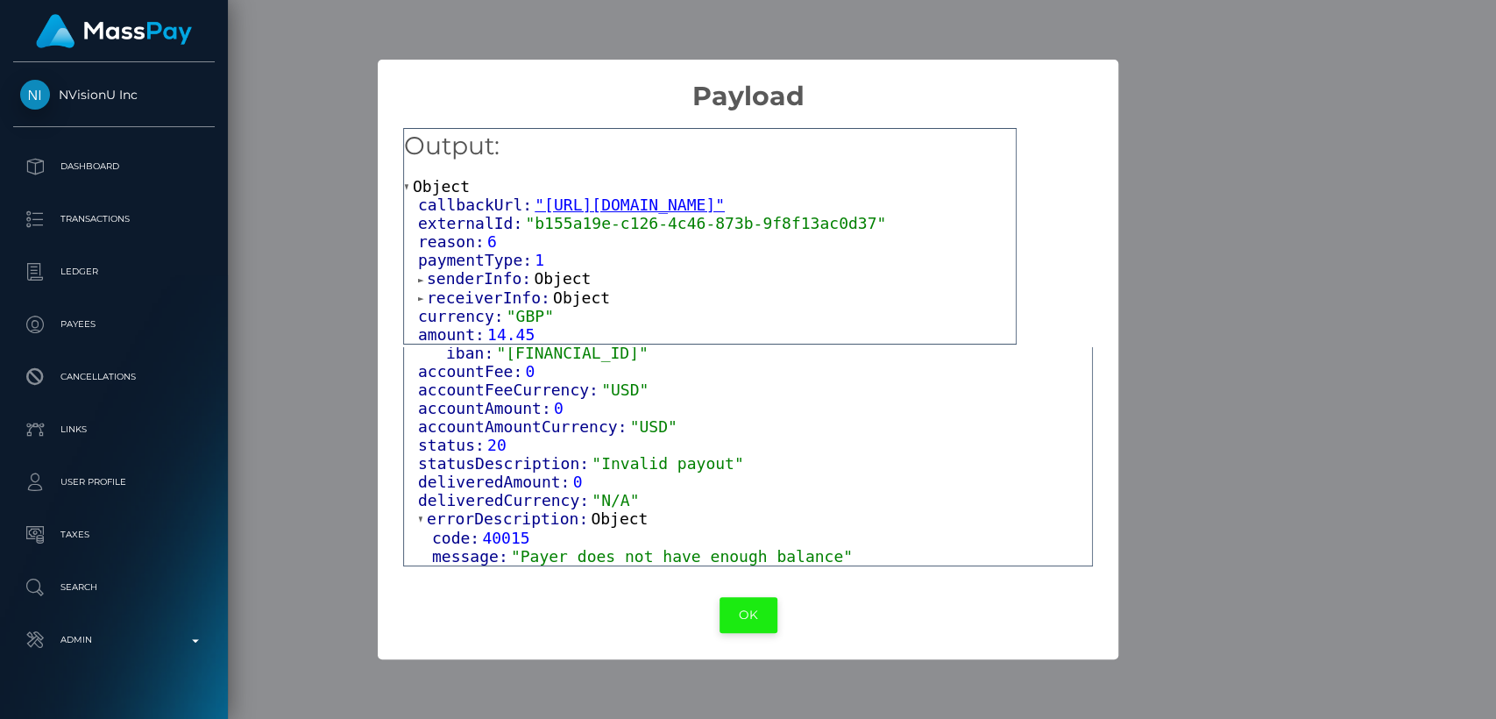
click at [750, 610] on button "OK" at bounding box center [749, 615] width 58 height 36
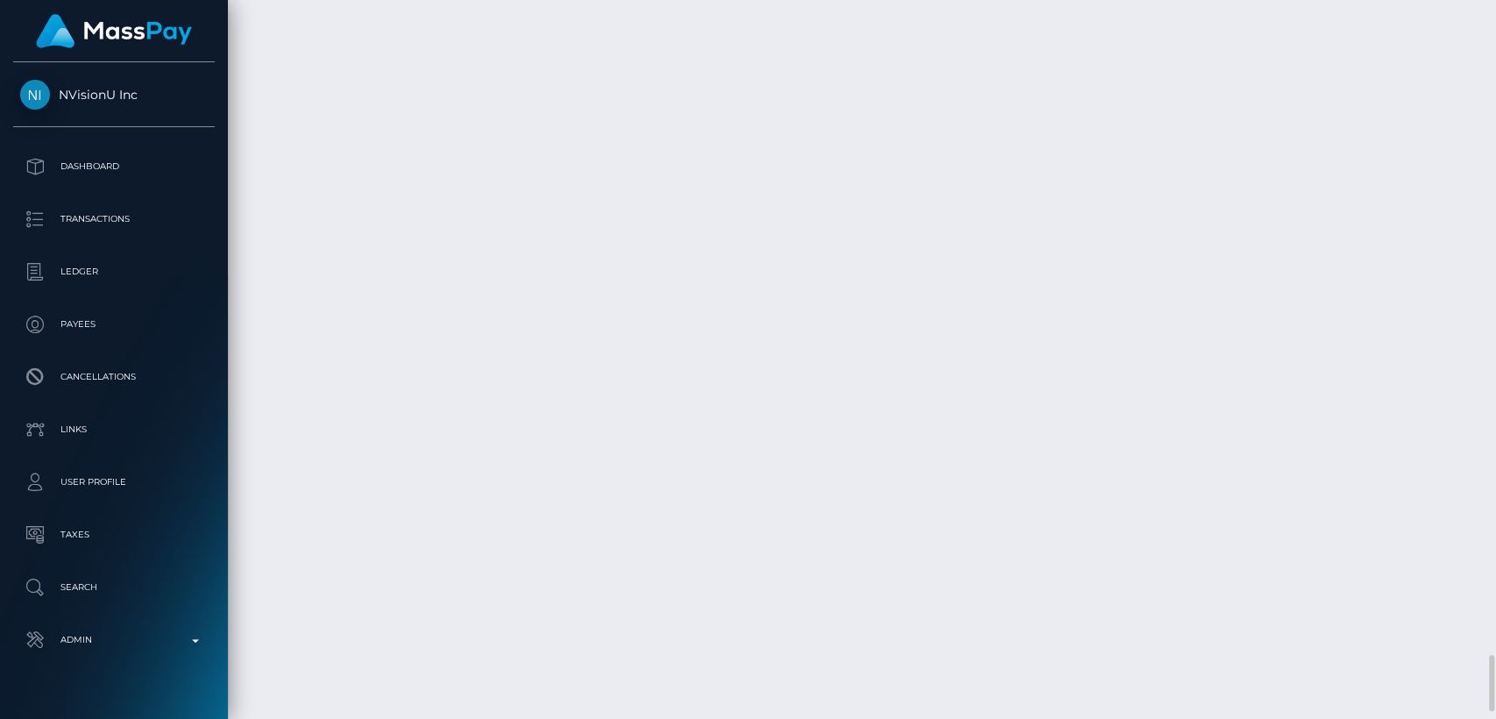
scroll to position [210, 387]
click at [628, 342] on div "Additional Info" at bounding box center [616, 335] width 114 height 32
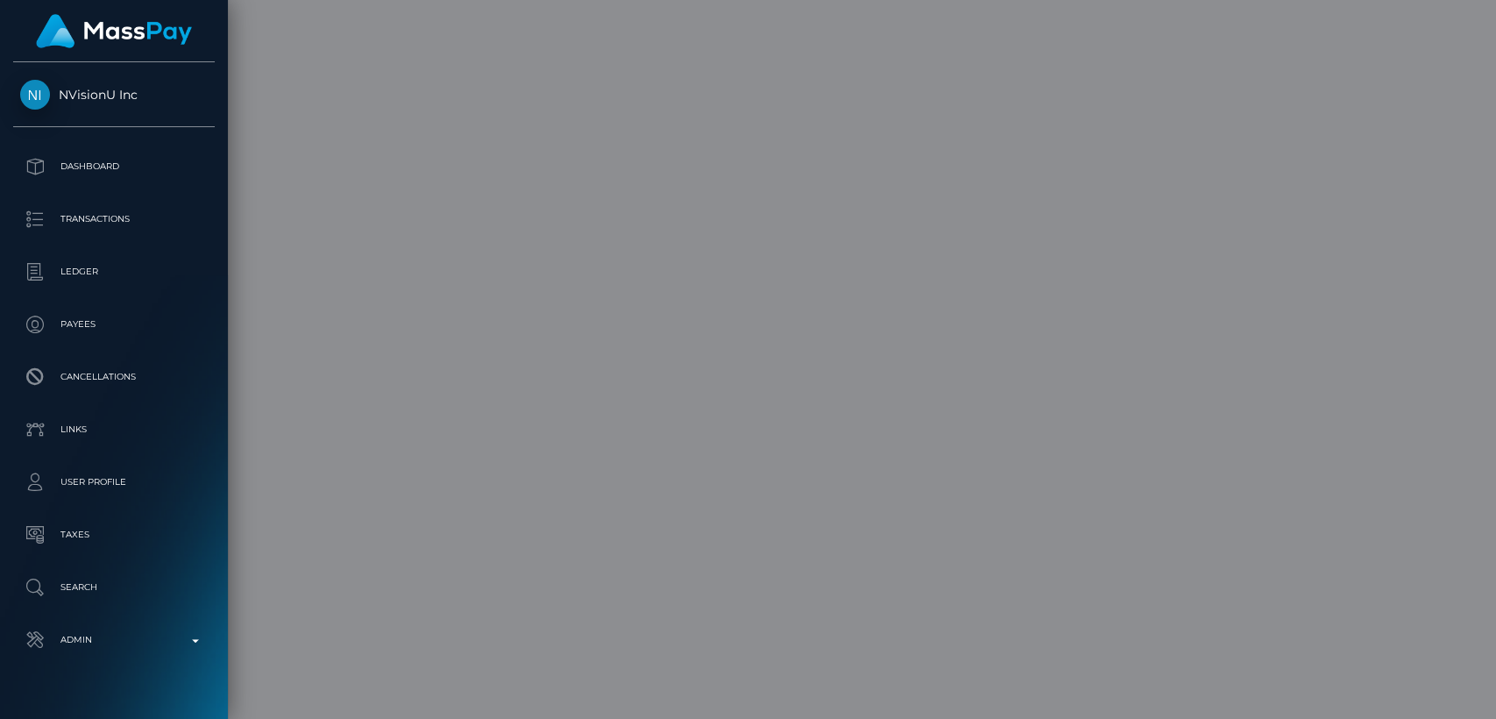
scroll to position [0, 0]
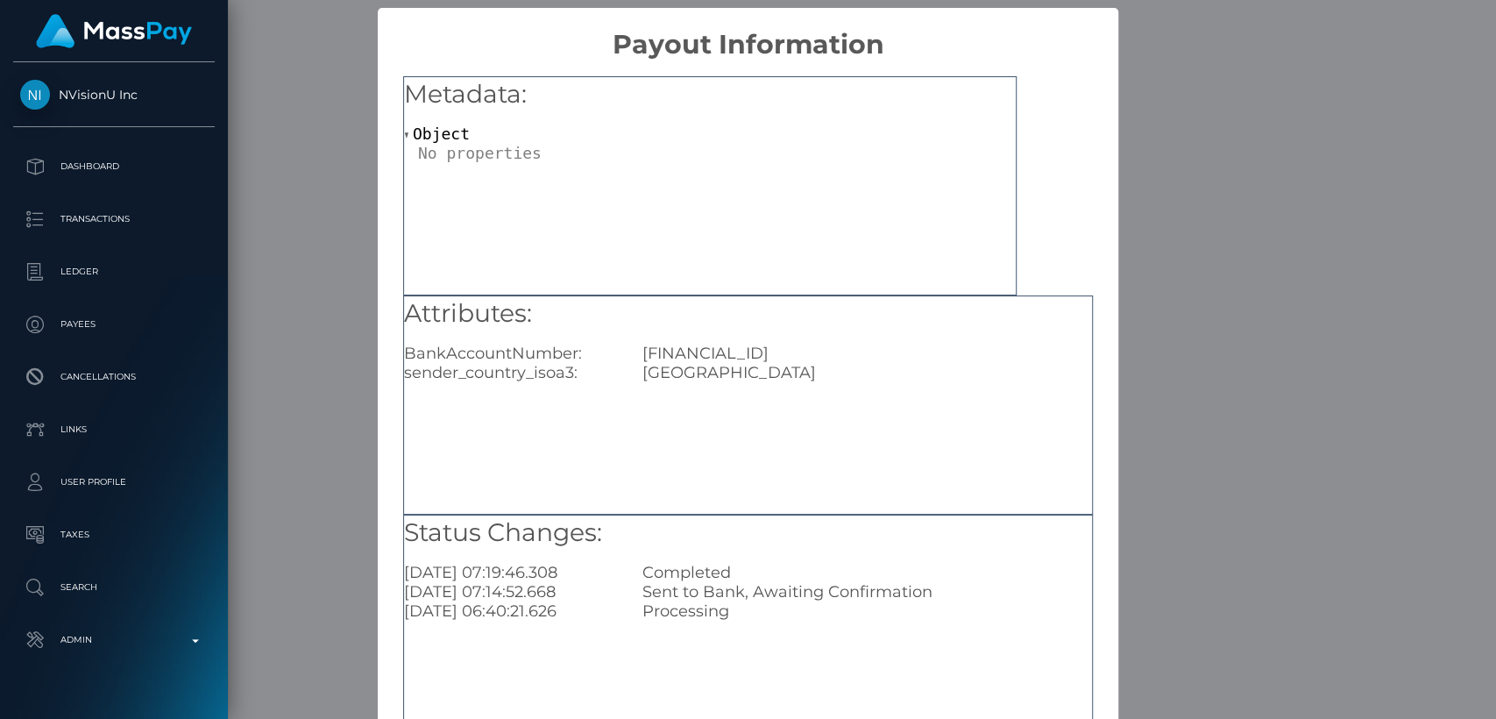
click at [1128, 212] on div "× Payout Information Metadata: Object Attributes: BankAccountNumber: GB44TRWI23…" at bounding box center [748, 359] width 1496 height 719
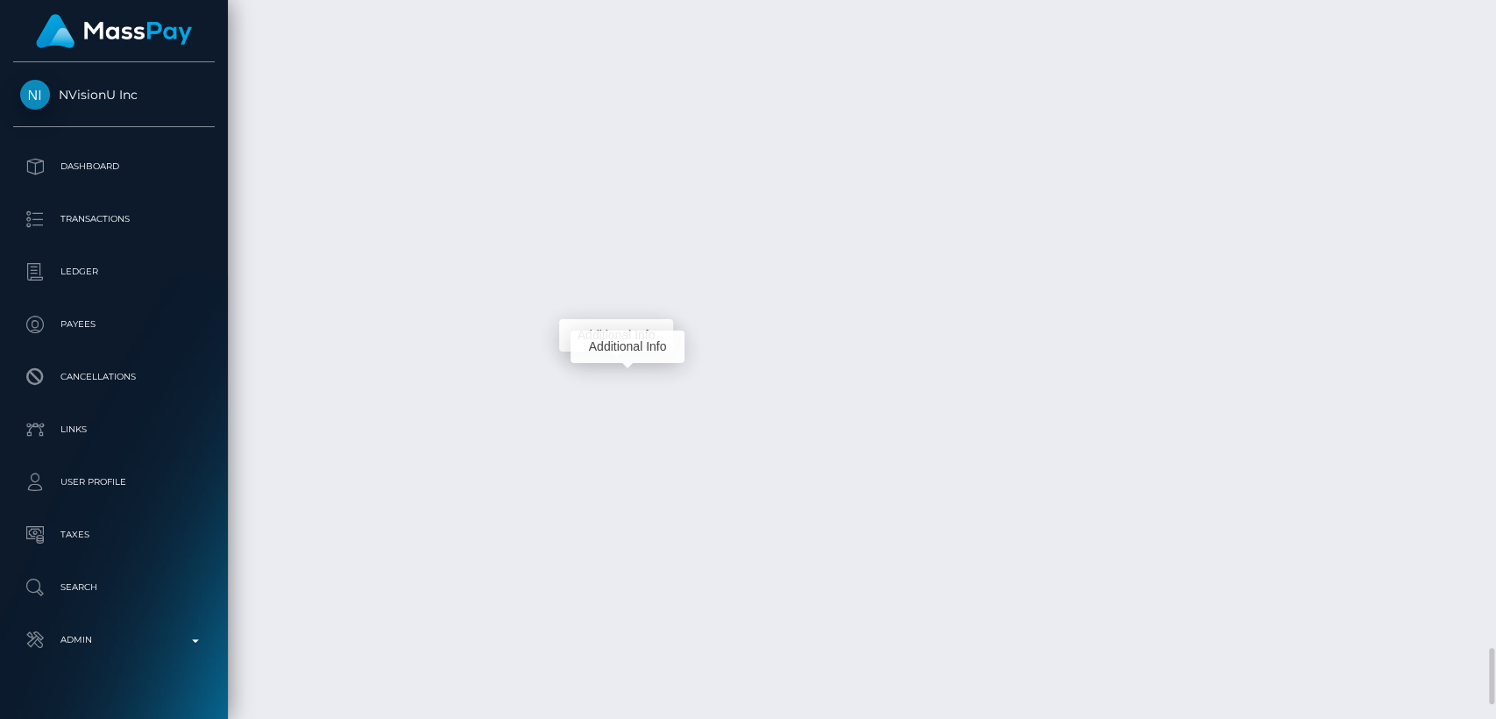
scroll to position [210, 387]
click at [629, 350] on div "Additional Info" at bounding box center [628, 346] width 114 height 32
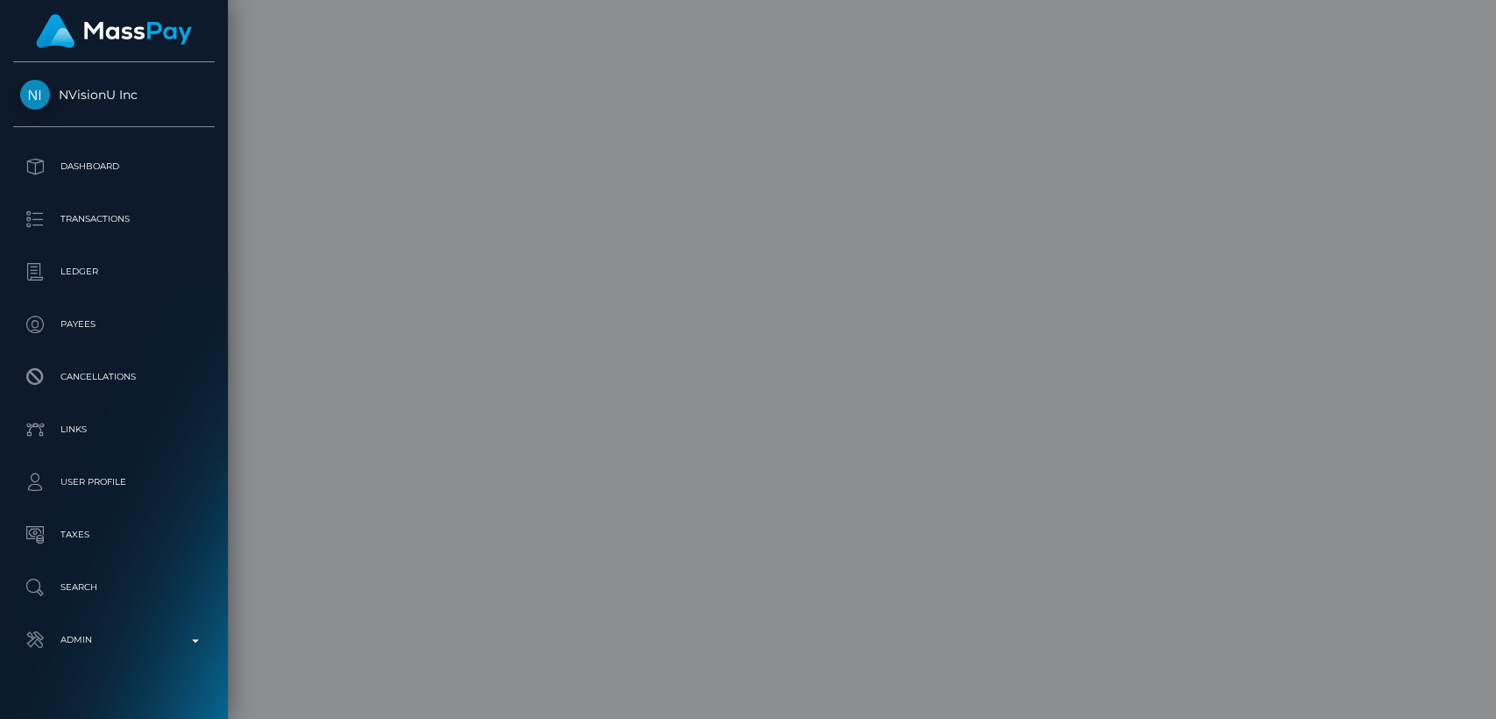
scroll to position [0, 0]
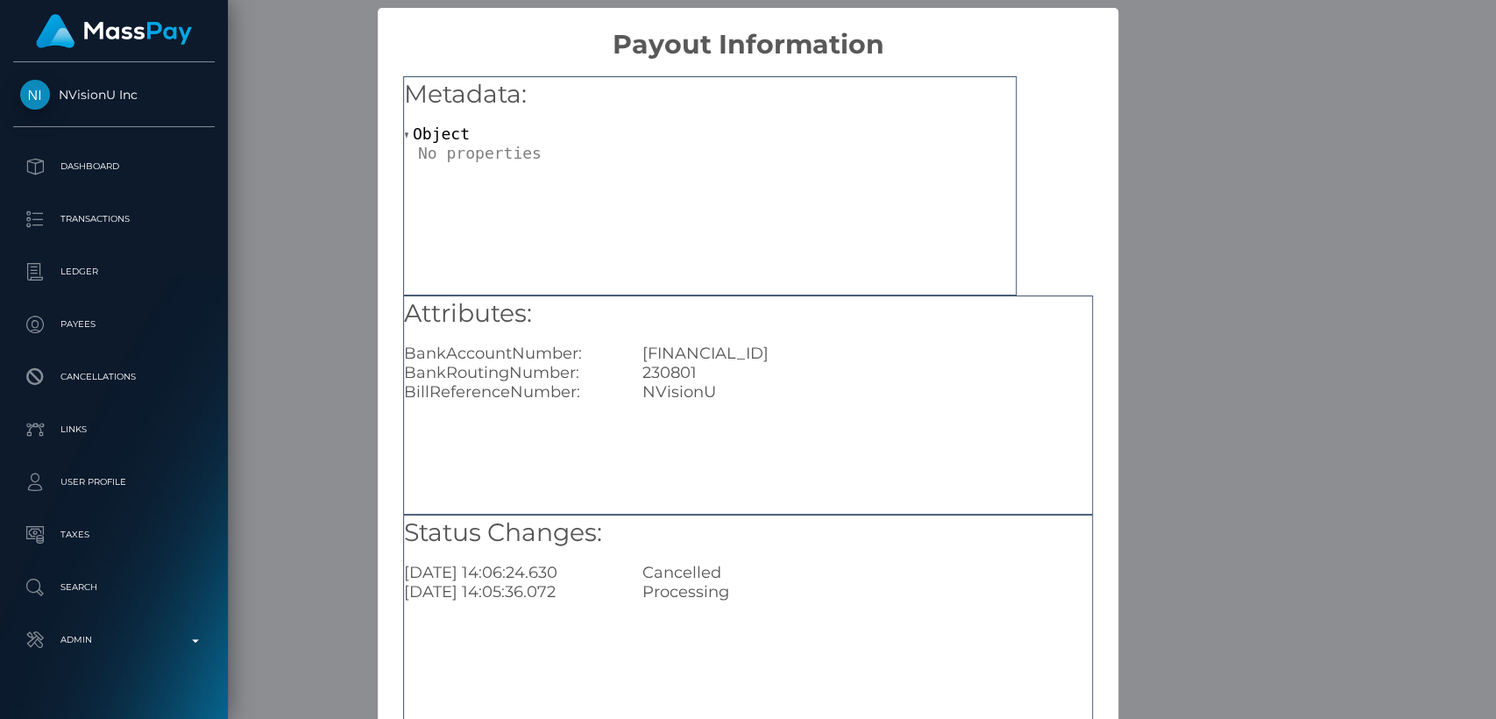
click at [1141, 245] on div "× Payout Information Metadata: Object Attributes: BankAccountNumber: GB44TRWI23…" at bounding box center [748, 359] width 1496 height 719
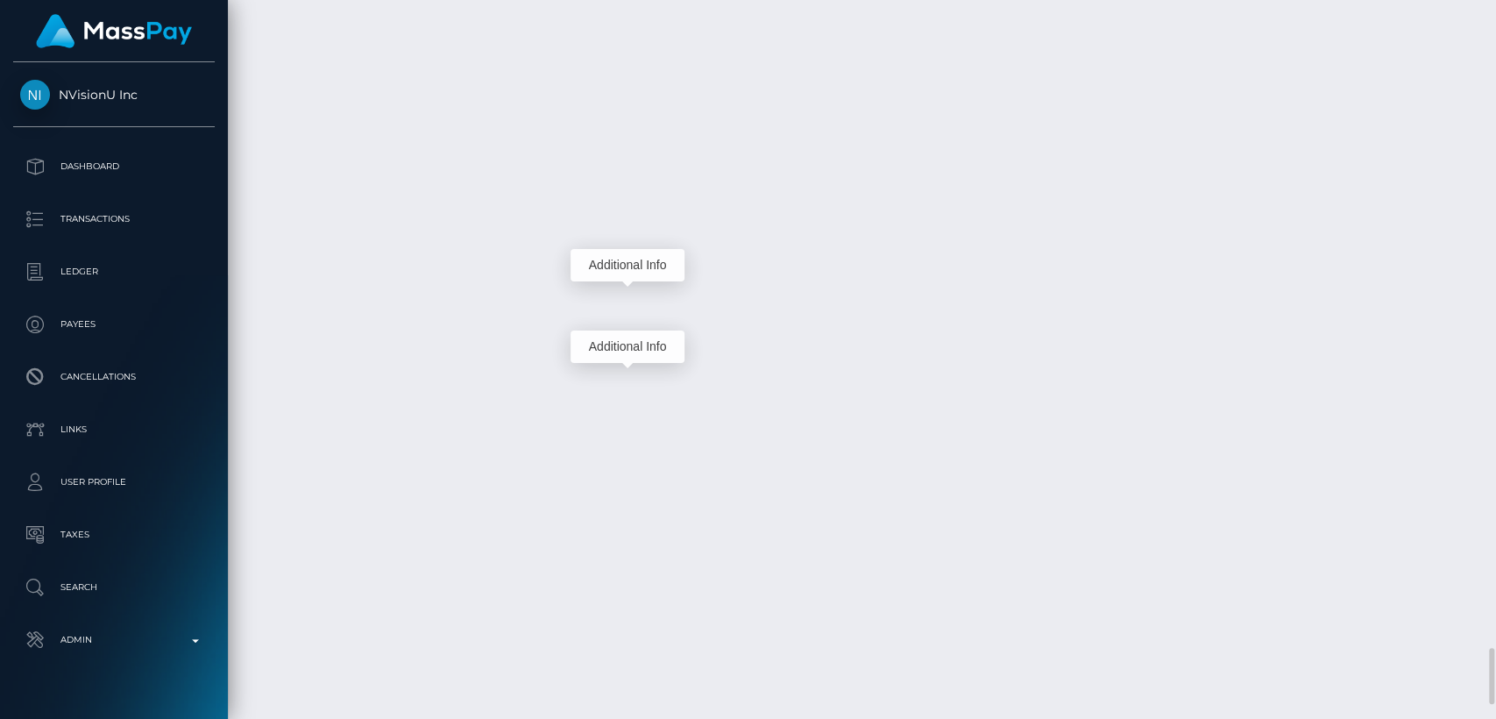
scroll to position [210, 387]
click at [632, 266] on div "Additional Info" at bounding box center [628, 265] width 114 height 32
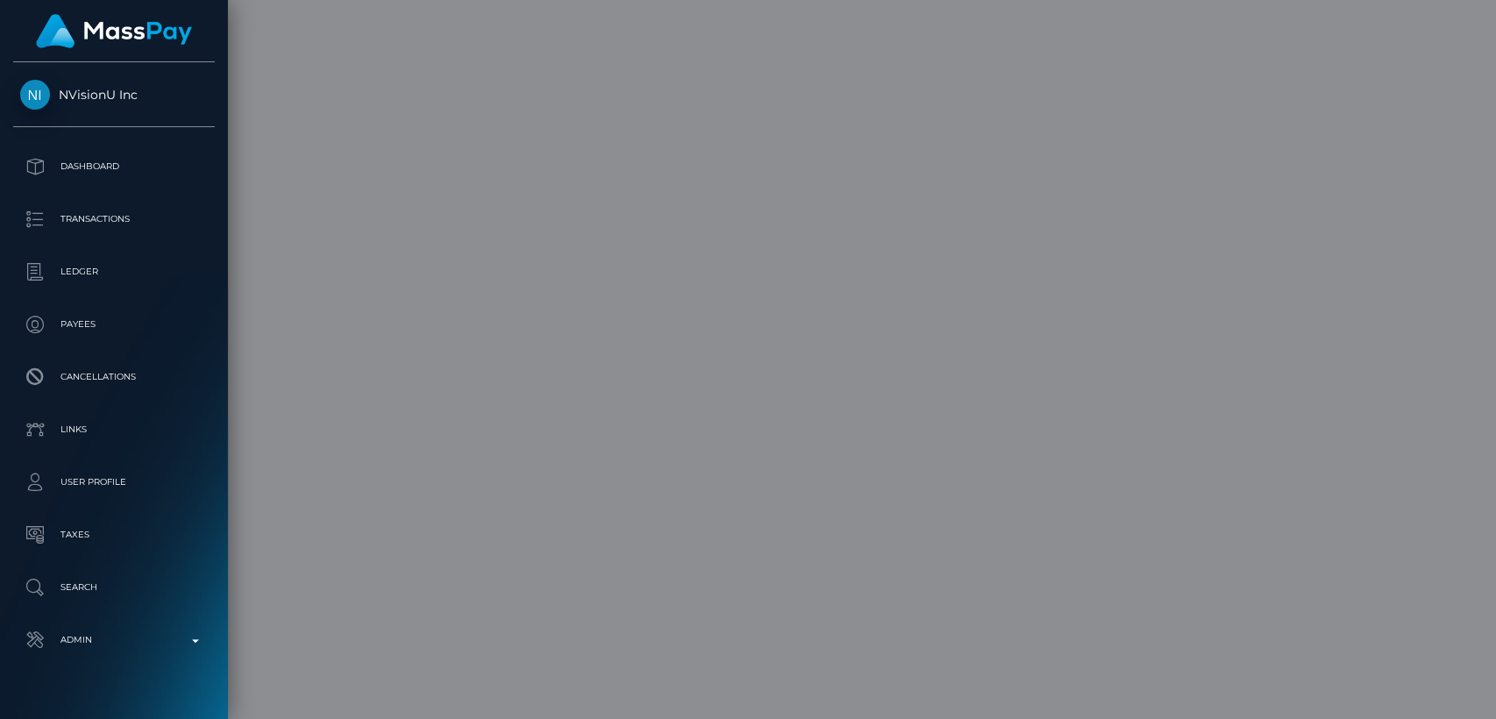
scroll to position [0, 0]
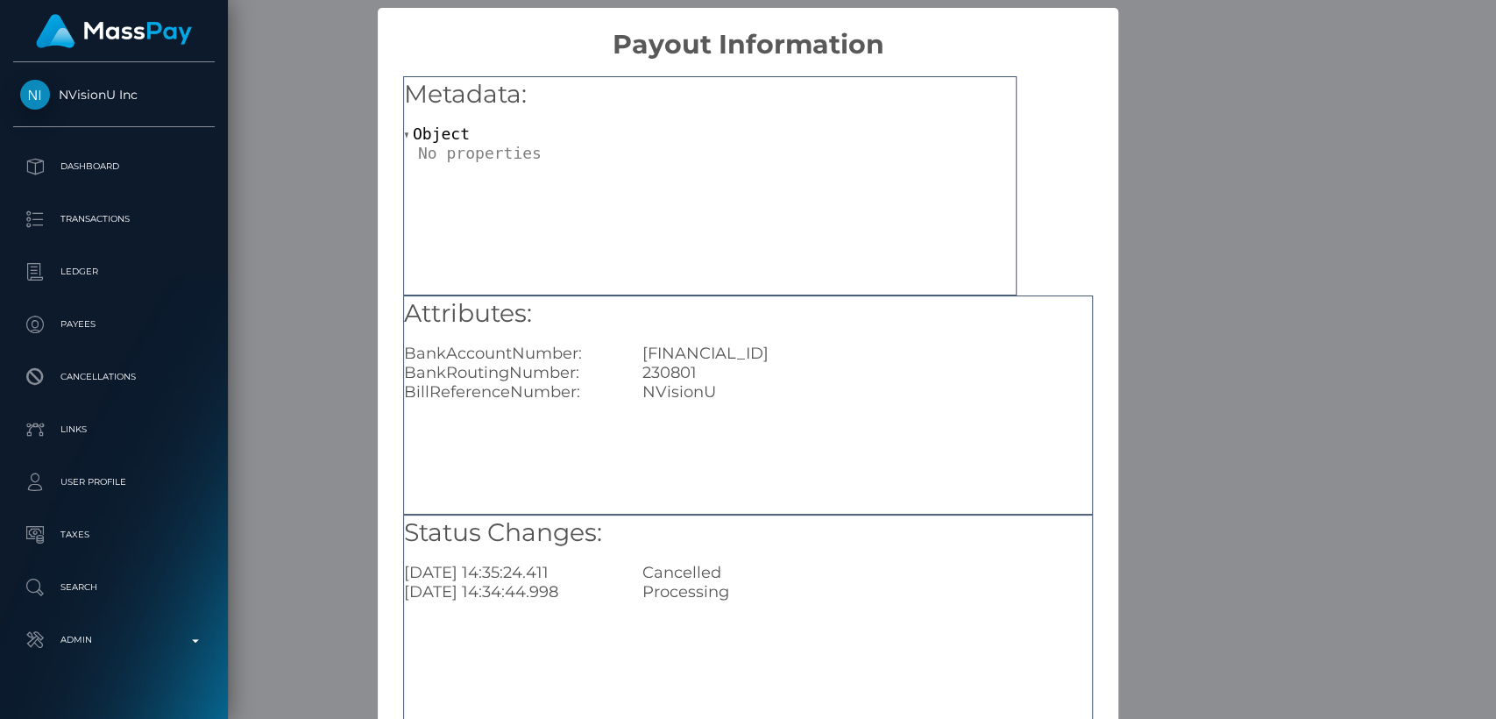
click at [1199, 259] on div "× Payout Information Metadata: Object Attributes: BankAccountNumber: GB44TRWI23…" at bounding box center [748, 359] width 1496 height 719
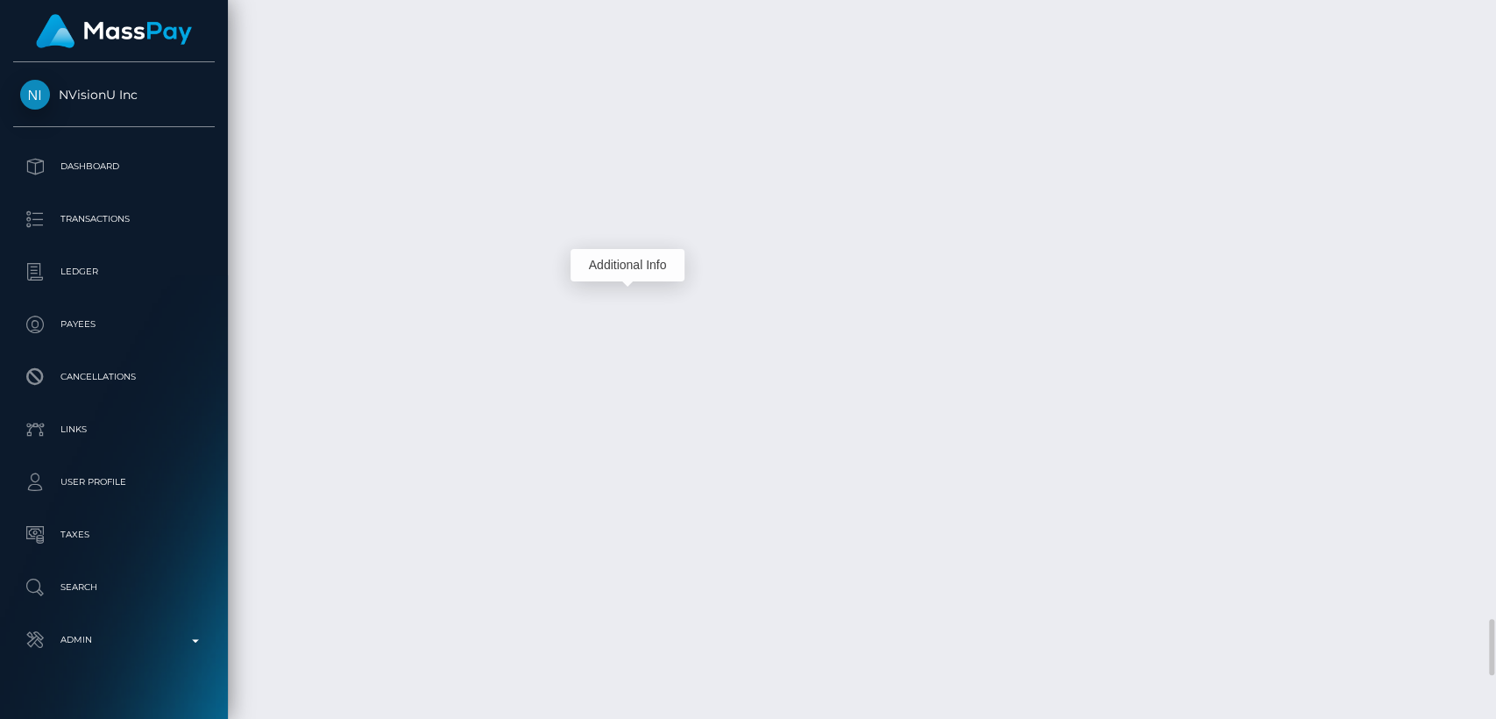
scroll to position [210, 387]
click at [629, 168] on div "Additional Info" at bounding box center [628, 167] width 114 height 32
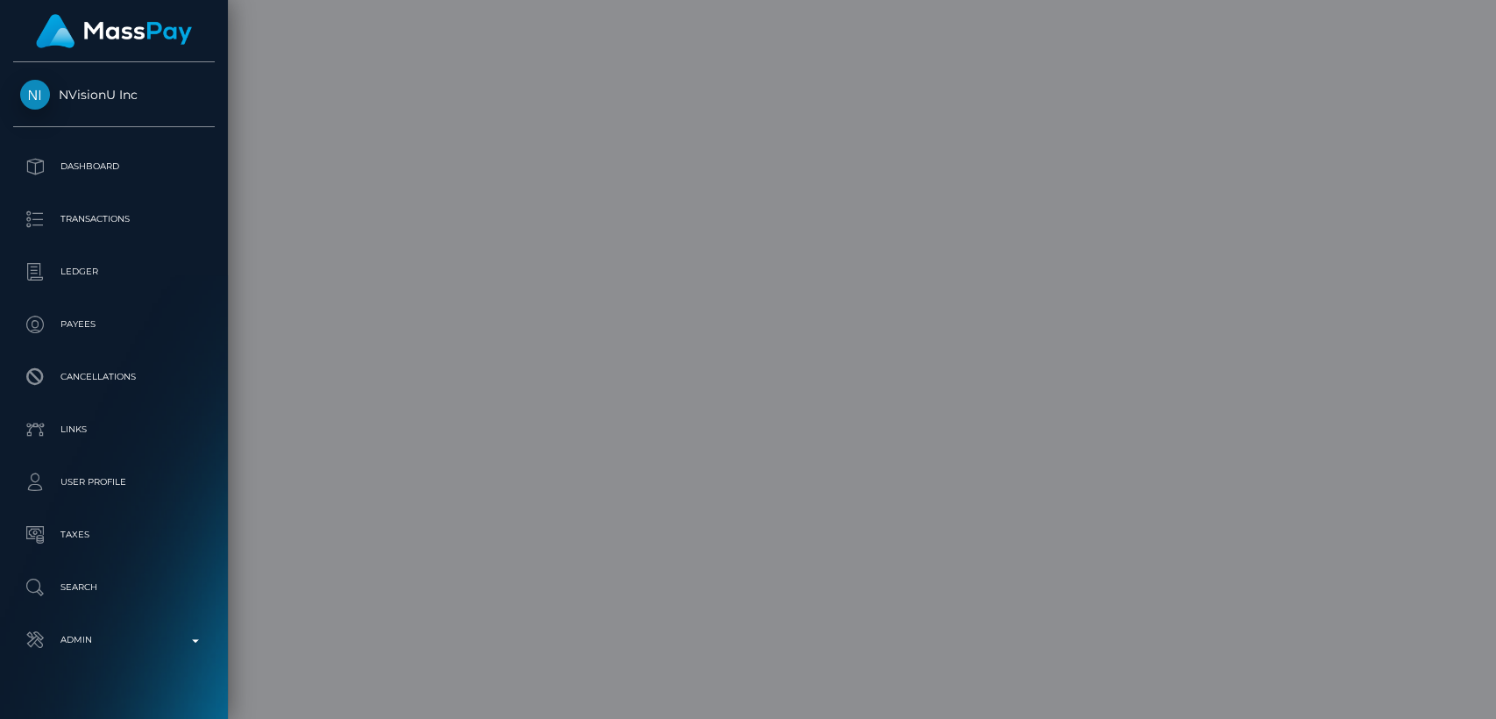
scroll to position [0, 0]
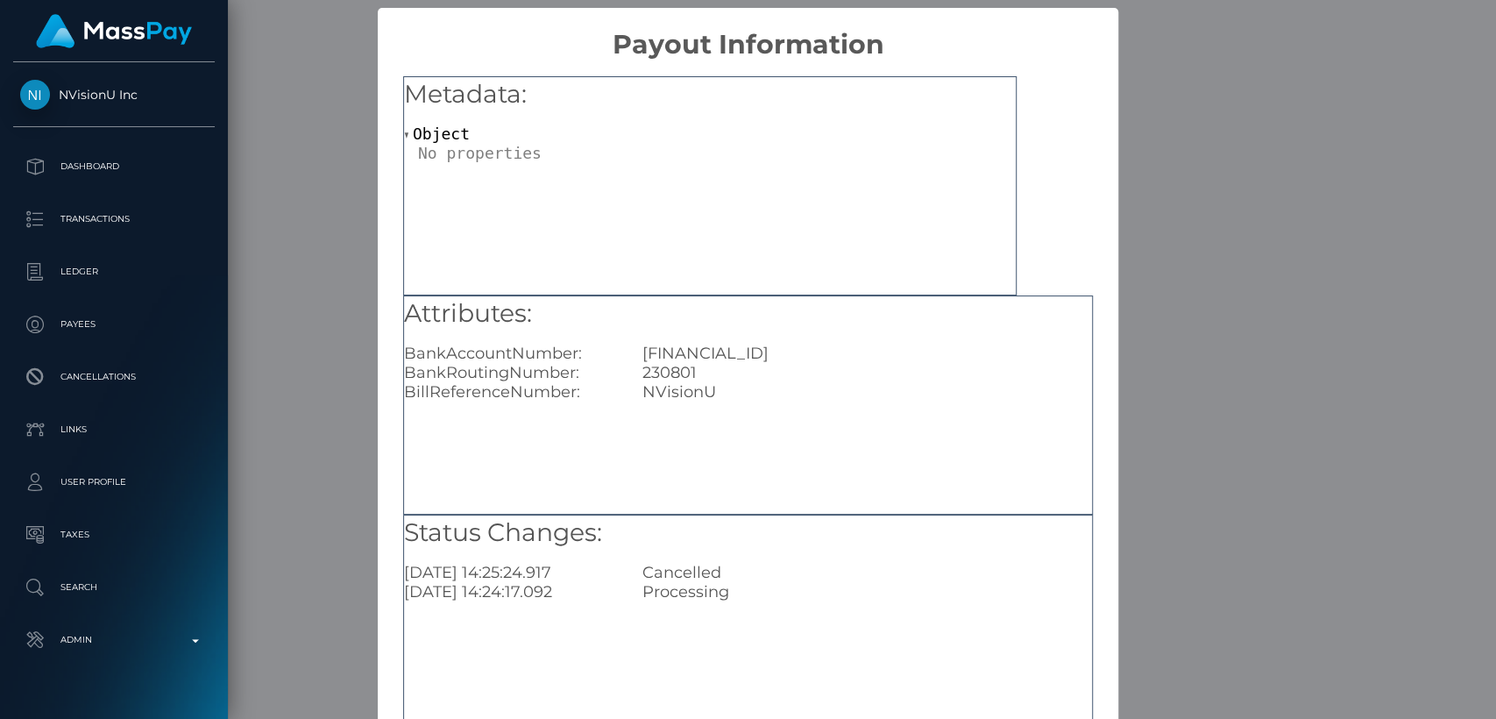
click at [1188, 96] on div "× Payout Information Metadata: Object Attributes: BankAccountNumber: GB44TRWI23…" at bounding box center [748, 359] width 1496 height 719
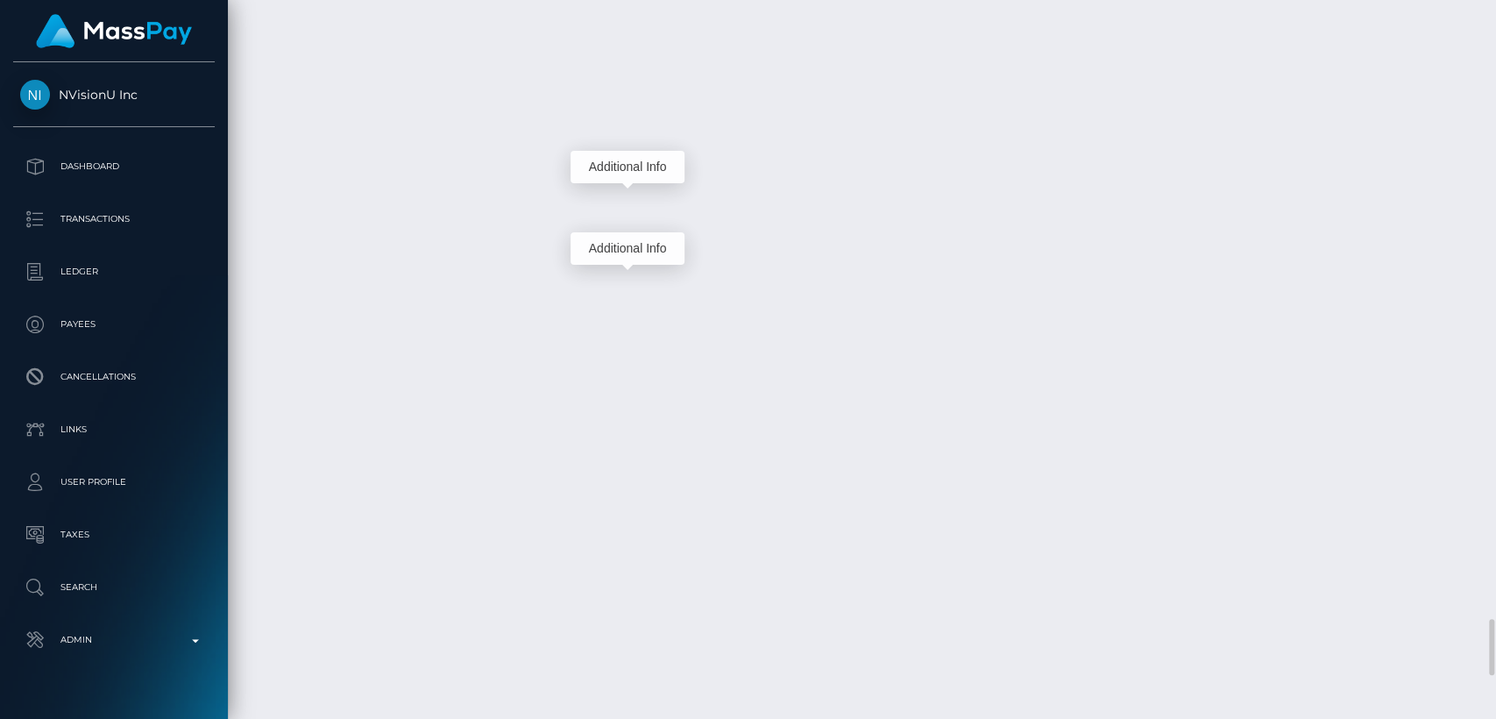
scroll to position [210, 387]
click at [647, 247] on div "Additional Info" at bounding box center [628, 248] width 114 height 32
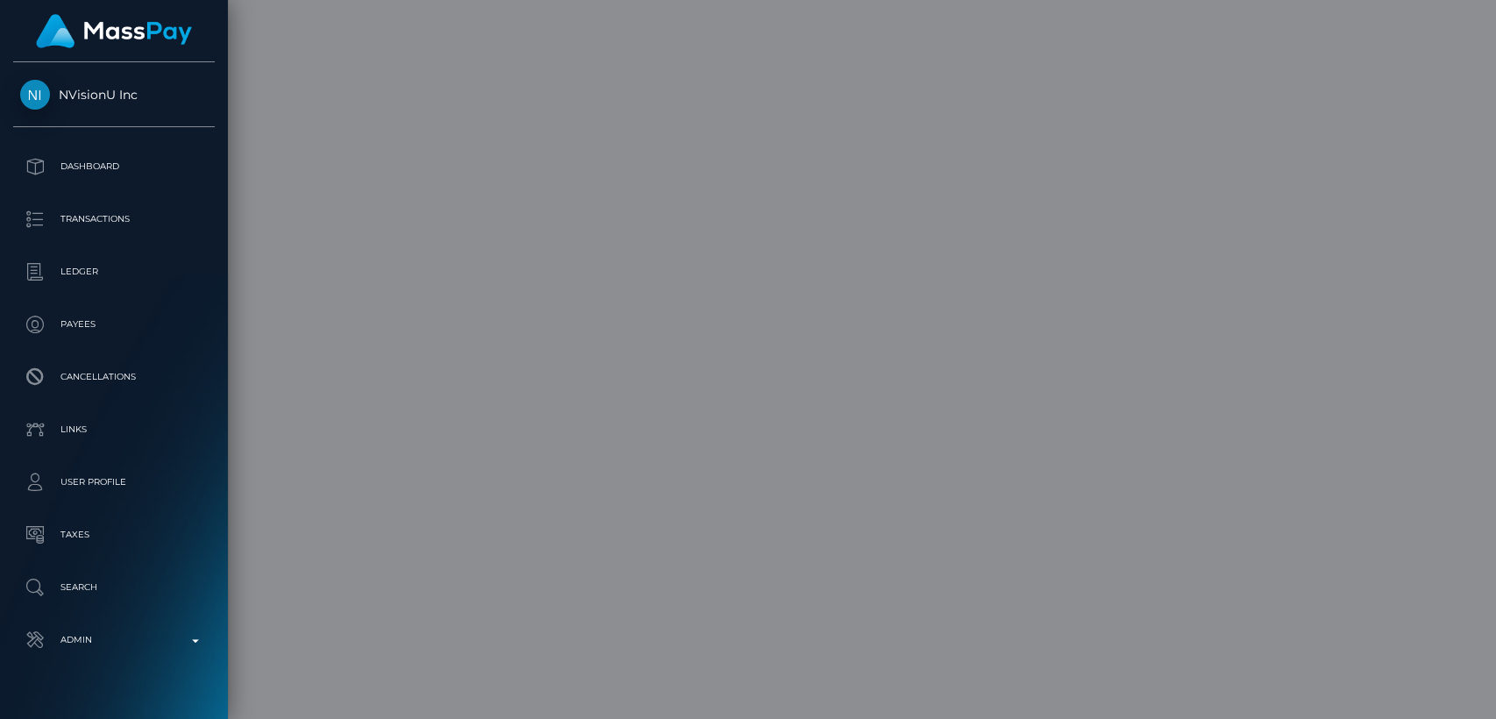
scroll to position [0, 0]
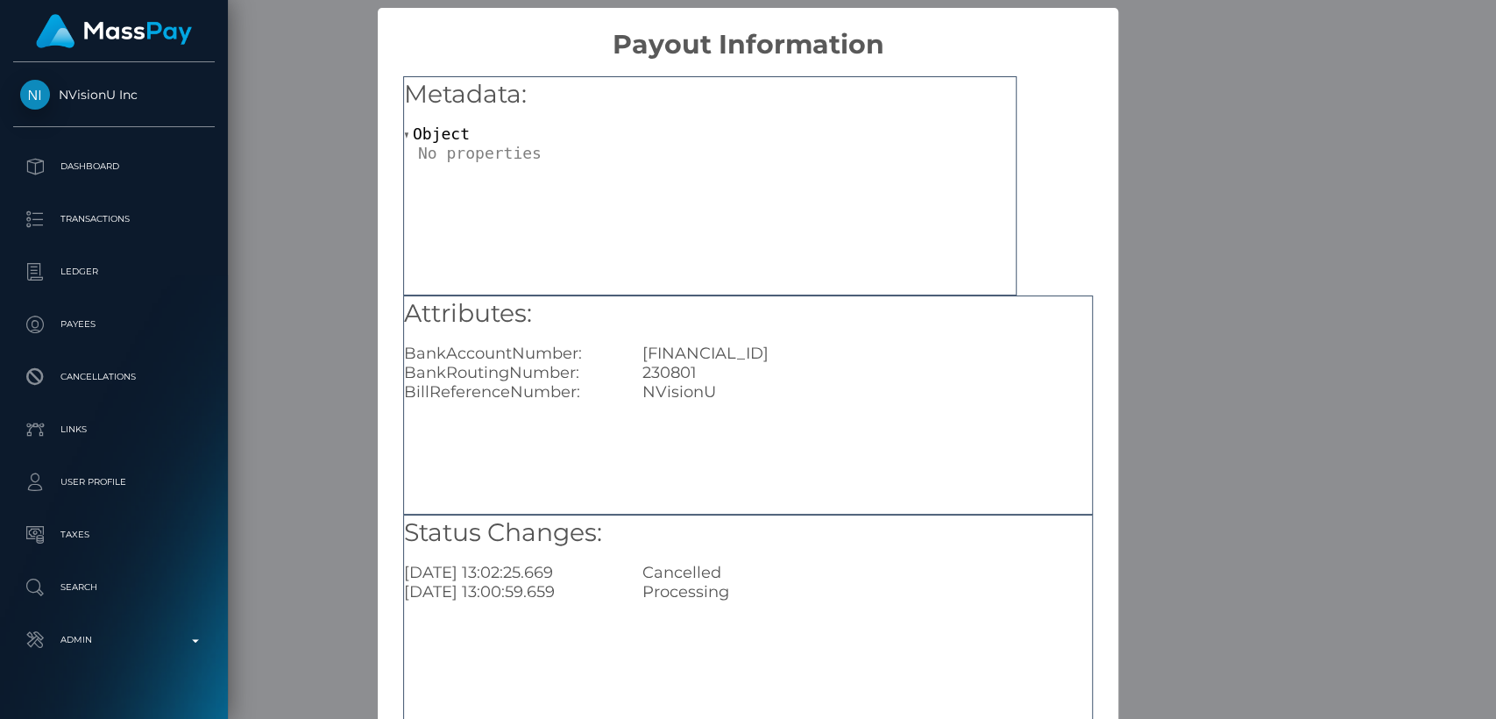
click at [1200, 129] on div "× Payout Information Metadata: Object Attributes: BankAccountNumber: GB44TRWI23…" at bounding box center [748, 359] width 1496 height 719
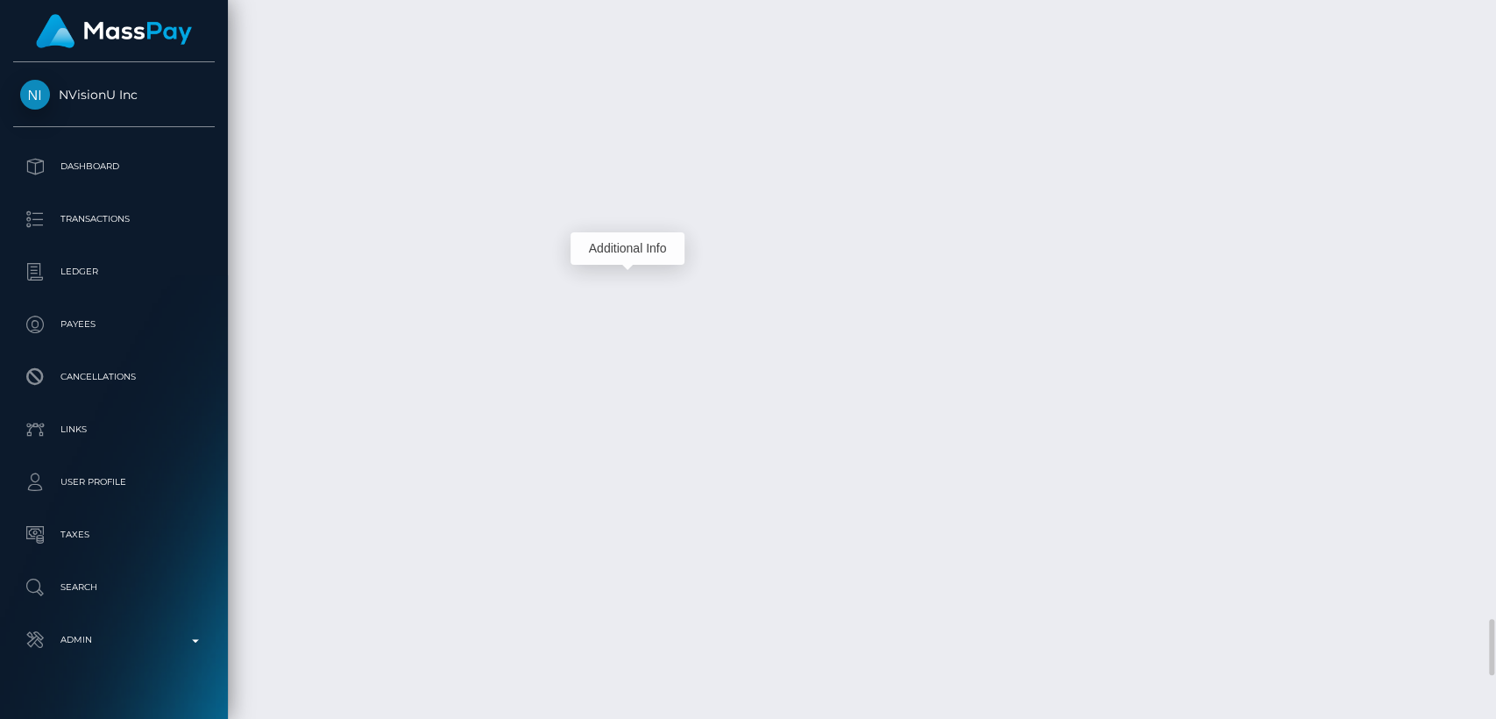
scroll to position [210, 387]
click at [634, 324] on div "Additional Info" at bounding box center [628, 330] width 114 height 32
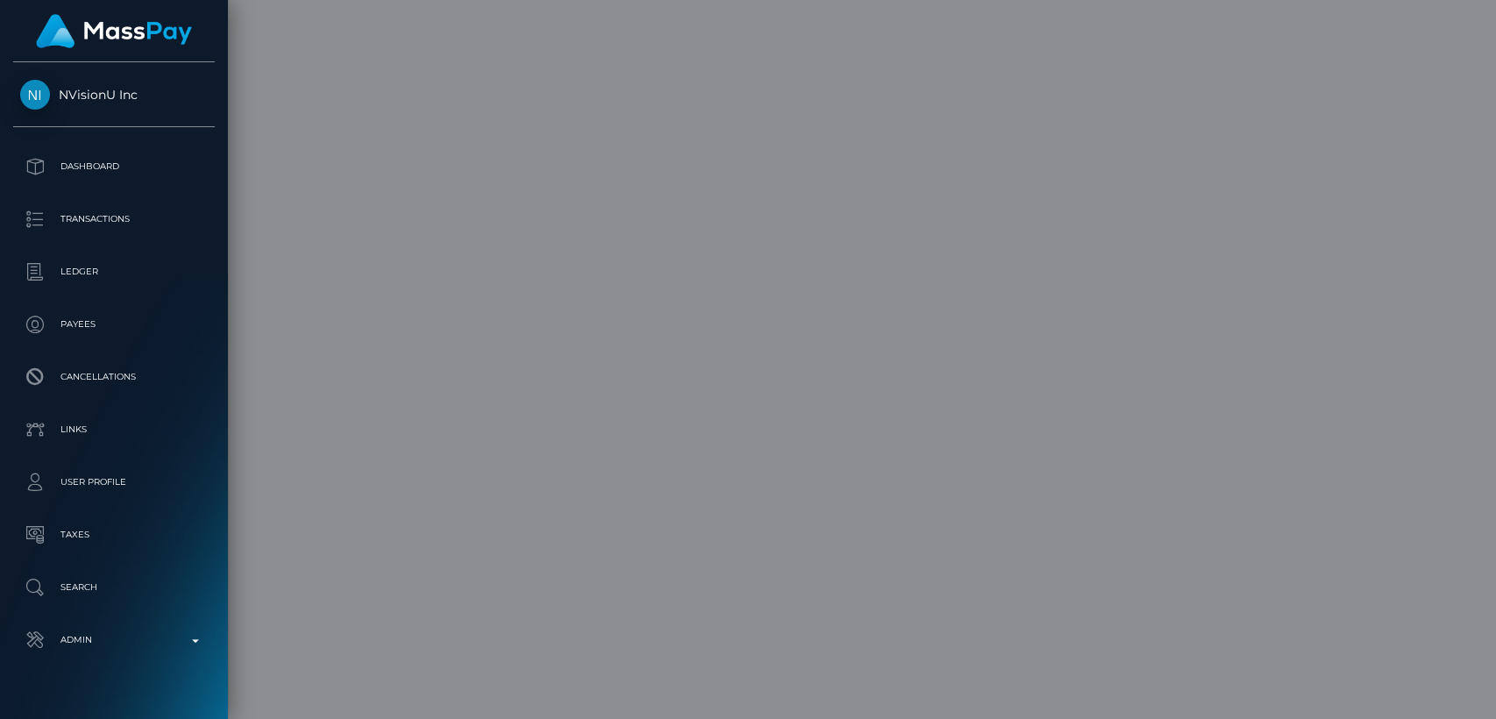
scroll to position [0, 0]
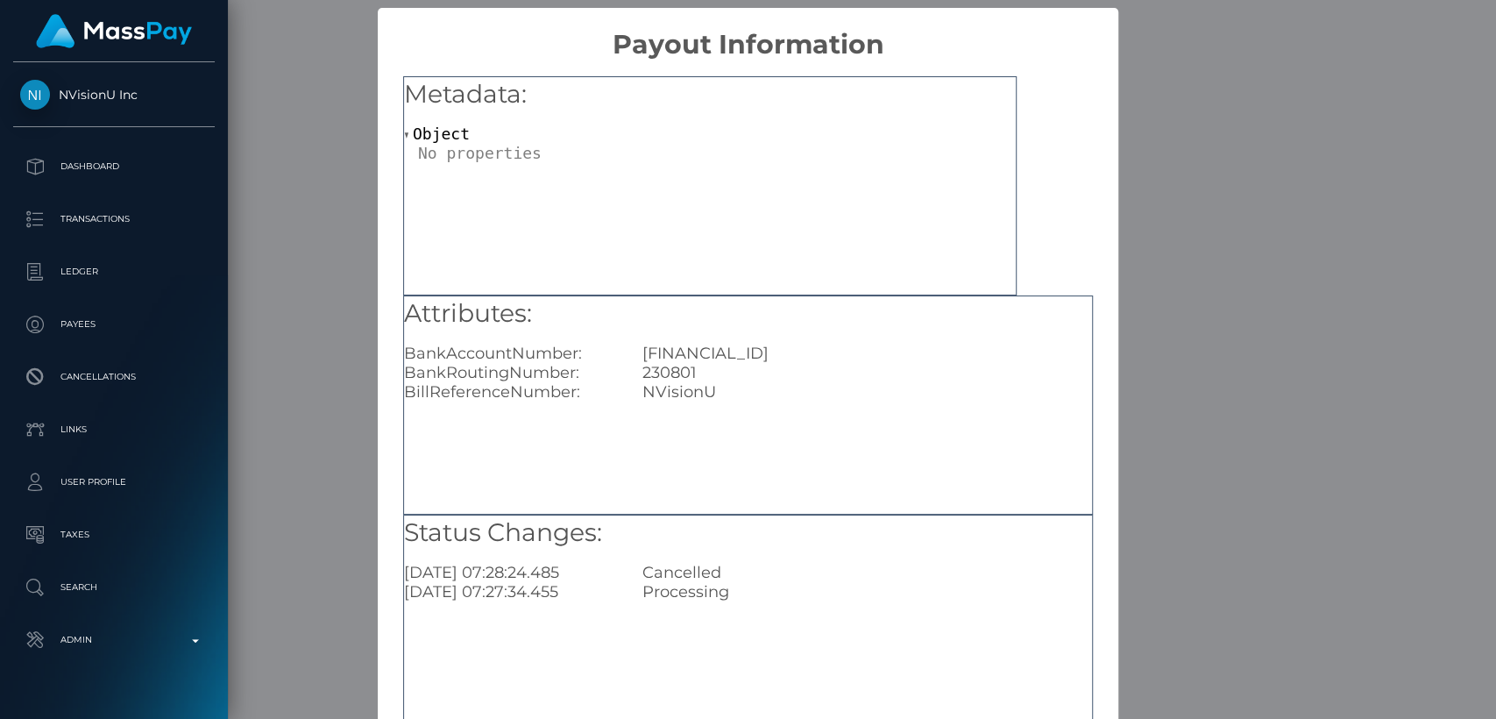
click at [1092, 163] on div "Metadata: Object Attributes: BankAccountNumber: GB44TRWI23080148954305 BankRout…" at bounding box center [748, 399] width 741 height 678
click at [1137, 149] on div "× Payout Information Metadata: Object Attributes: BankAccountNumber: GB44TRWI23…" at bounding box center [748, 359] width 1496 height 719
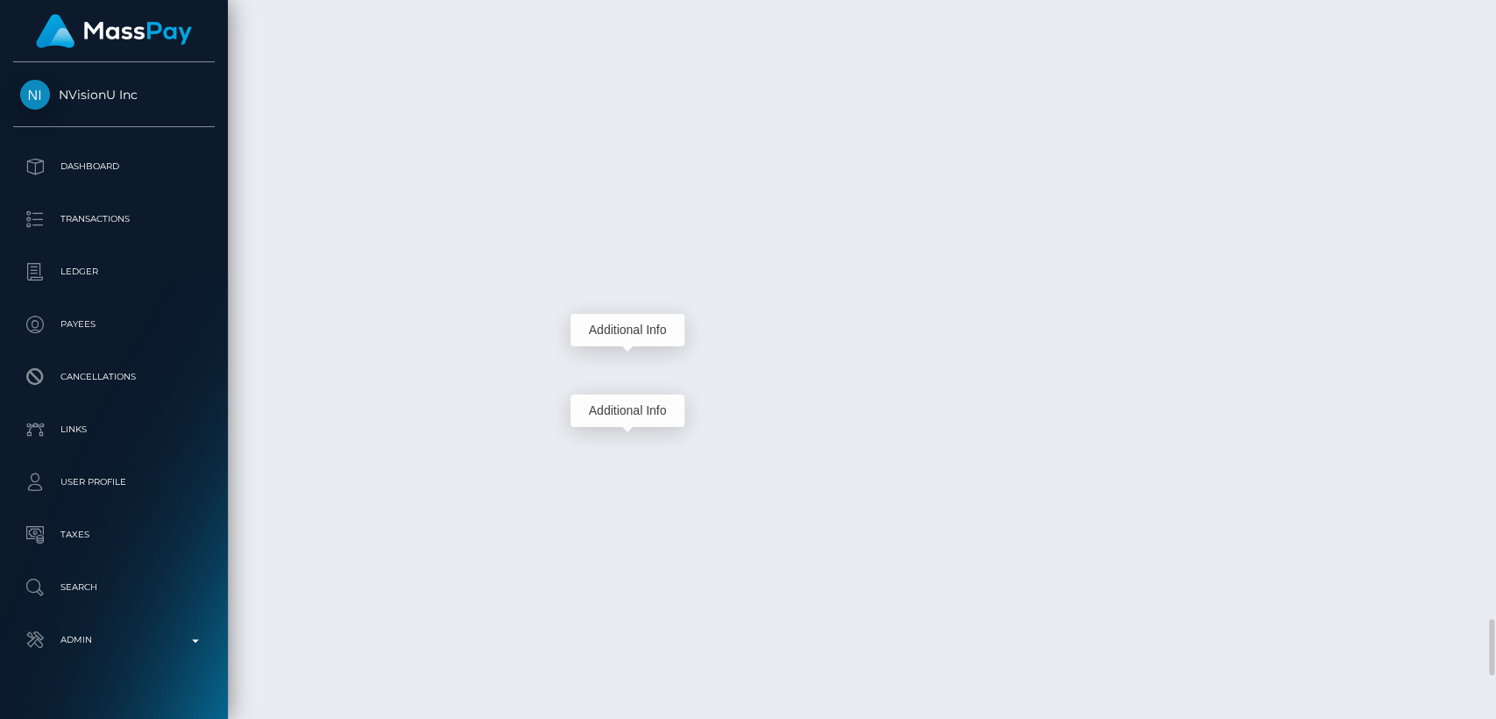
scroll to position [210, 387]
click at [641, 413] on div "Additional Info" at bounding box center [628, 410] width 114 height 32
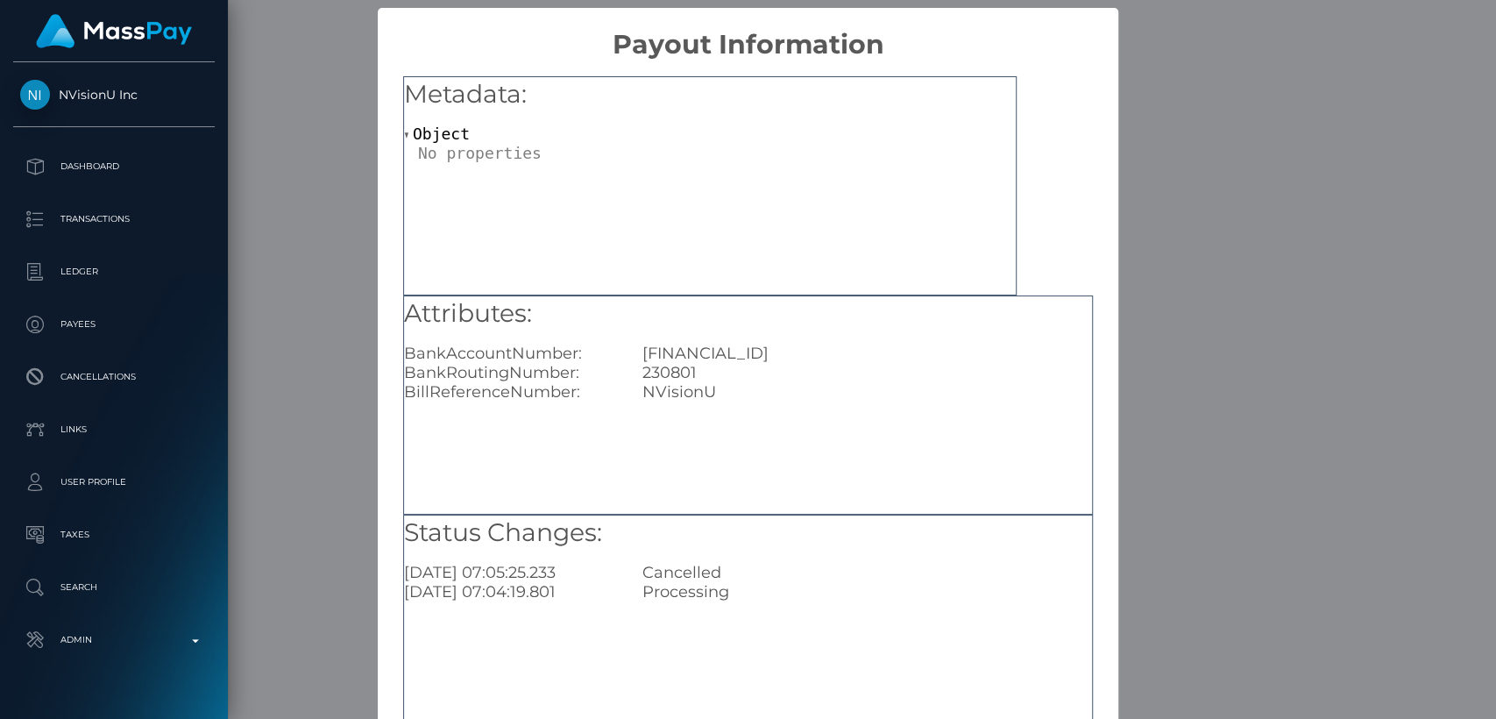
click at [1181, 116] on div "× Payout Information Metadata: Object Attributes: BankAccountNumber: GB44TRWI23…" at bounding box center [748, 359] width 1496 height 719
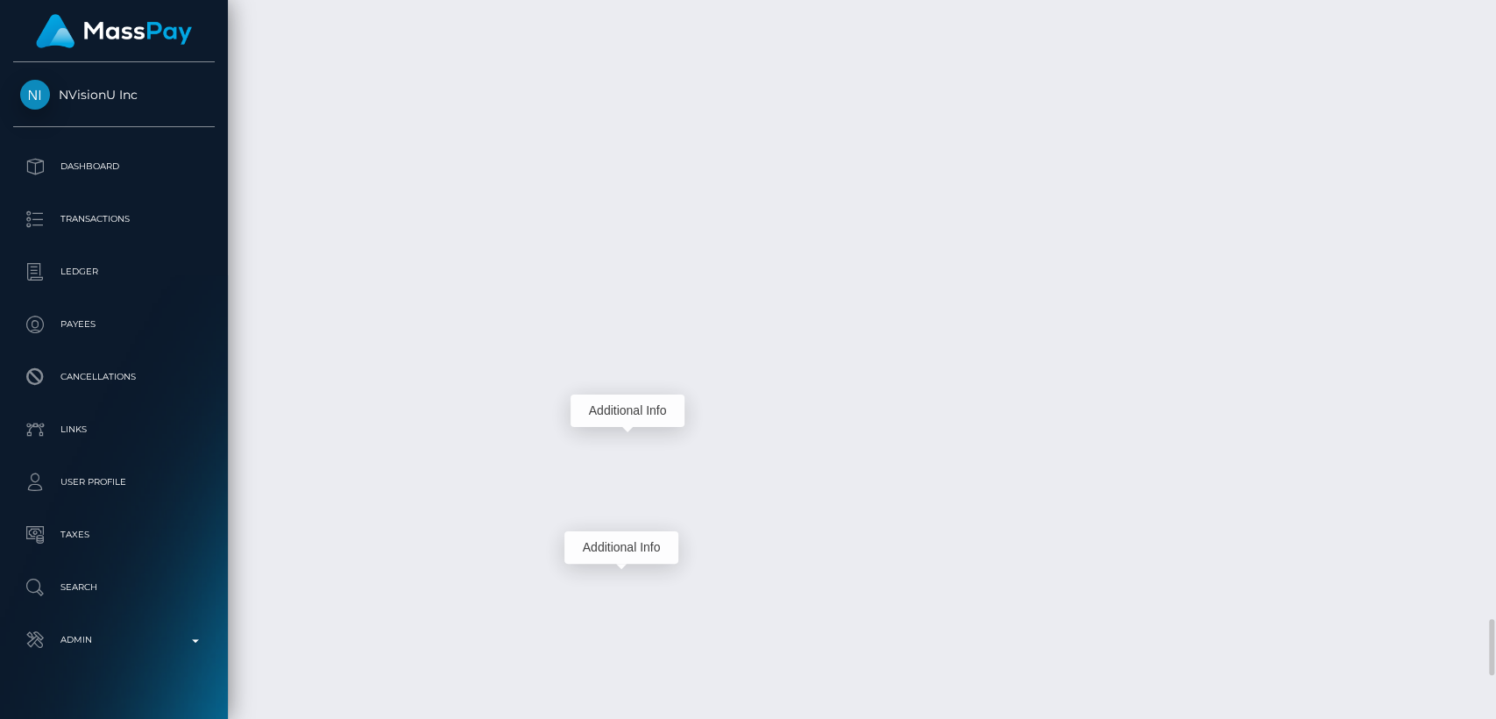
click at [635, 549] on div "Additional Info" at bounding box center [622, 547] width 114 height 32
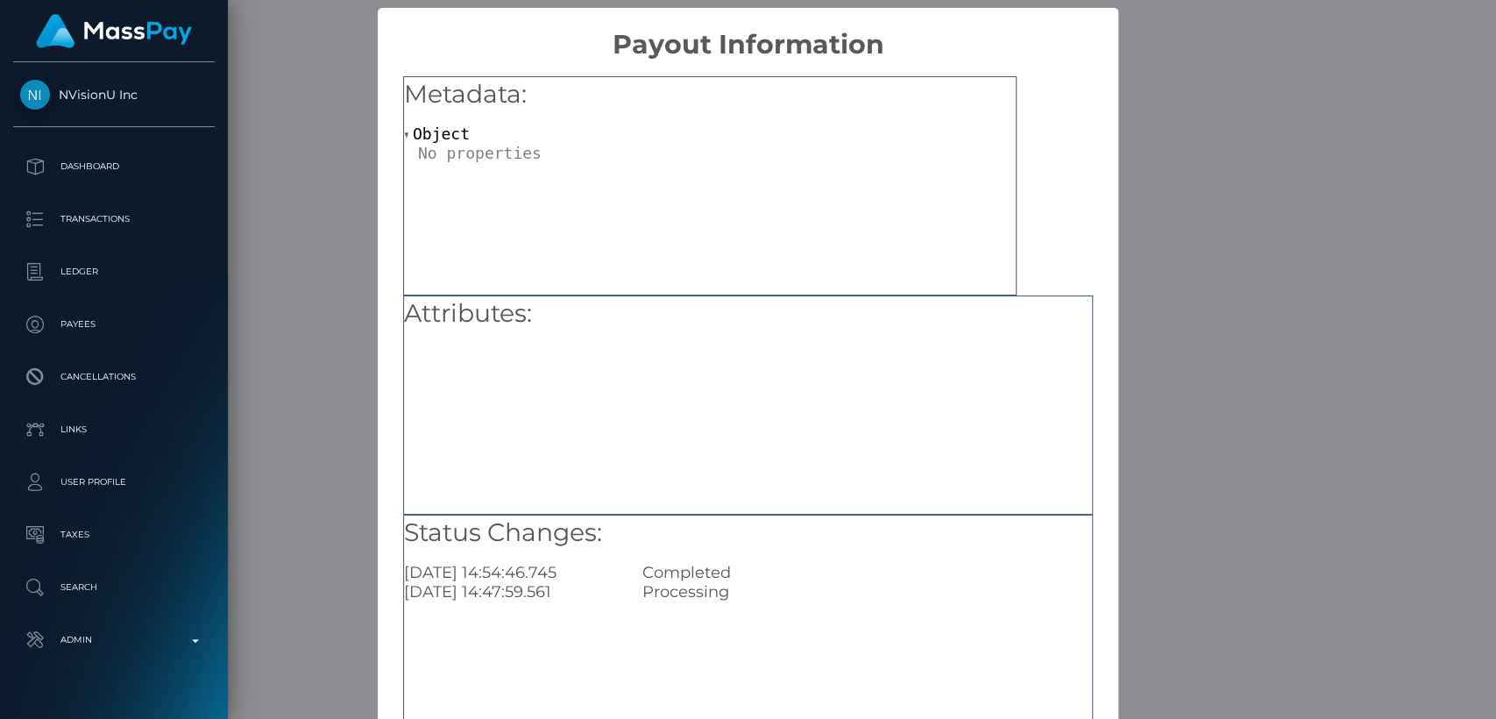
click at [1152, 204] on div "× Payout Information Metadata: Object Attributes: Status Changes: 2025-09-02 14…" at bounding box center [748, 359] width 1496 height 719
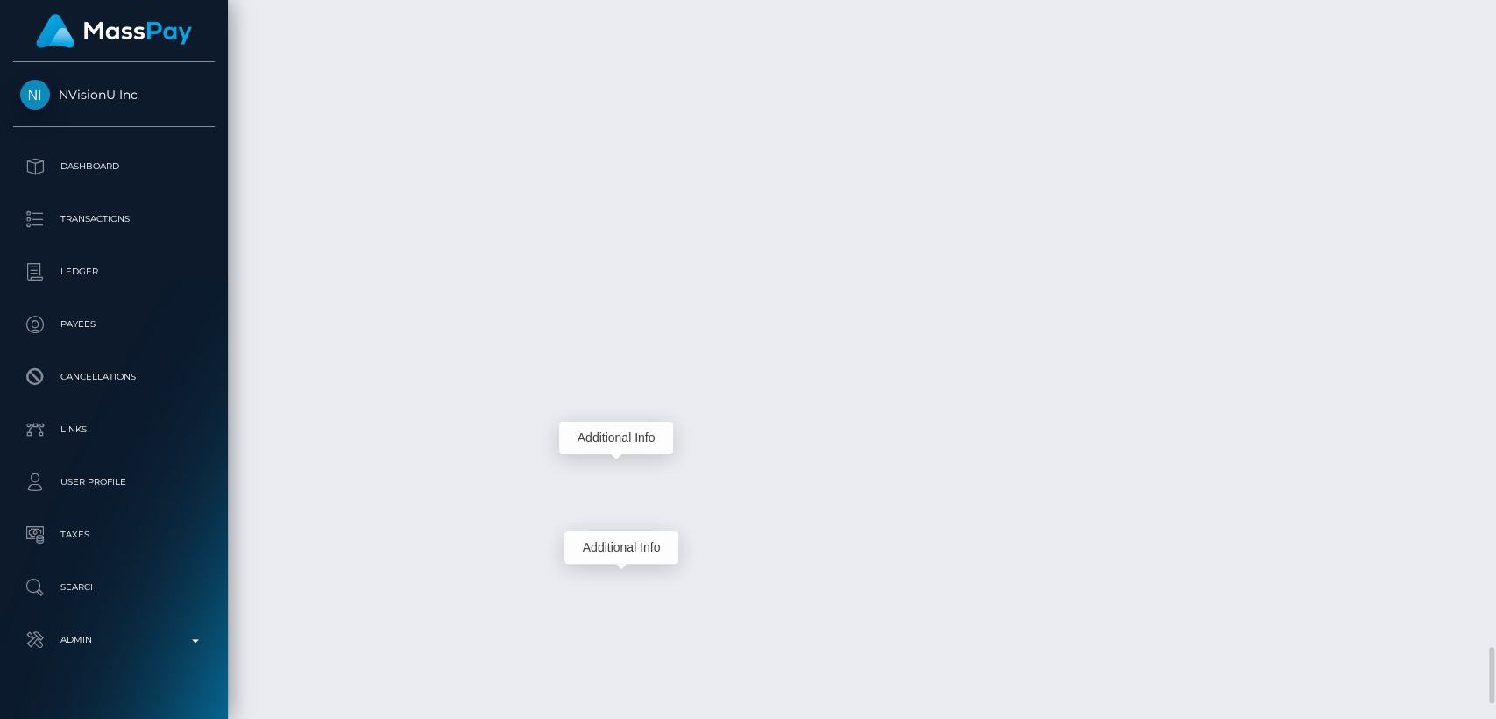
click at [621, 435] on div "Additional Info" at bounding box center [616, 438] width 114 height 32
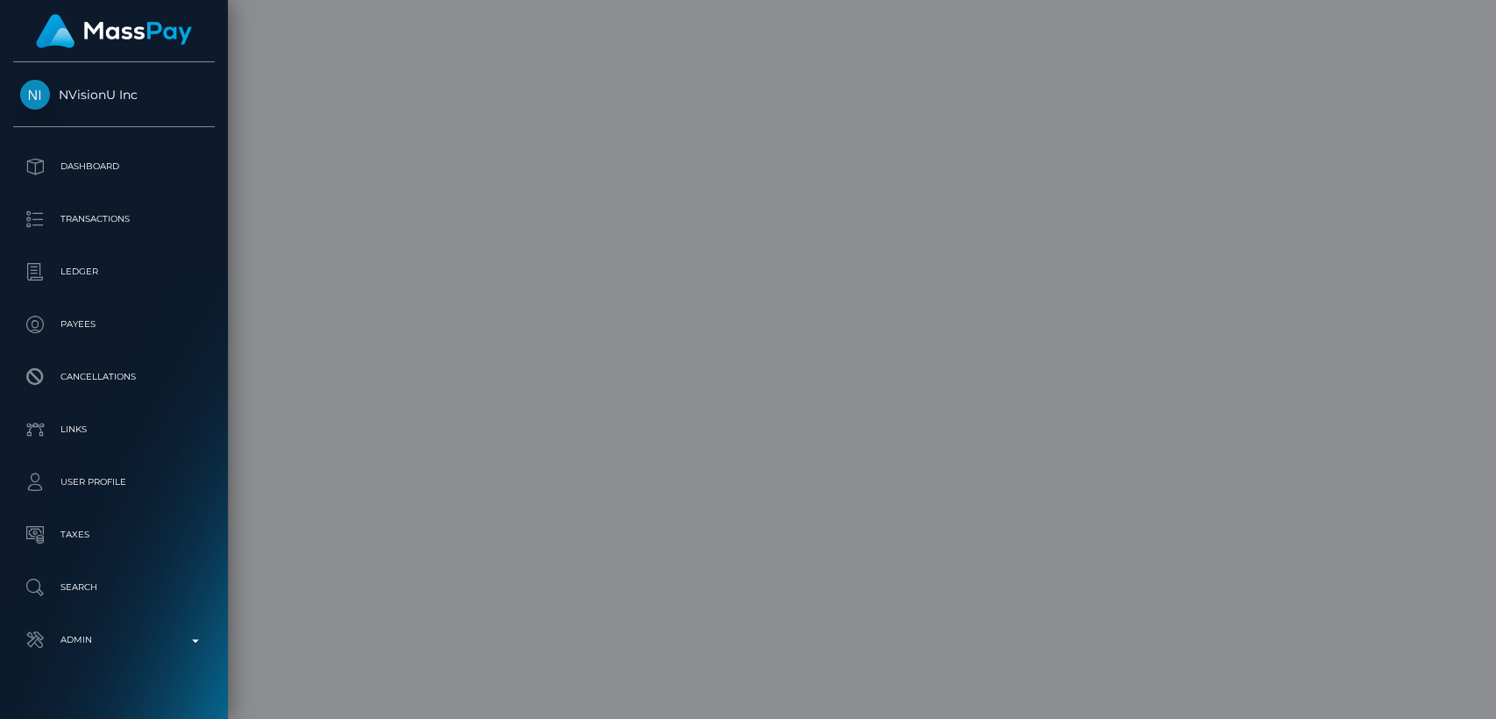
scroll to position [0, 0]
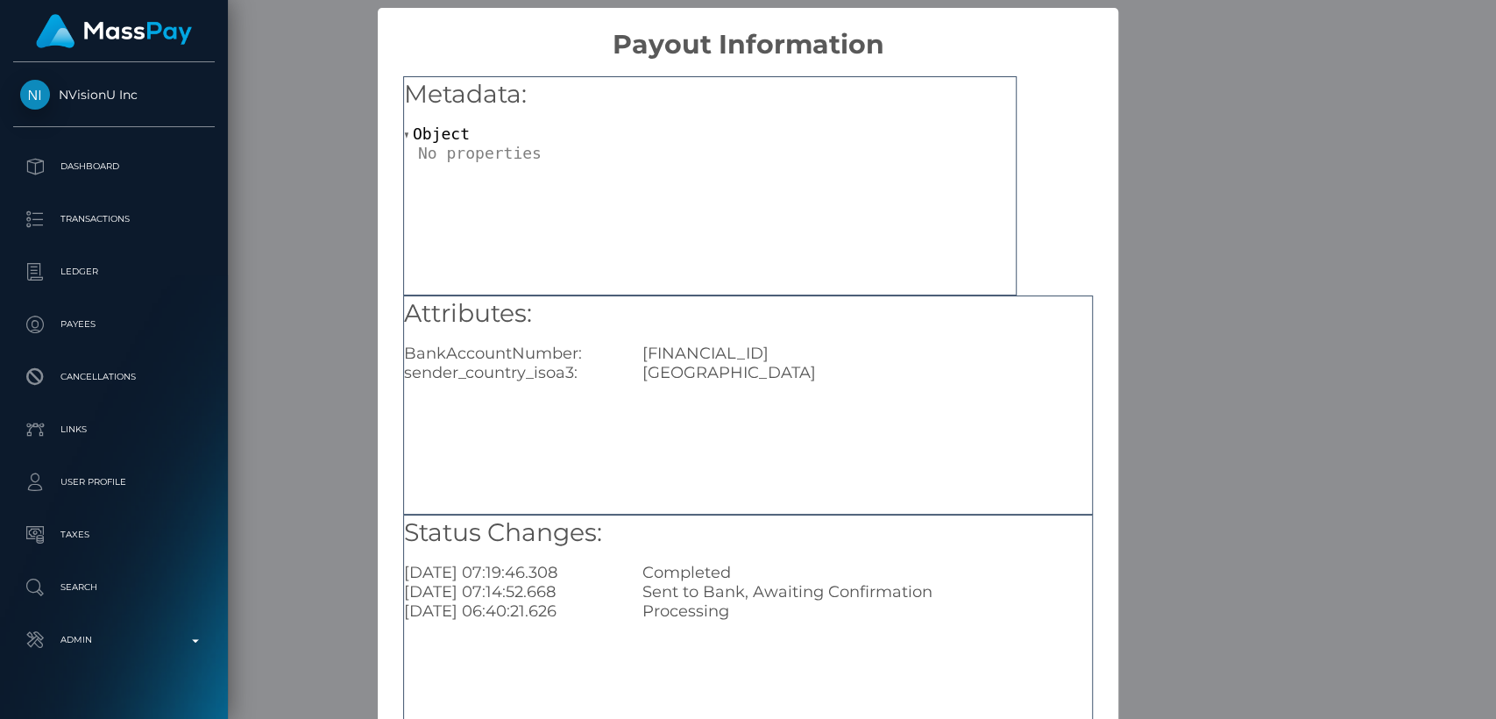
click at [1181, 165] on div "× Payout Information Metadata: Object Attributes: BankAccountNumber: GB44TRWI23…" at bounding box center [748, 359] width 1496 height 719
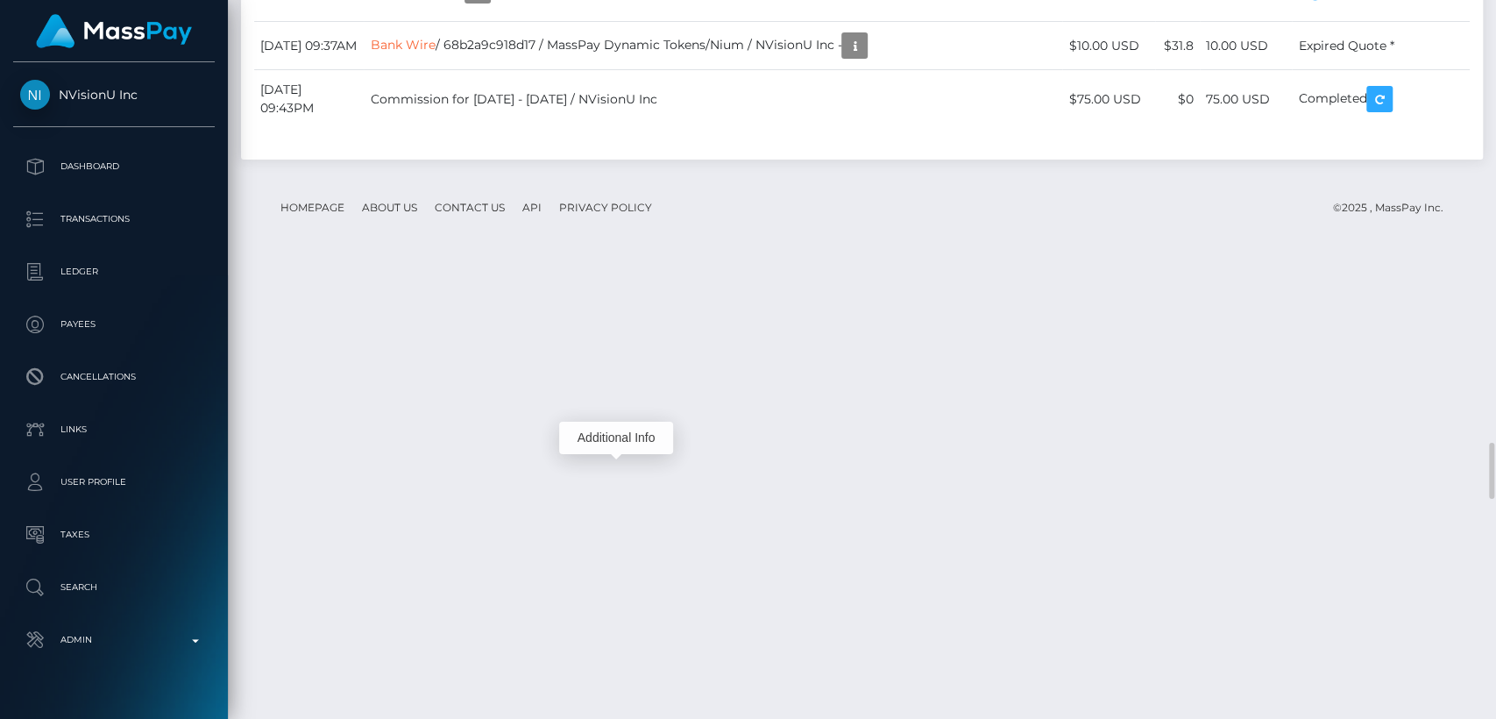
scroll to position [5568, 0]
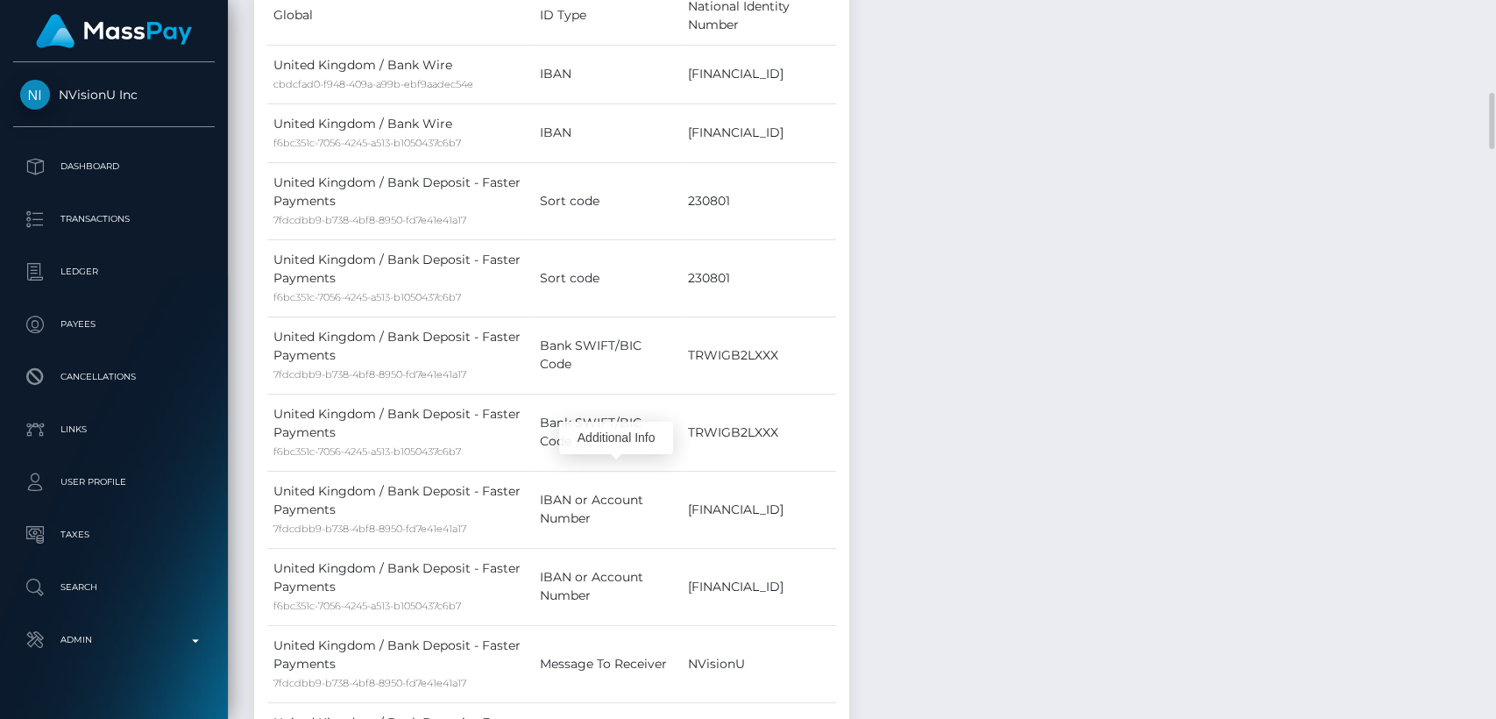
click at [579, 273] on tbody "Global ID Number 201277256938 Global ID Number 201277256938" at bounding box center [551, 381] width 569 height 1267
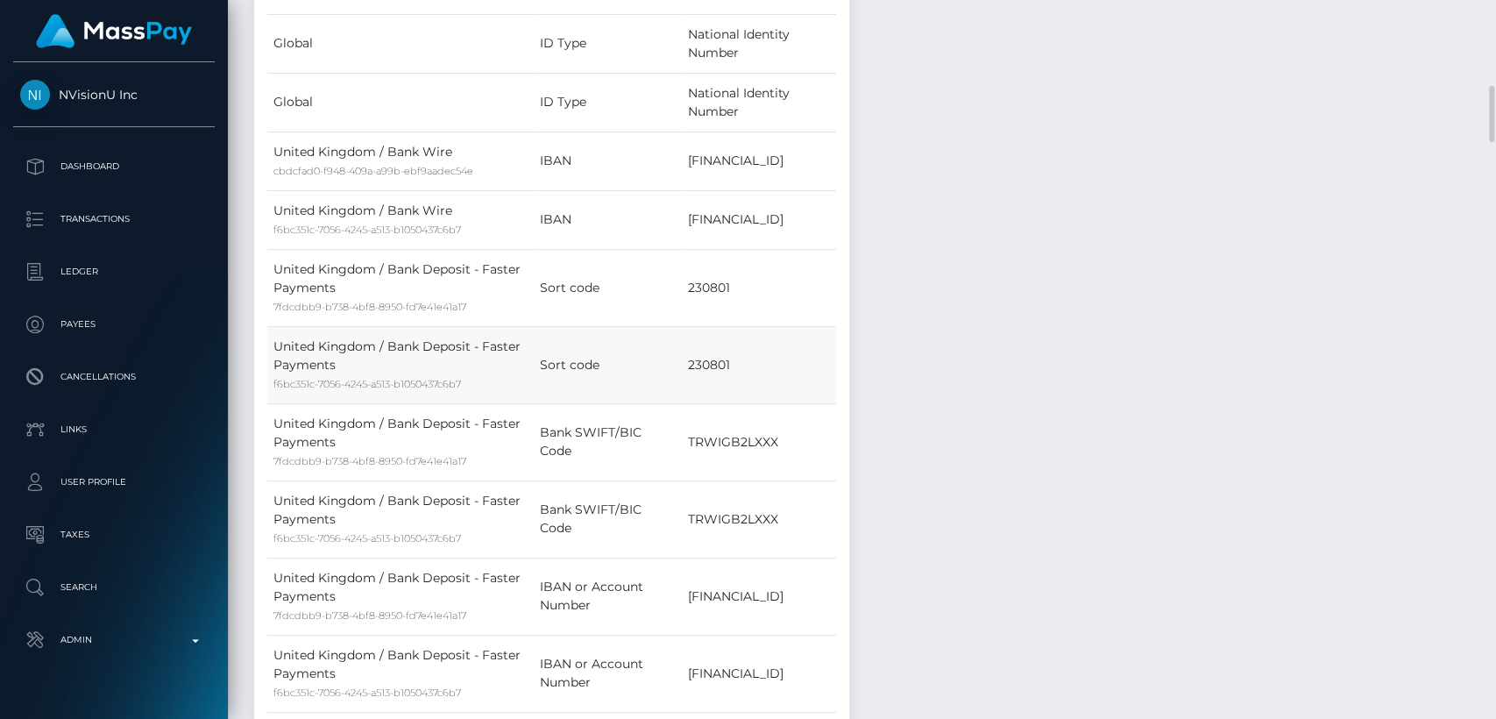
click at [579, 326] on td "Sort code" at bounding box center [608, 364] width 148 height 77
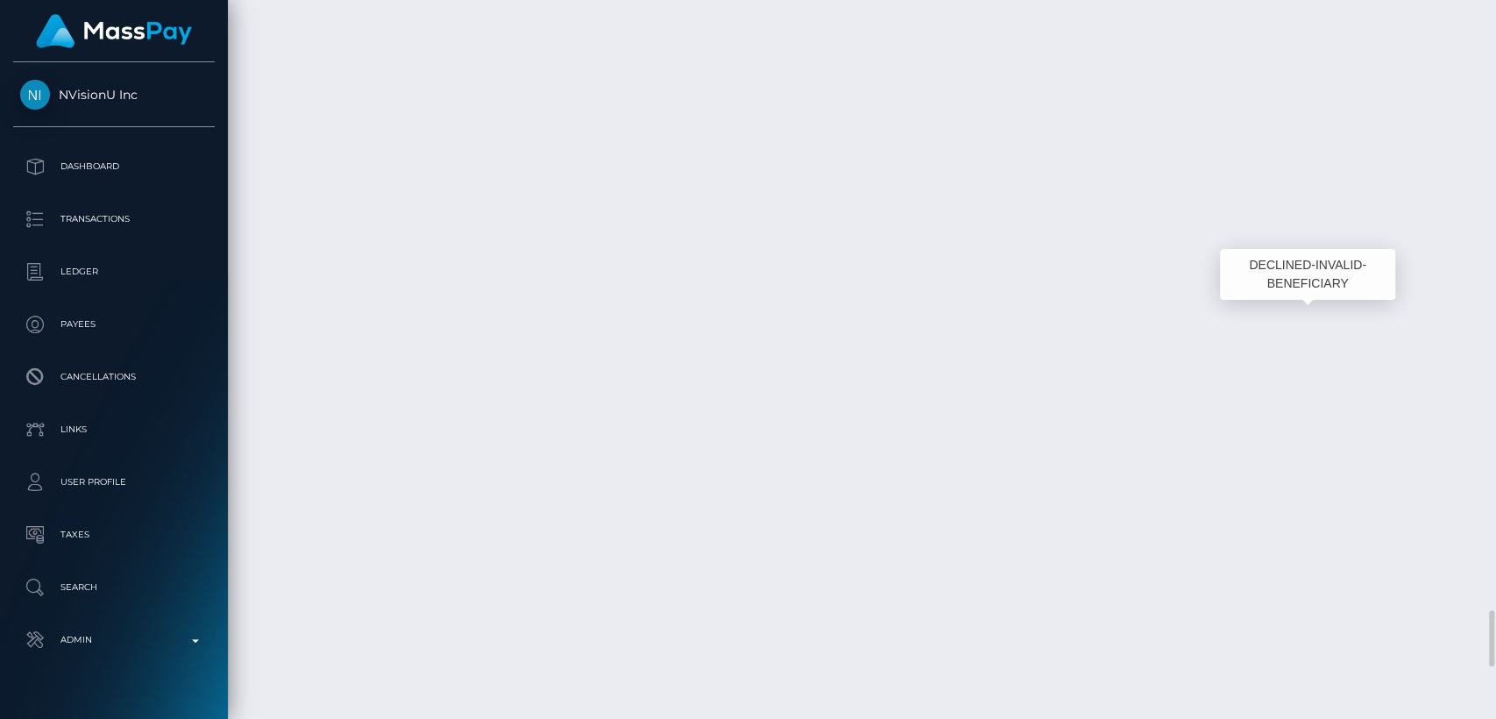
scroll to position [210, 387]
click at [628, 273] on div "Additional Info" at bounding box center [628, 282] width 114 height 32
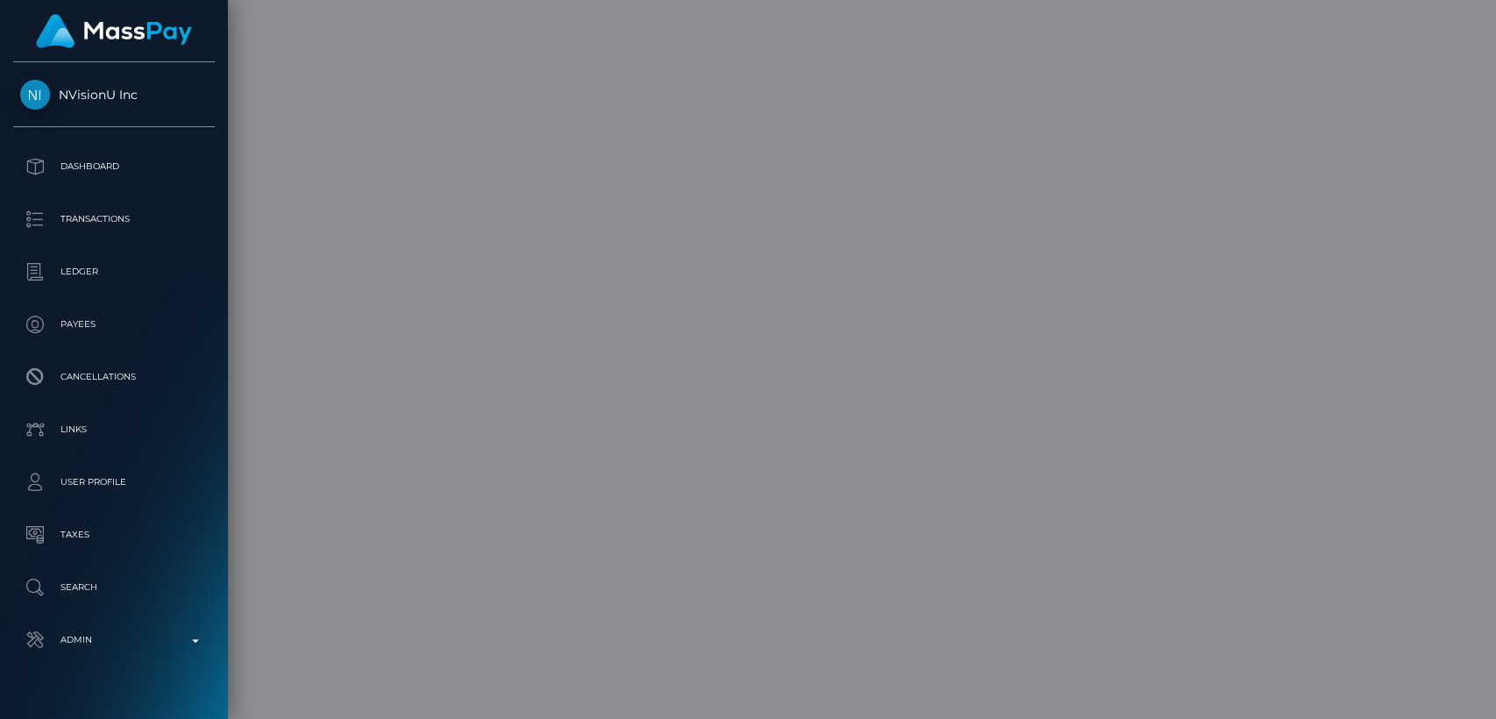
scroll to position [0, 0]
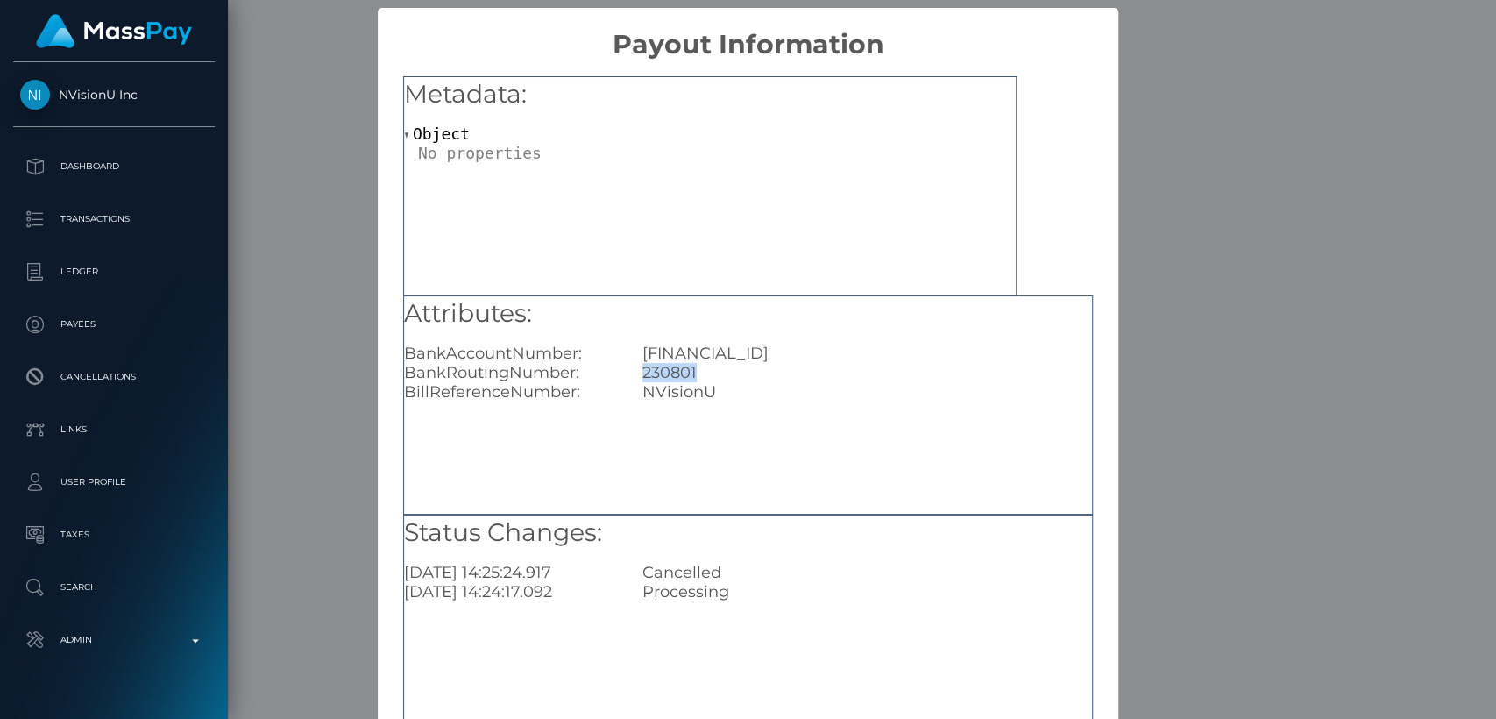
drag, startPoint x: 701, startPoint y: 371, endPoint x: 623, endPoint y: 377, distance: 78.3
click at [629, 377] on div "230801" at bounding box center [867, 372] width 476 height 19
copy div "230801"
click at [1218, 233] on div "× Payout Information Metadata: Object Attributes: BankAccountNumber: GB44TRWI23…" at bounding box center [748, 359] width 1496 height 719
click at [1226, 265] on div "× Payout Information Metadata: Object Attributes: BankAccountNumber: GB44TRWI23…" at bounding box center [748, 359] width 1496 height 719
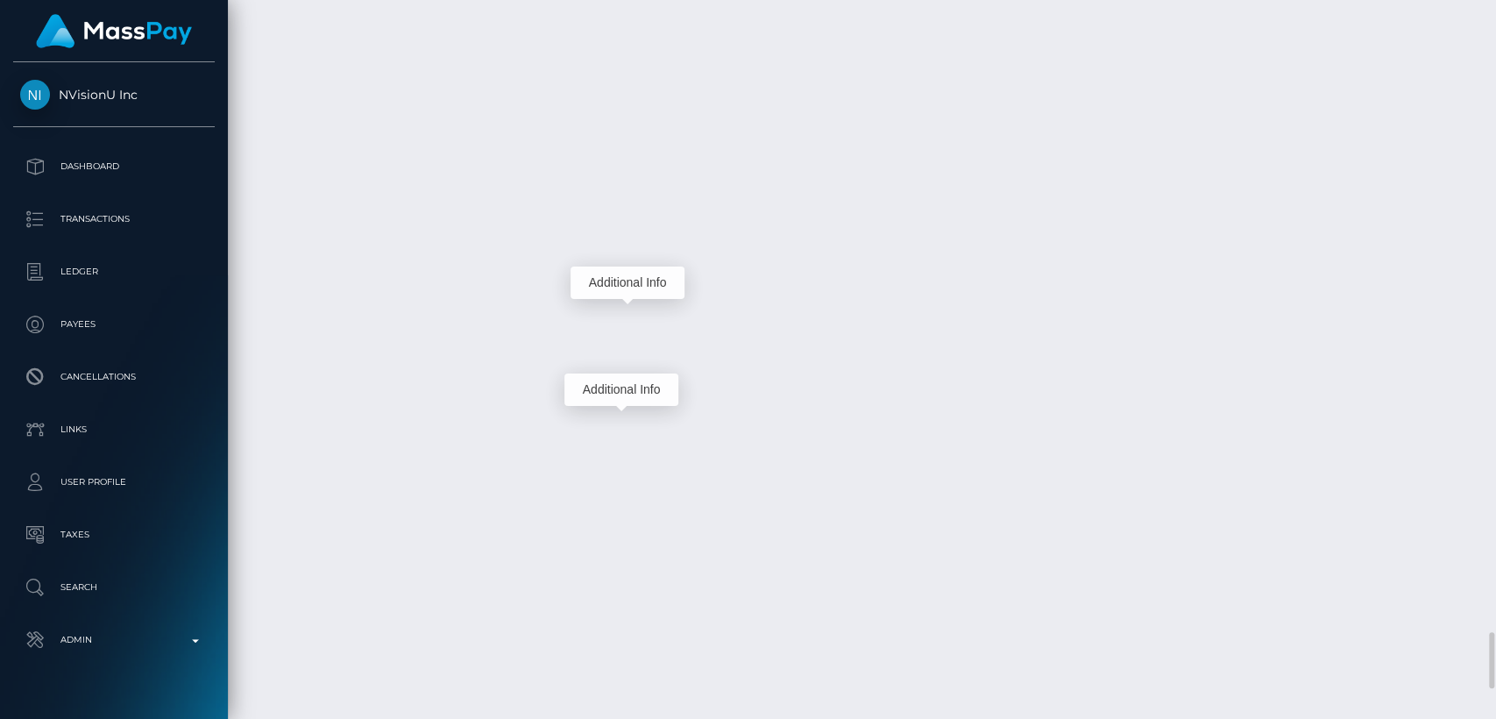
scroll to position [210, 387]
click at [632, 379] on div "Additional Info" at bounding box center [622, 389] width 114 height 32
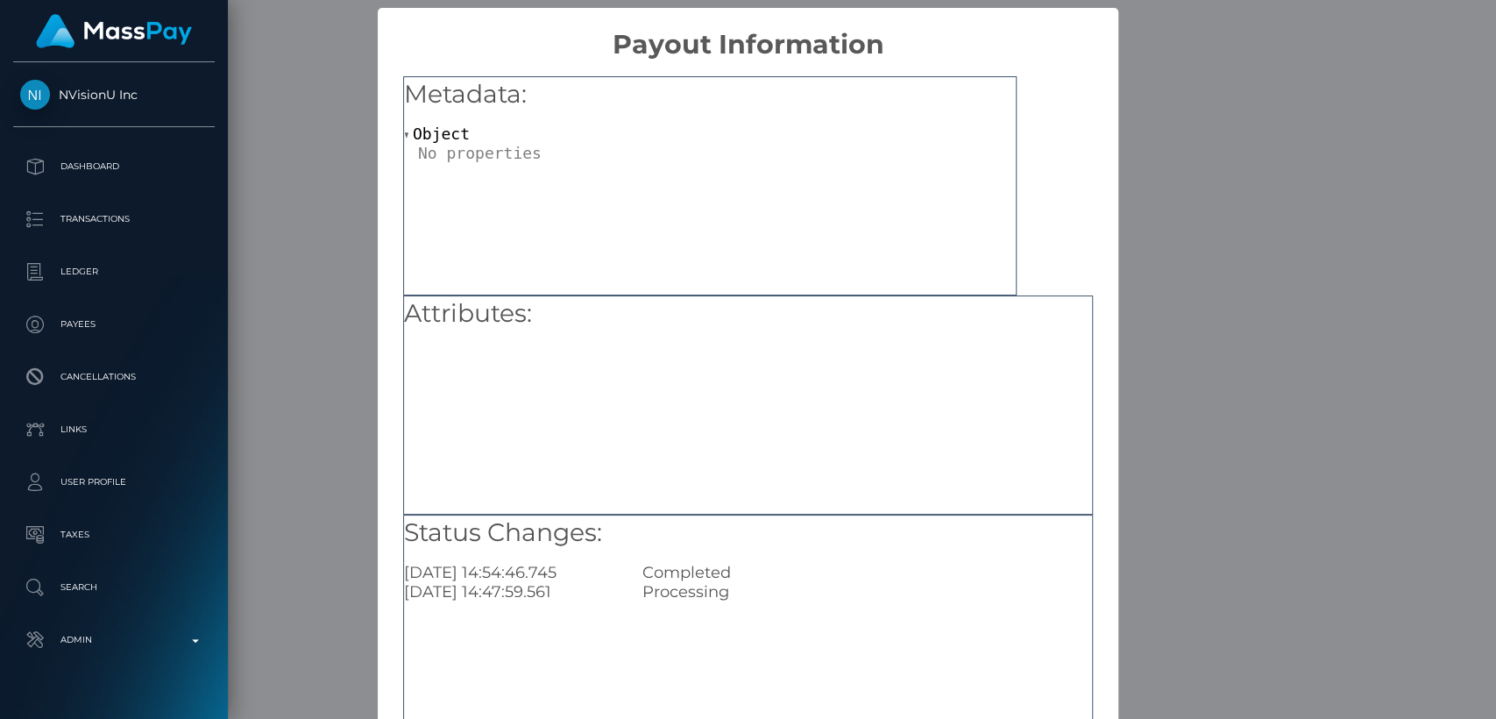
scroll to position [0, 0]
click at [1171, 315] on div "× Payout Information Metadata: Object Attributes: Status Changes: 2025-09-02 14…" at bounding box center [748, 359] width 1496 height 719
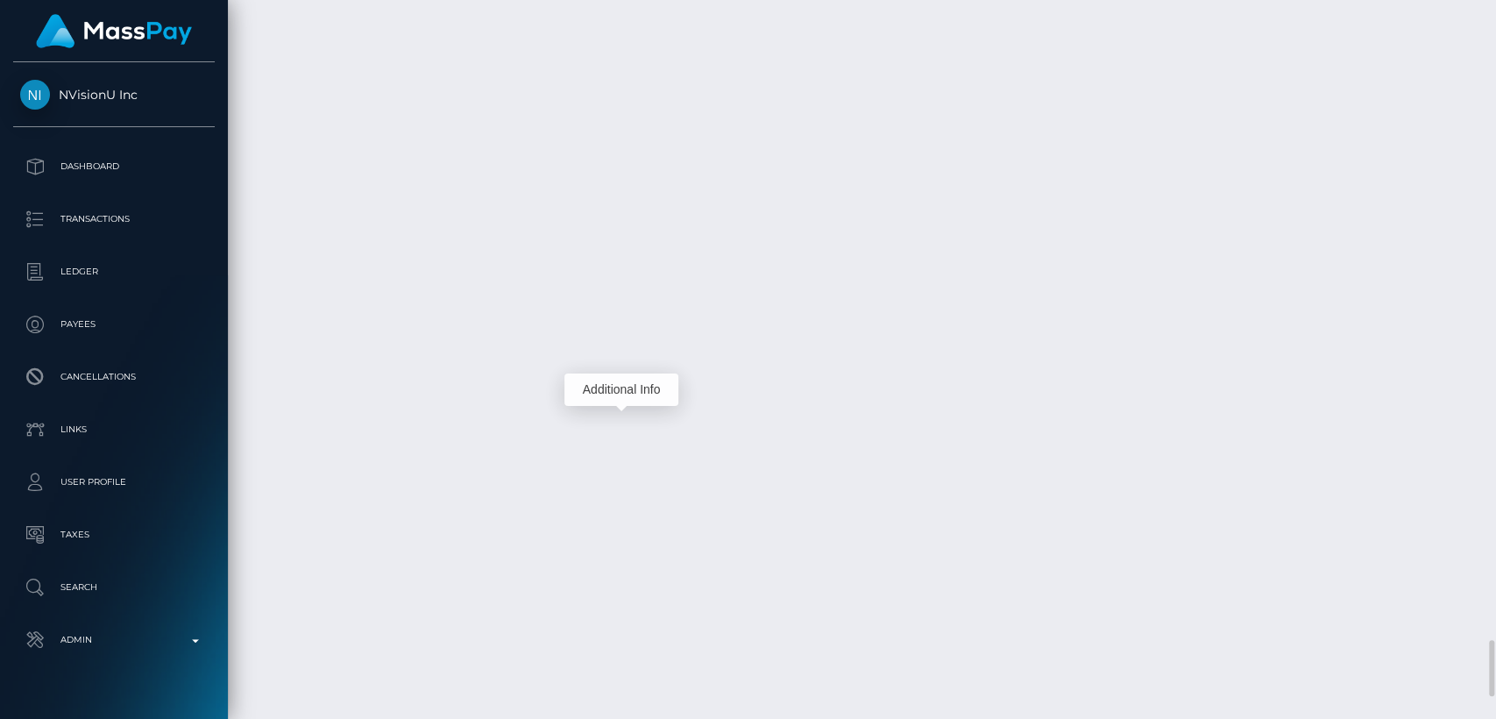
scroll to position [210, 387]
click at [632, 446] on div "Additional Info" at bounding box center [628, 442] width 114 height 32
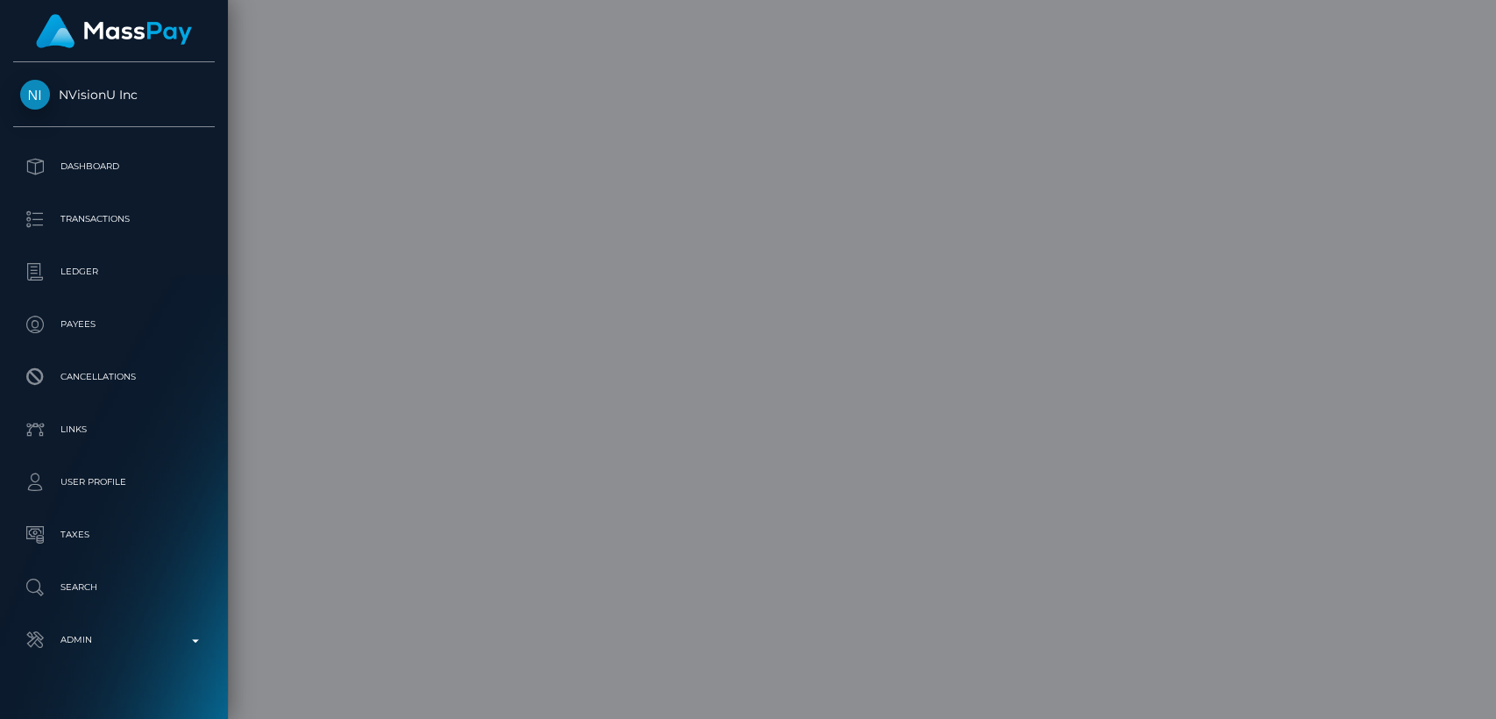
scroll to position [0, 0]
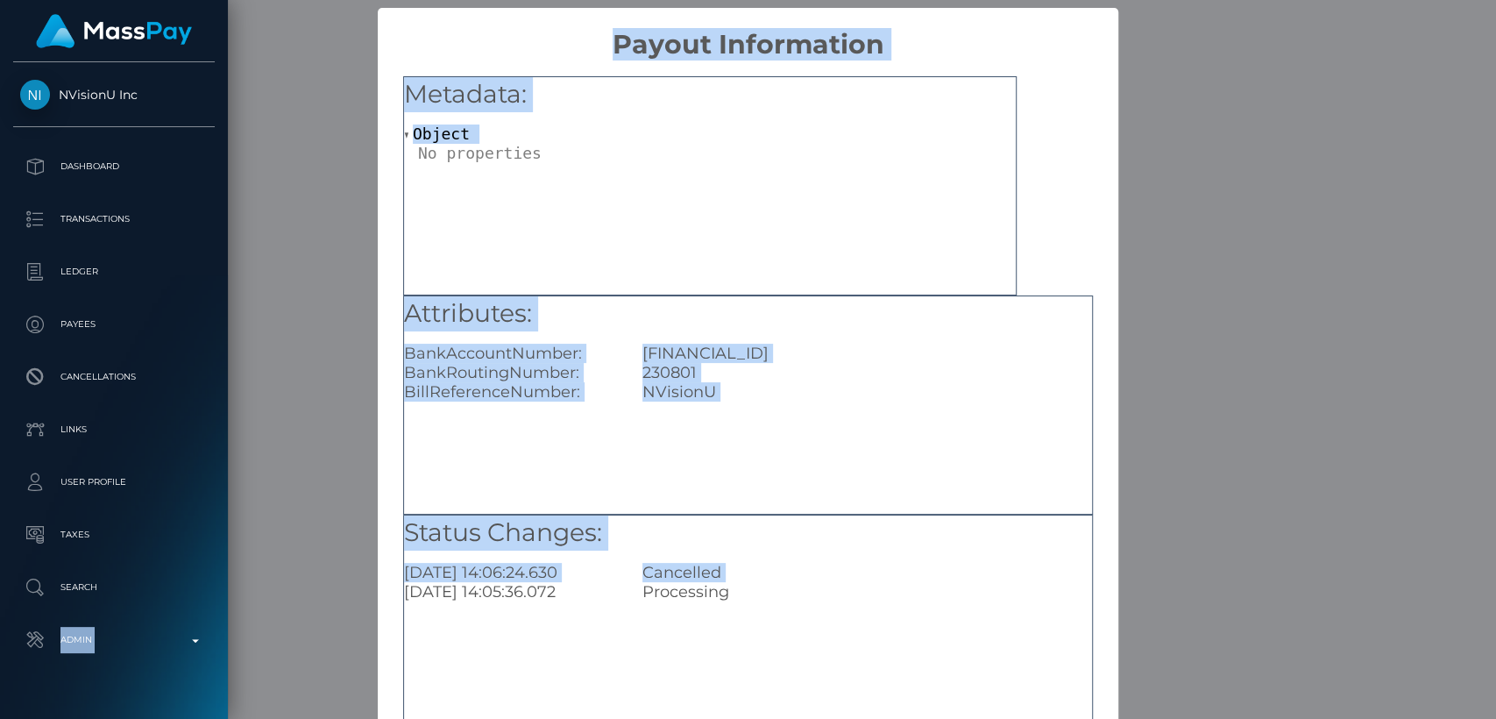
drag, startPoint x: 185, startPoint y: 557, endPoint x: 252, endPoint y: 597, distance: 77.9
click at [252, 597] on body "NVisionU Inc Dashboard Transactions Ledger Payees Cancellations" at bounding box center [748, 359] width 1496 height 719
click at [252, 597] on div "× Payout Information Metadata: Object Attributes: BankAccountNumber: GB44TRWI23…" at bounding box center [748, 359] width 1496 height 719
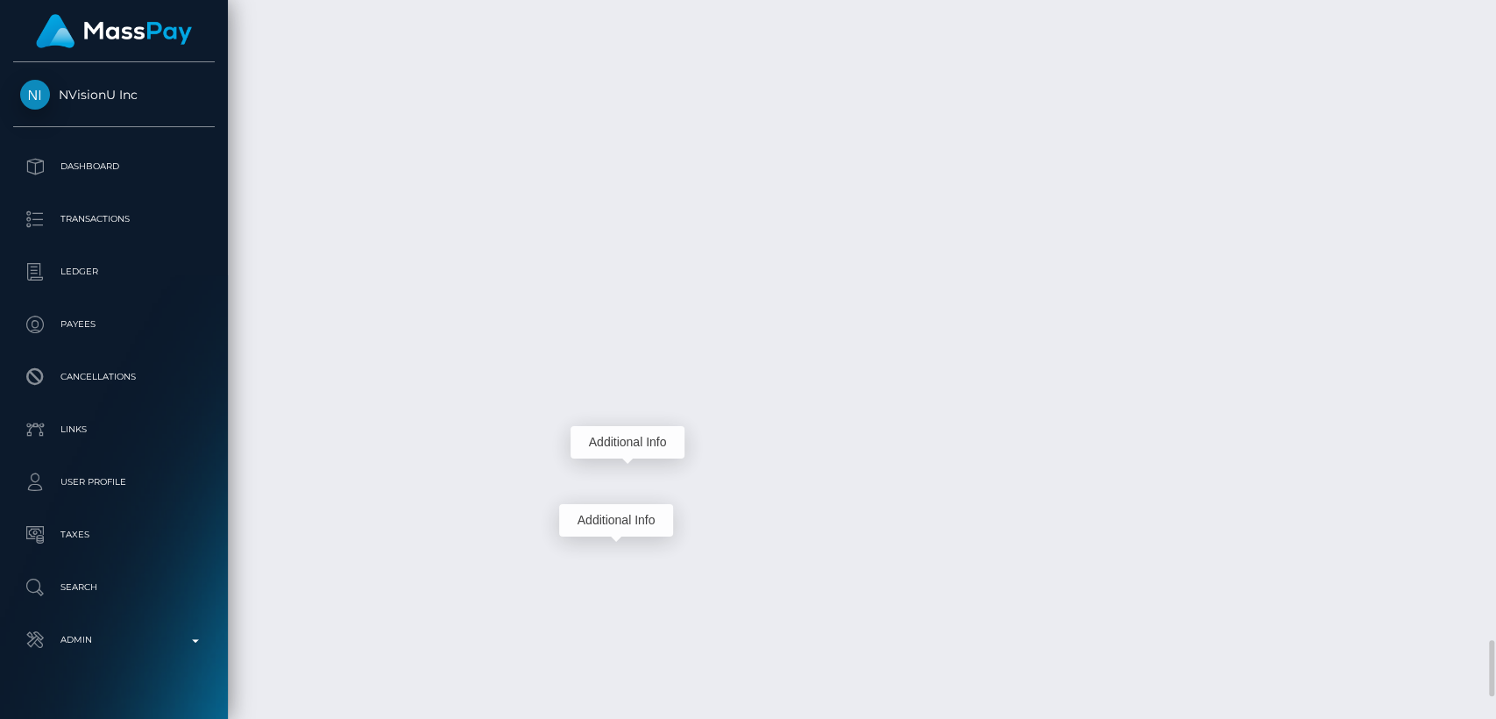
scroll to position [210, 387]
click at [626, 520] on div "Additional Info" at bounding box center [616, 520] width 114 height 32
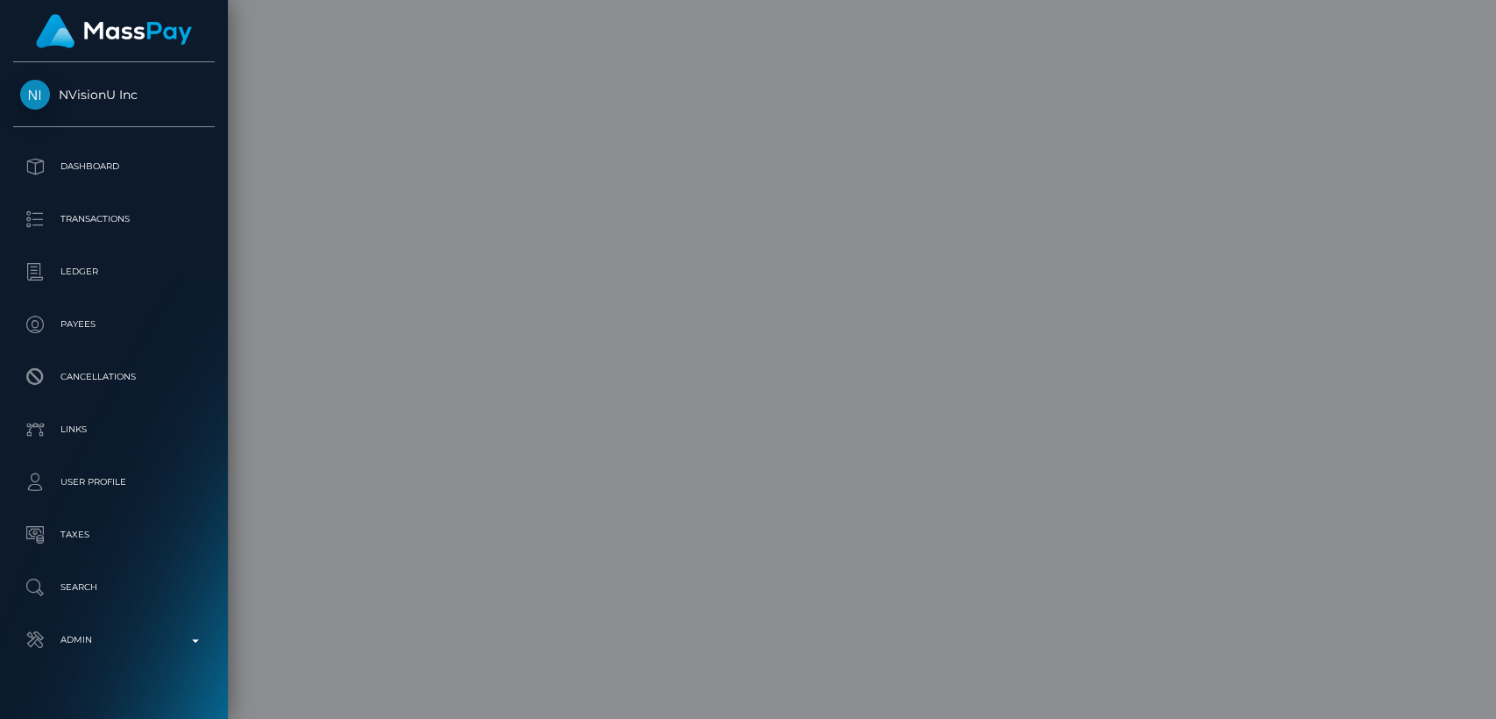
scroll to position [0, 0]
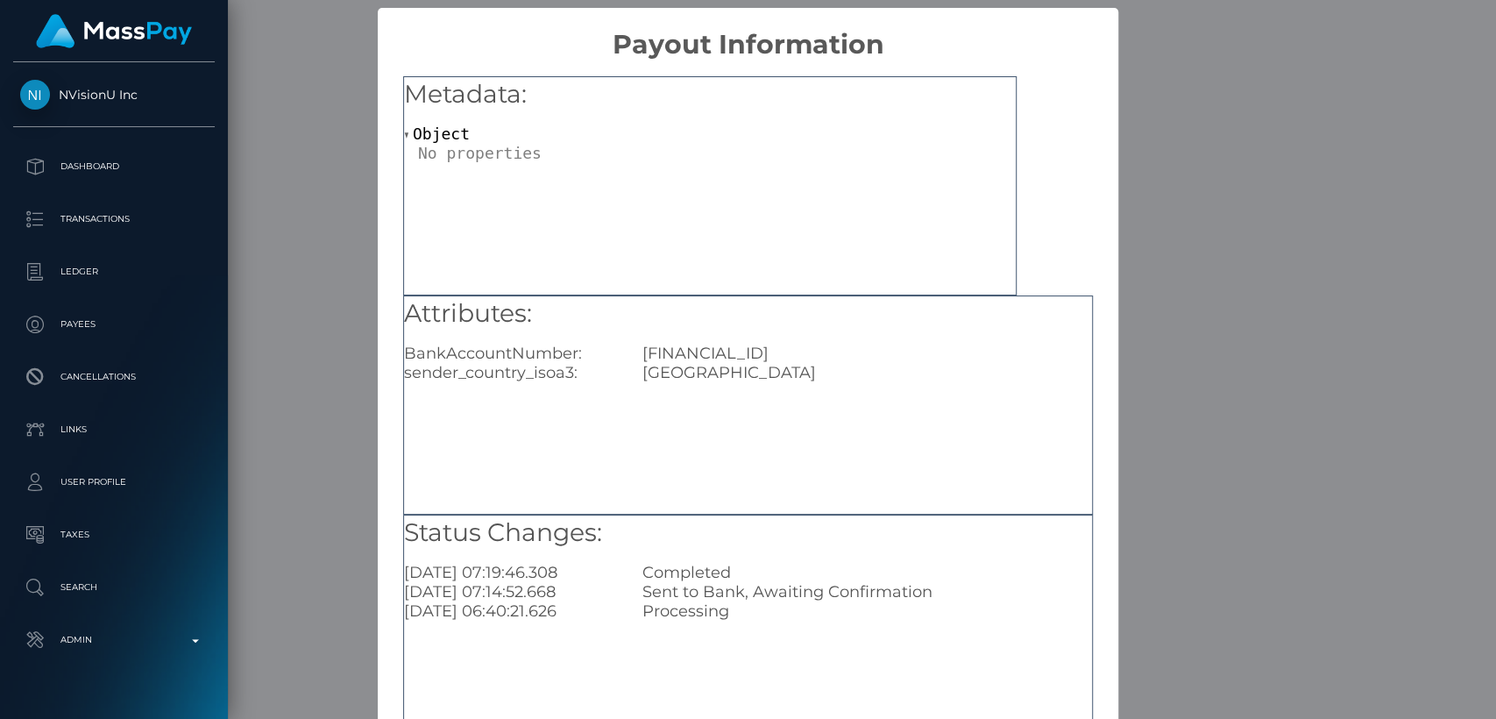
click at [1220, 141] on div "× Payout Information Metadata: Object Attributes: BankAccountNumber: GB44TRWI23…" at bounding box center [748, 359] width 1496 height 719
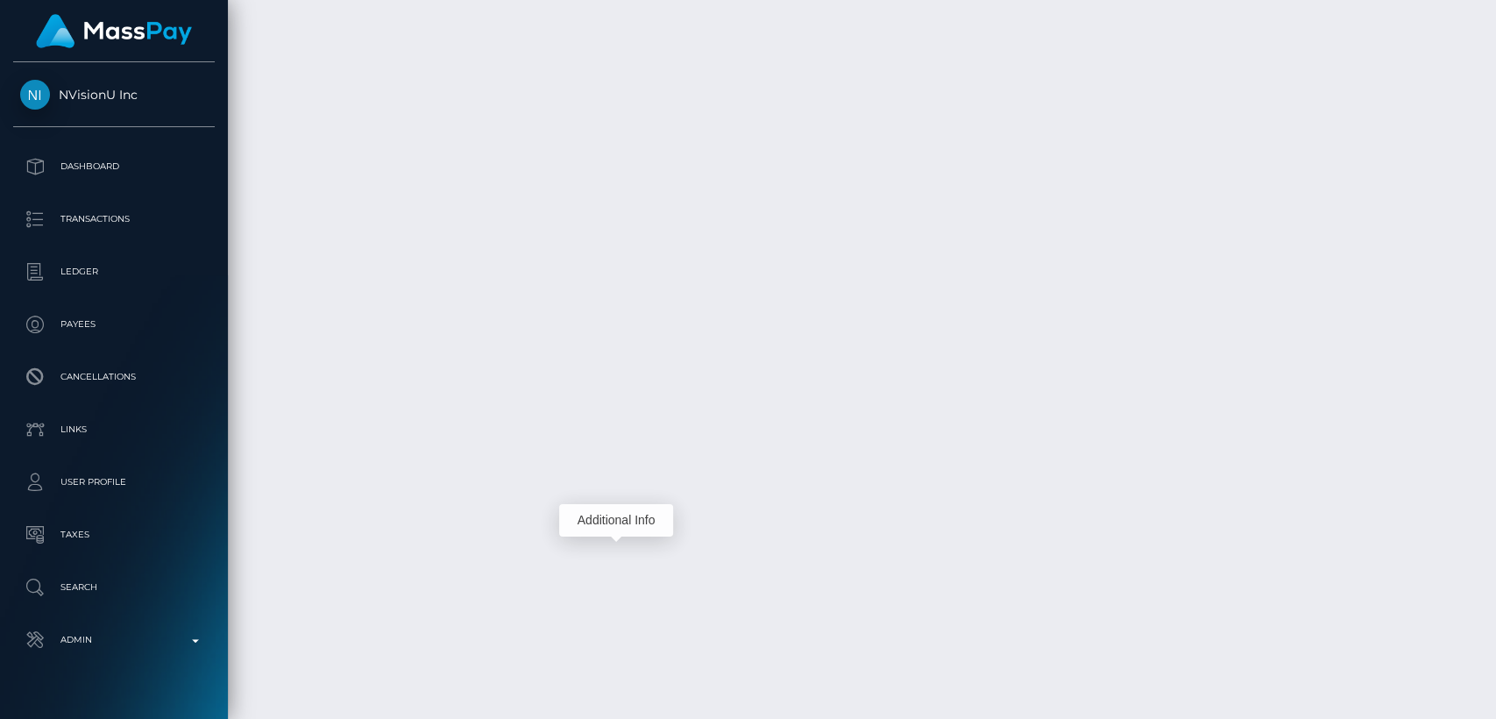
scroll to position [210, 387]
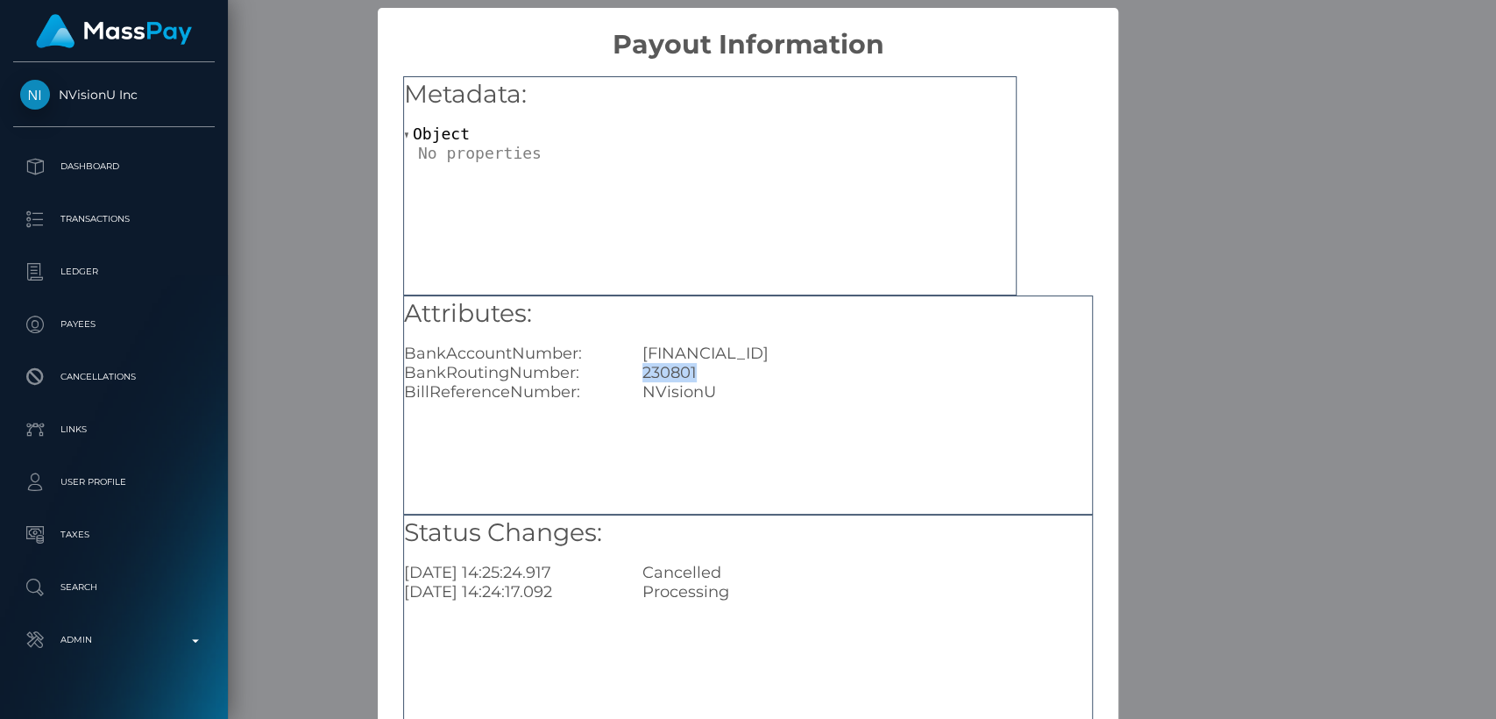
drag, startPoint x: 687, startPoint y: 363, endPoint x: 638, endPoint y: 368, distance: 49.4
click at [638, 368] on div "230801" at bounding box center [867, 372] width 476 height 19
click at [1180, 416] on div "× Payout Information Metadata: Object Attributes: BankAccountNumber: GB44TRWI23…" at bounding box center [748, 359] width 1496 height 719
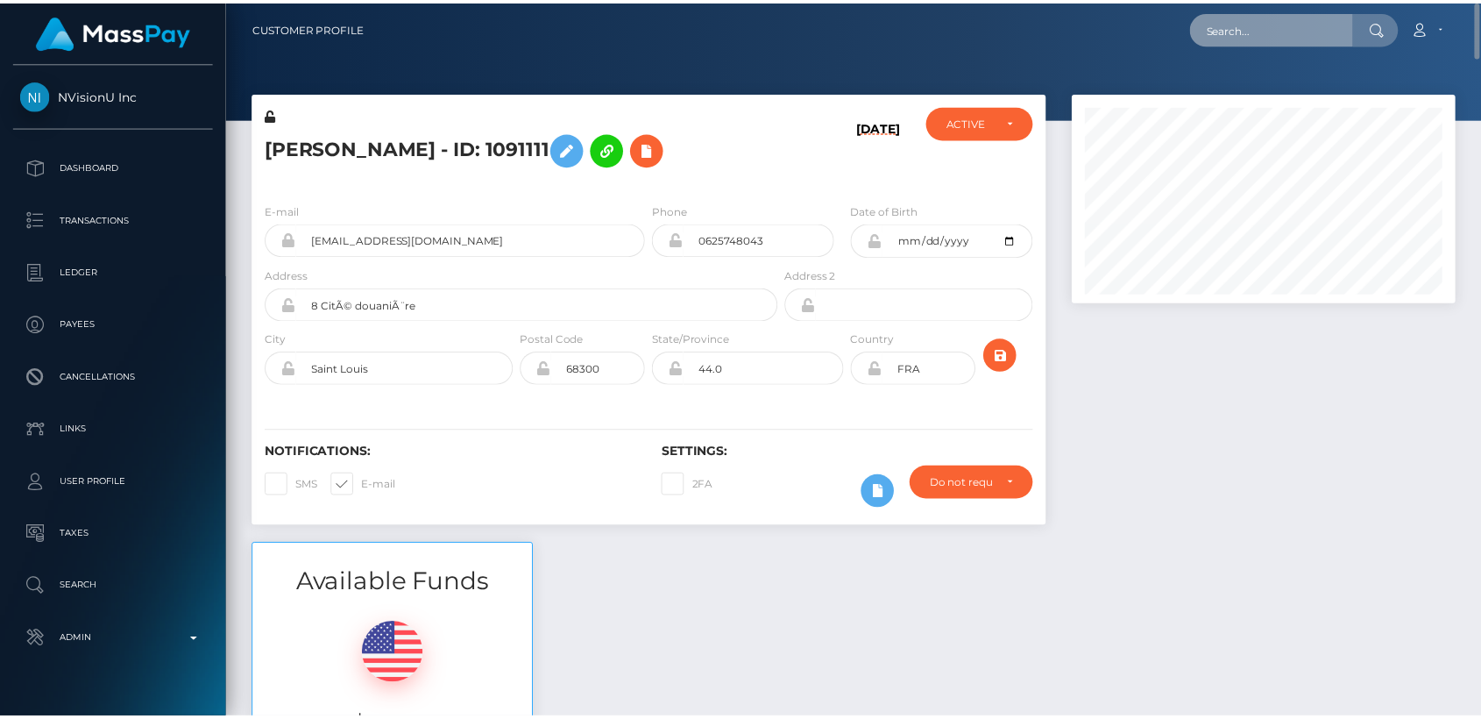
scroll to position [210, 382]
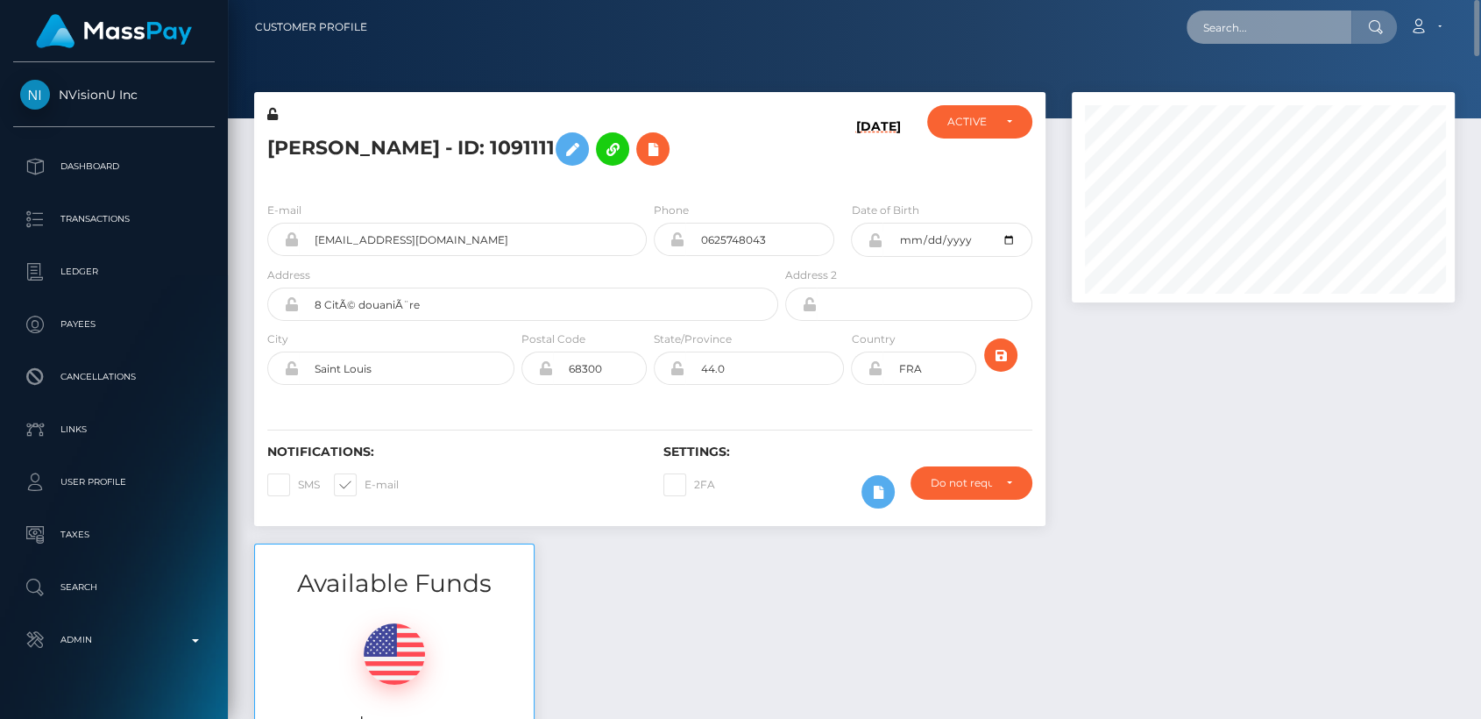
click at [1283, 35] on input "text" at bounding box center [1269, 27] width 165 height 33
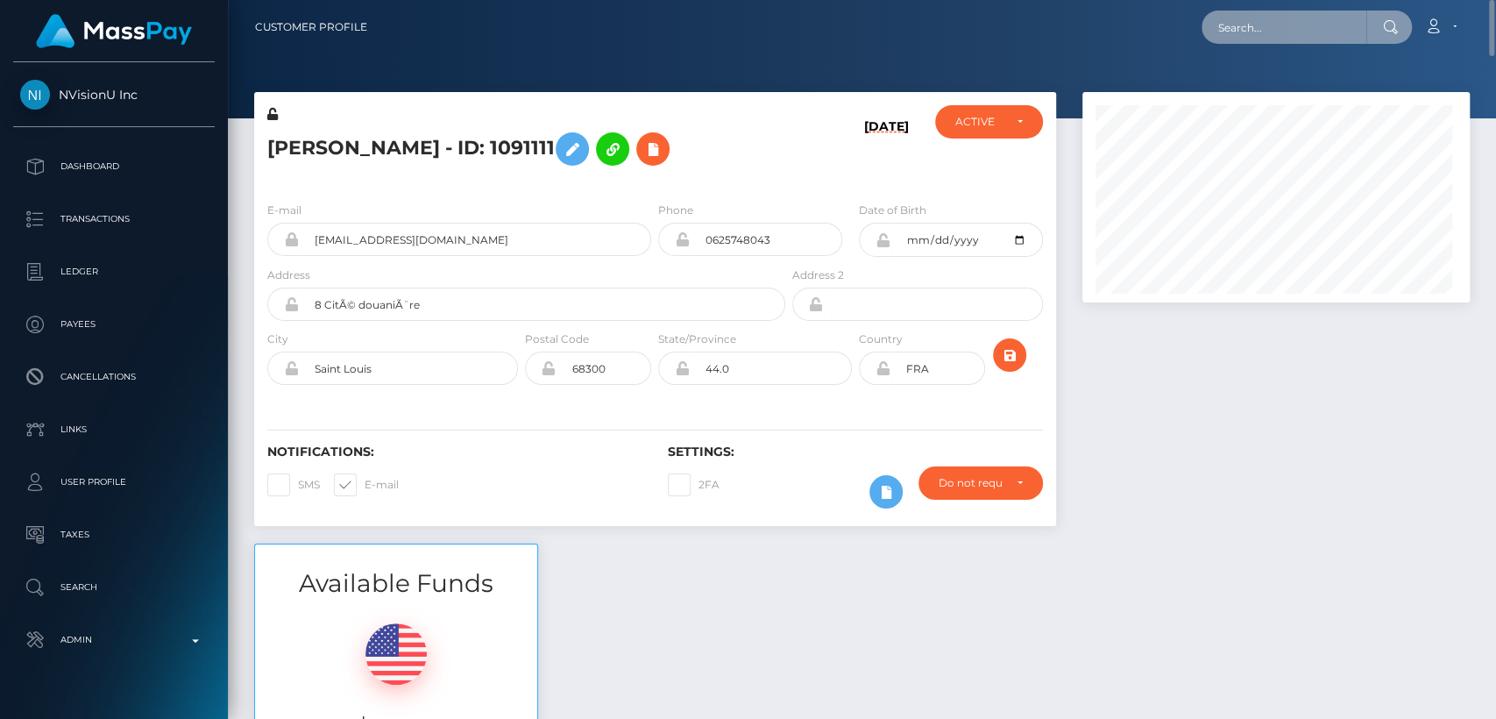
scroll to position [210, 387]
paste input "ladylatika2020@gmail.com"
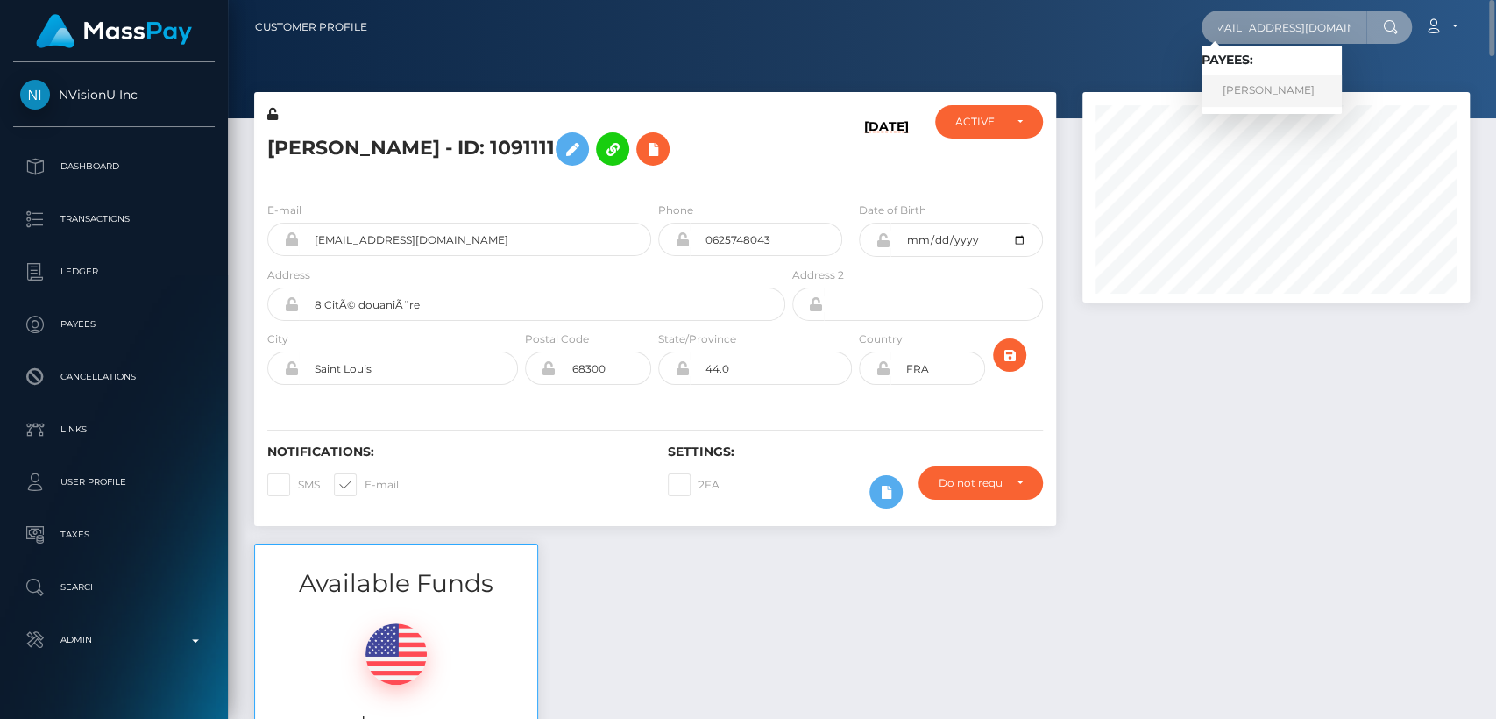
type input "ladylatika2020@gmail.com"
click at [1269, 96] on link "BRITNEY BENNETT" at bounding box center [1272, 91] width 140 height 32
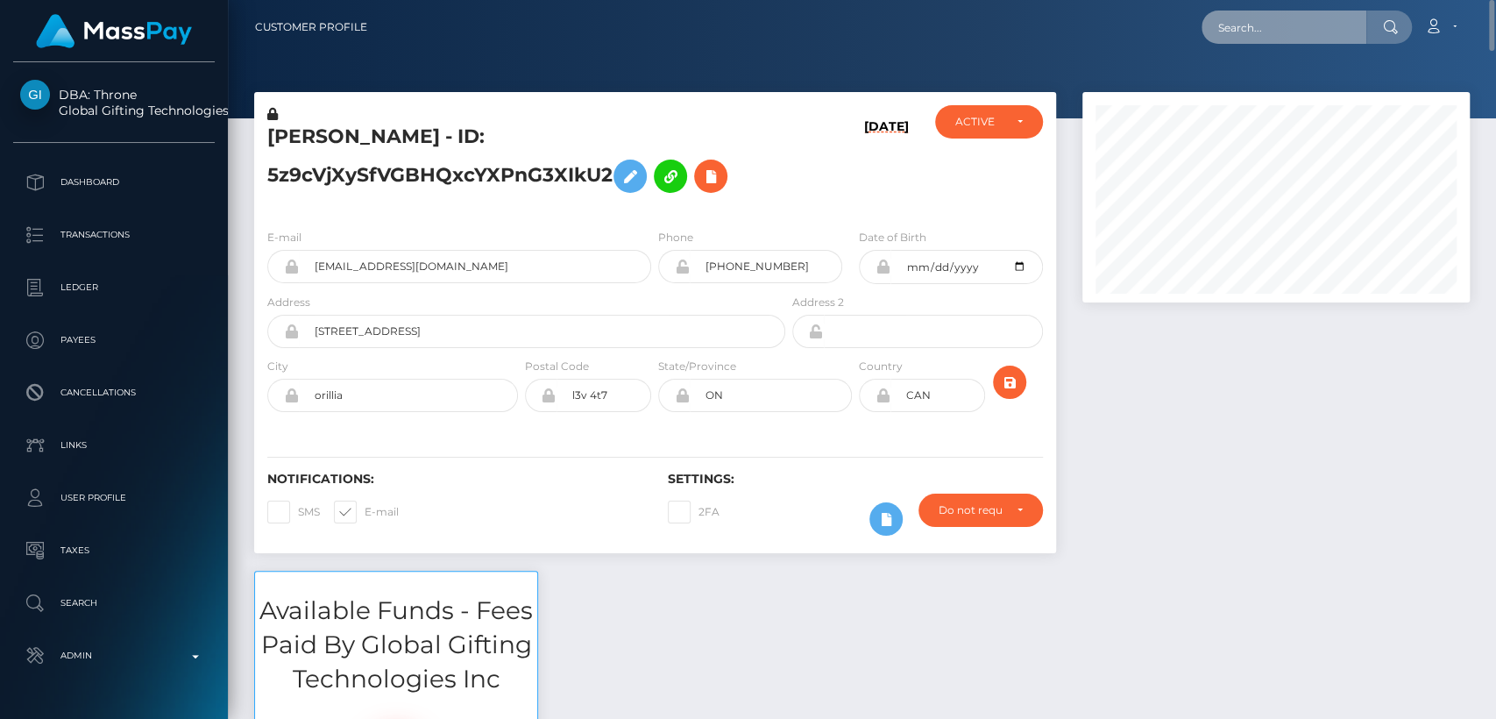
click at [1244, 32] on input "text" at bounding box center [1284, 27] width 165 height 33
paste input "[EMAIL_ADDRESS][DOMAIN_NAME]"
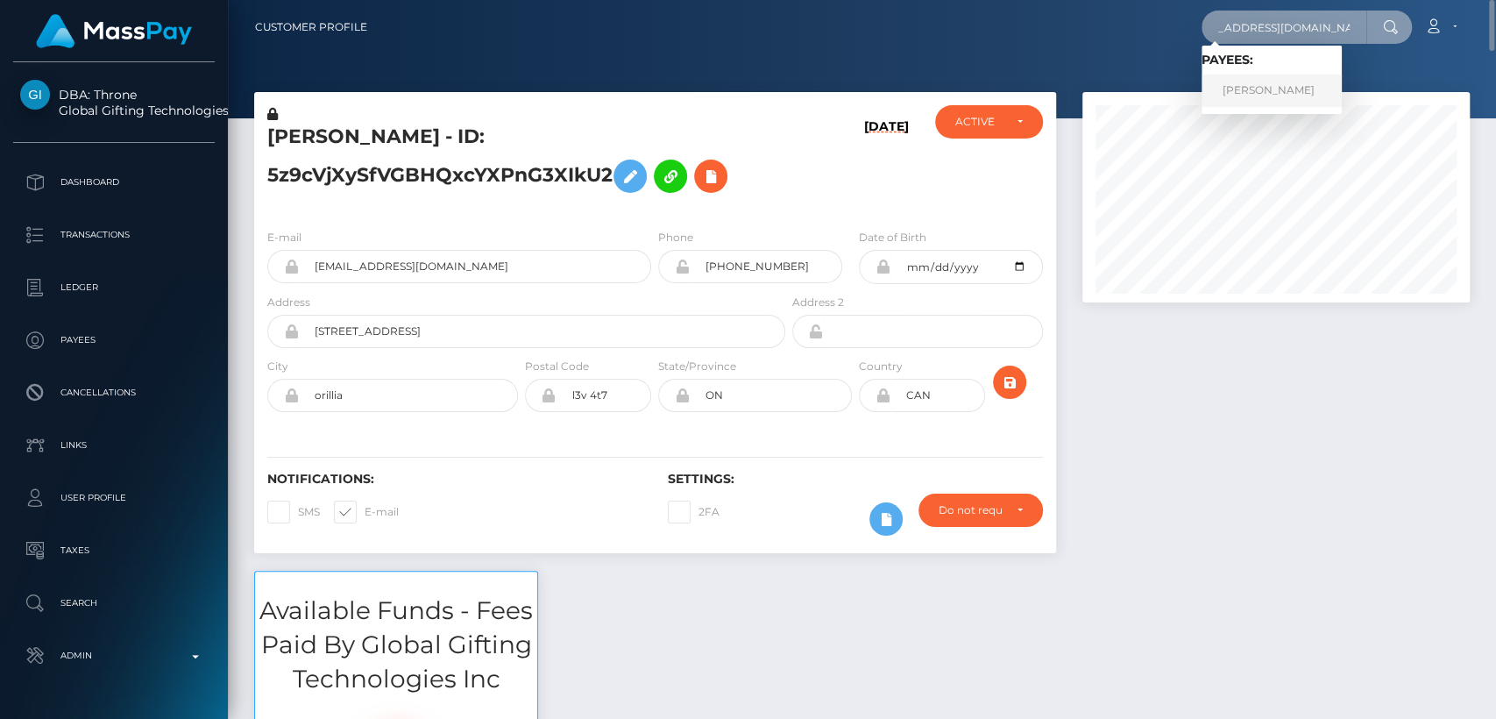
type input "[EMAIL_ADDRESS][DOMAIN_NAME]"
click at [1261, 87] on link "[PERSON_NAME]" at bounding box center [1272, 91] width 140 height 32
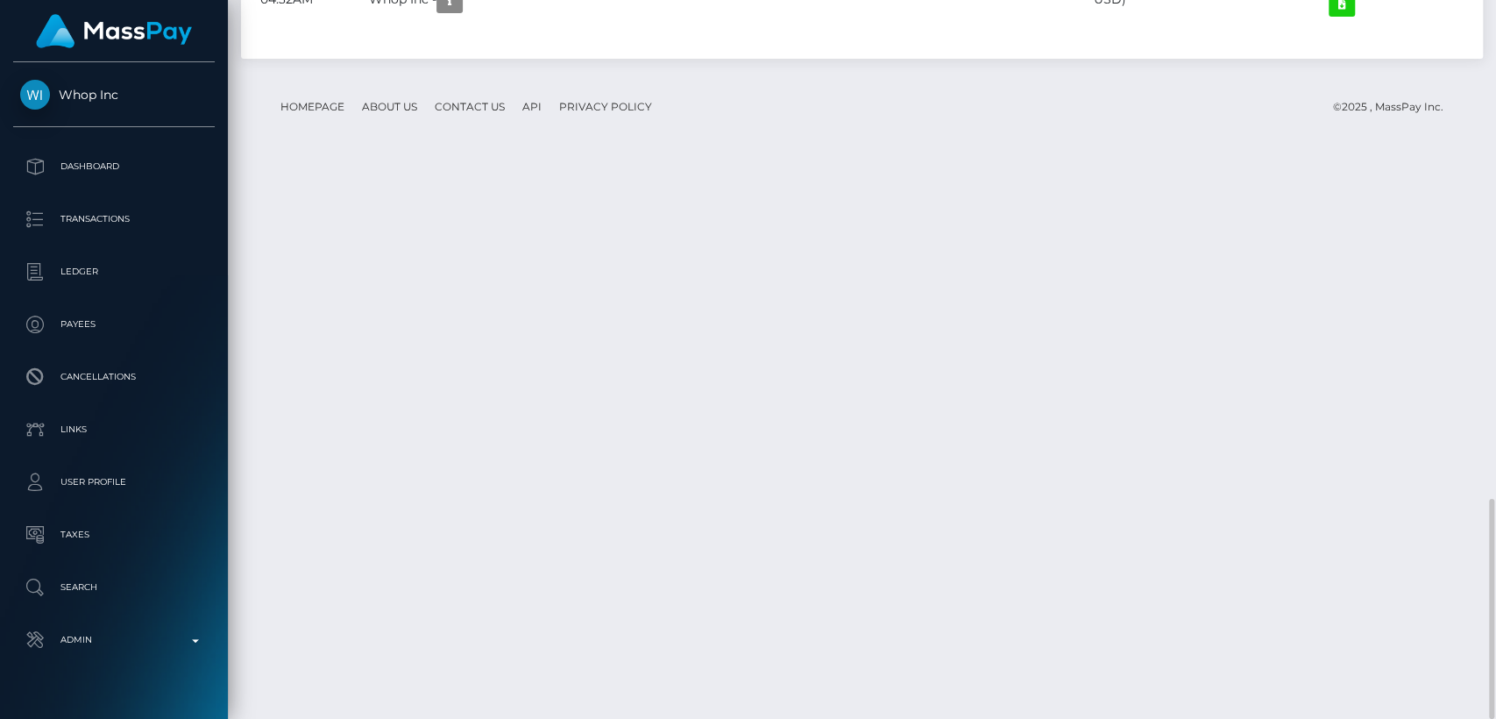
scroll to position [210, 387]
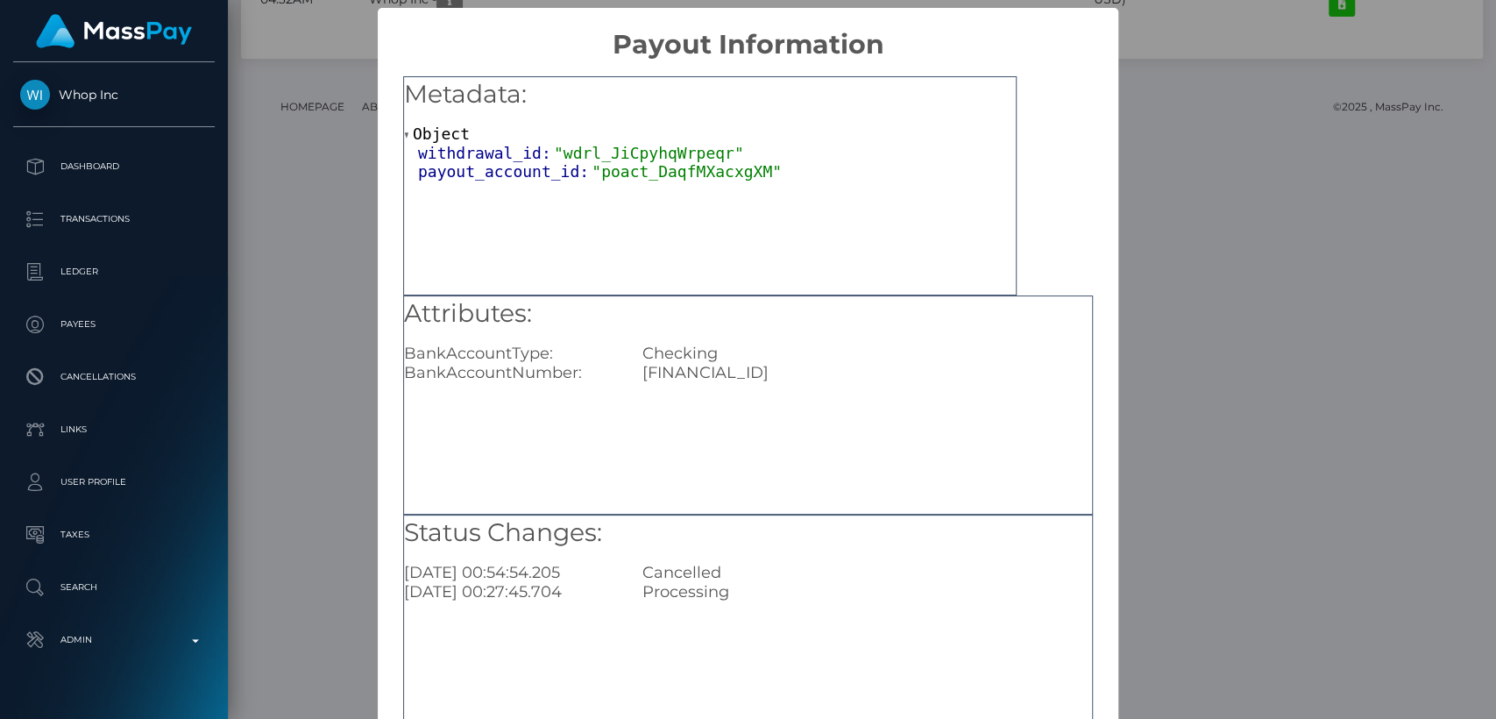
click at [1188, 360] on div "× Payout Information Metadata: Object withdrawal_id: "wdrl_JiCpyhqWrpeqr" payou…" at bounding box center [748, 359] width 1496 height 719
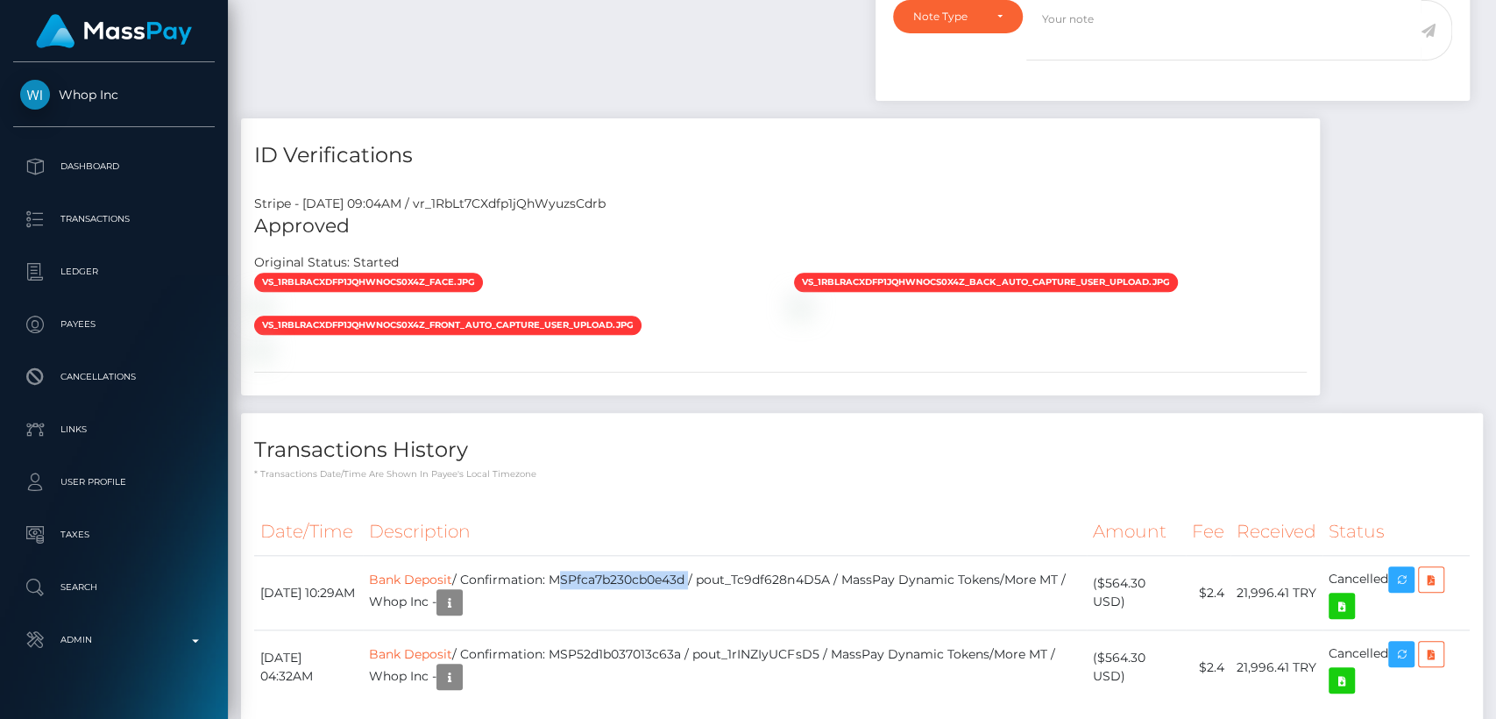
scroll to position [0, 0]
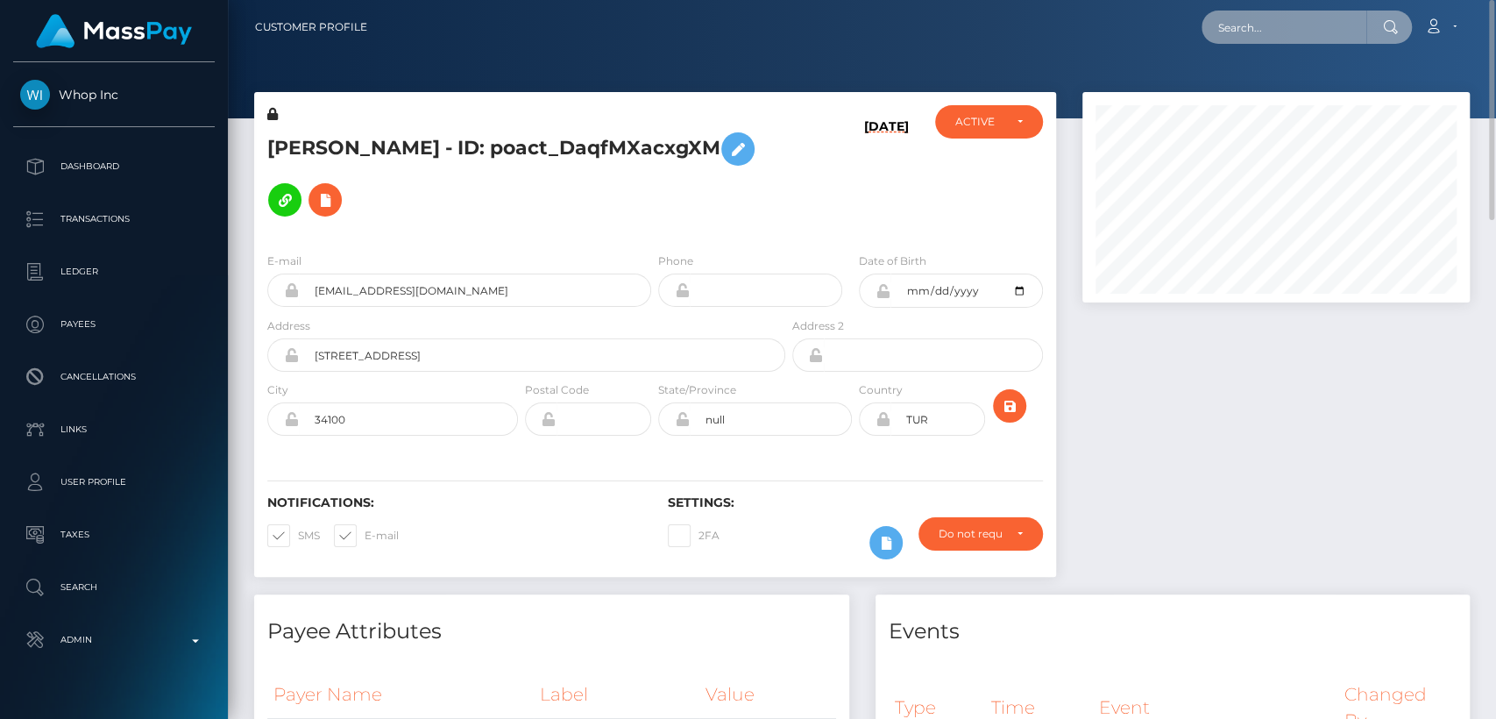
click at [1241, 25] on input "text" at bounding box center [1284, 27] width 165 height 33
paste input "[EMAIL_ADDRESS][DOMAIN_NAME]"
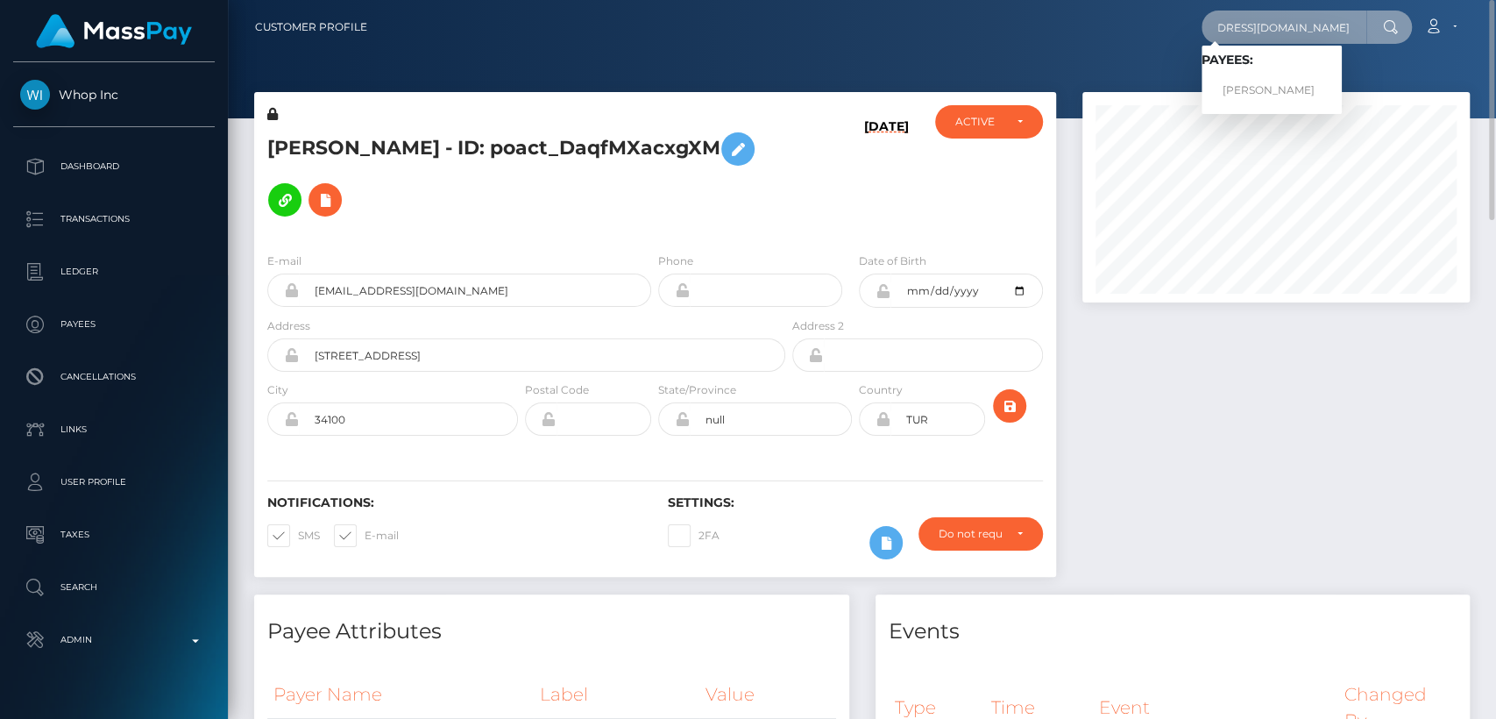
type input "[EMAIL_ADDRESS][DOMAIN_NAME]"
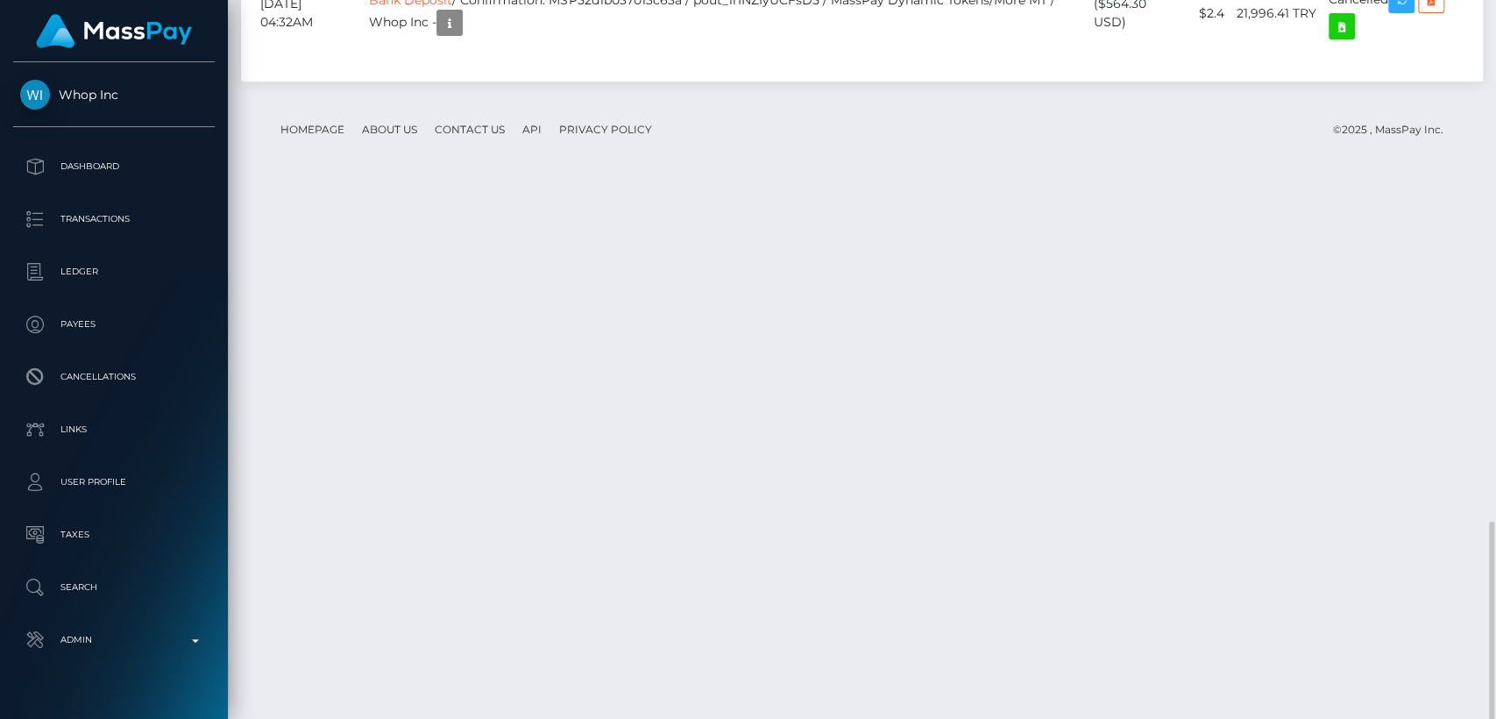
scroll to position [1624, 0]
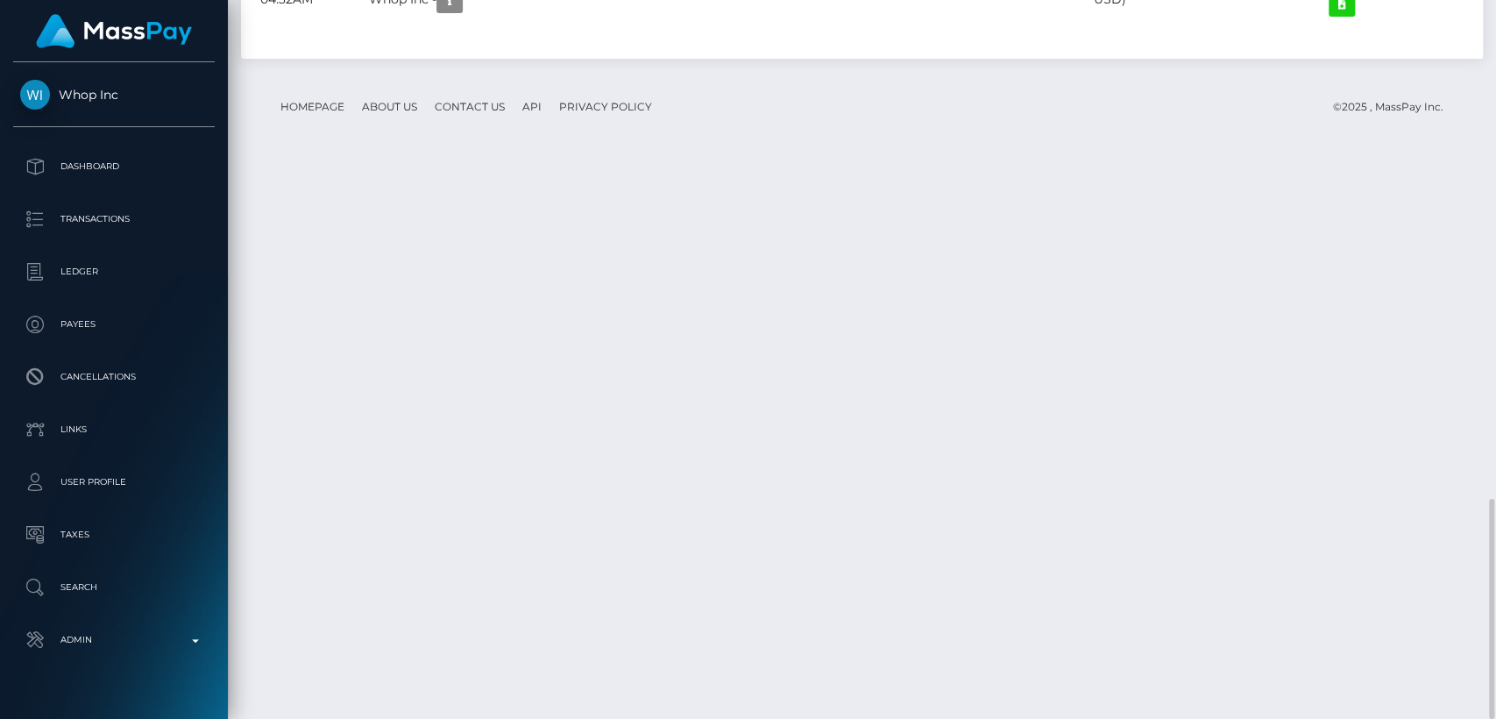
copy td "MSPfca7b230cb0e43d"
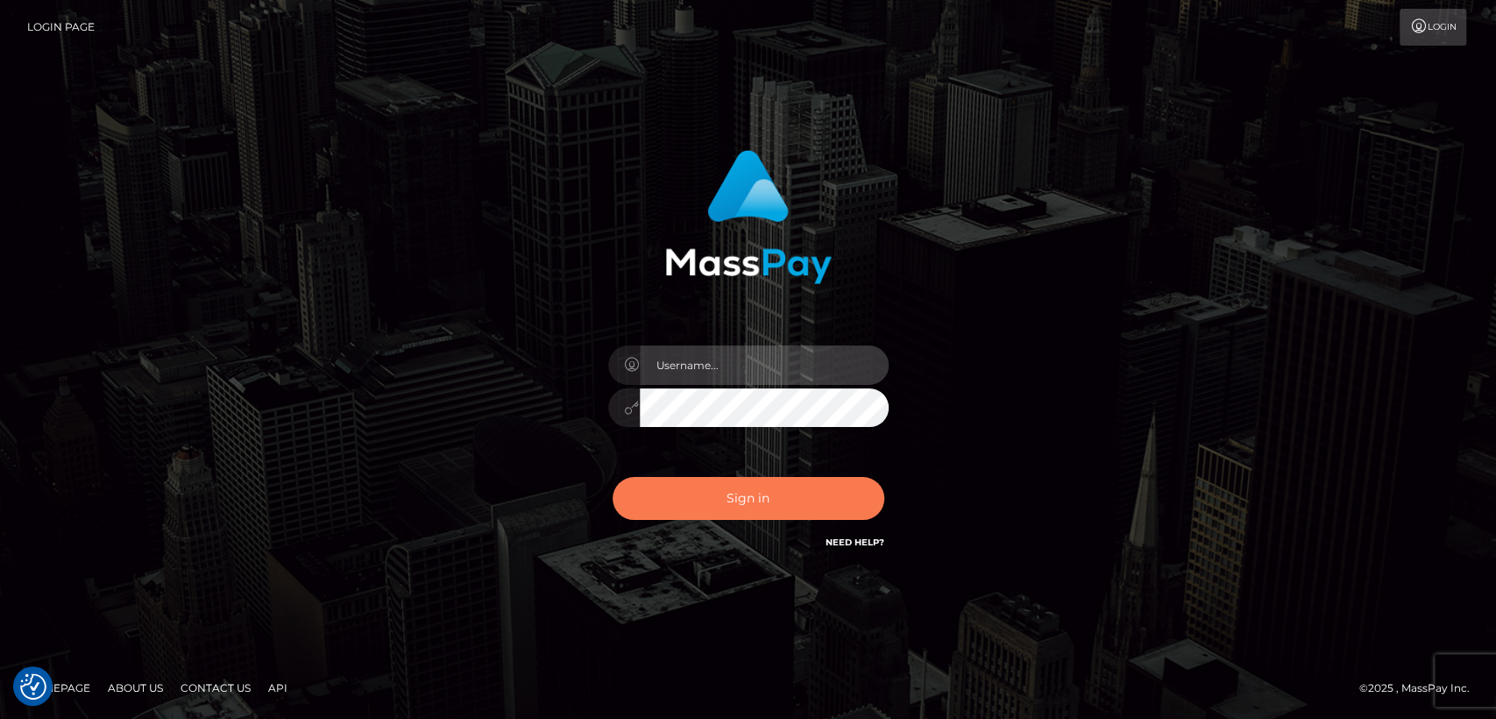
type input "[DOMAIN_NAME]"
click at [732, 486] on button "Sign in" at bounding box center [749, 498] width 272 height 43
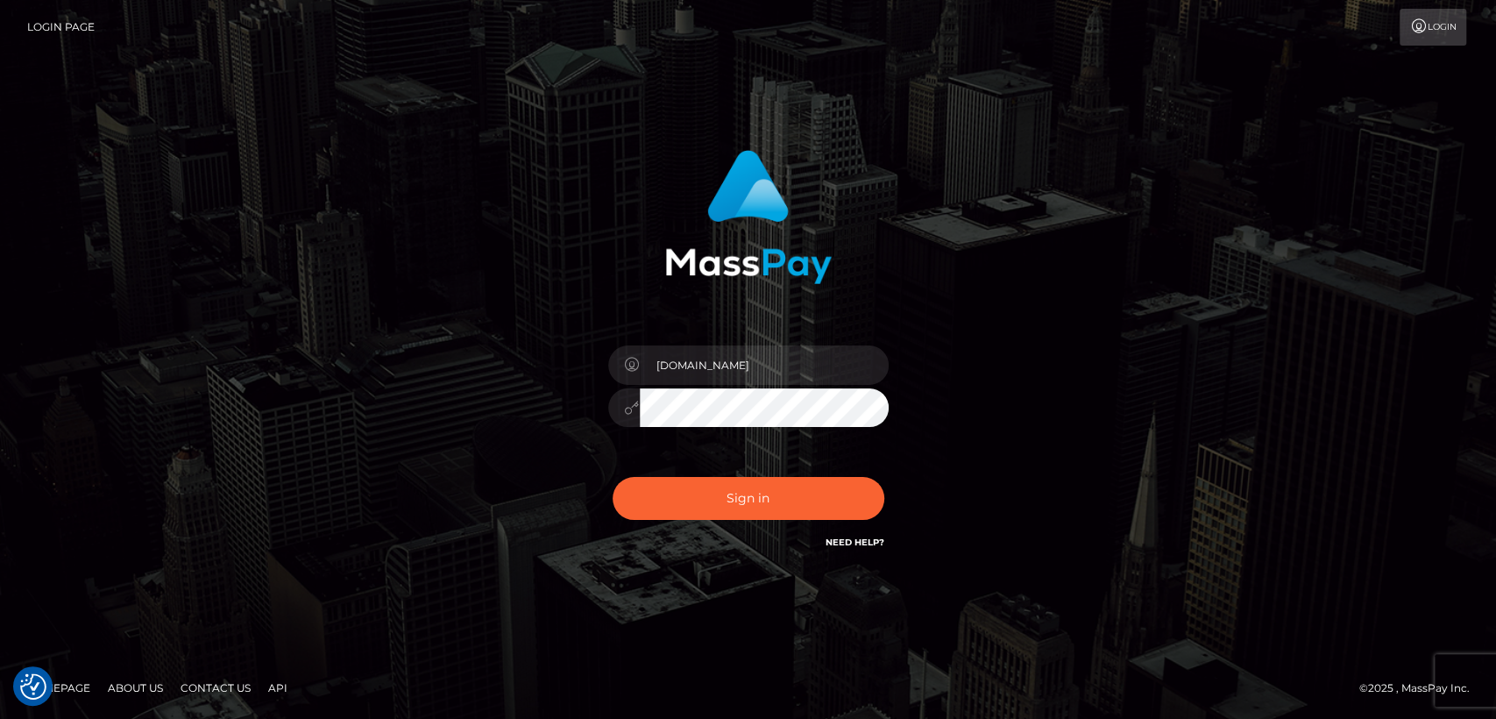
click at [548, 401] on div "[DOMAIN_NAME] Sign in" at bounding box center [748, 351] width 460 height 429
click at [600, 445] on div "nt.es" at bounding box center [748, 399] width 307 height 134
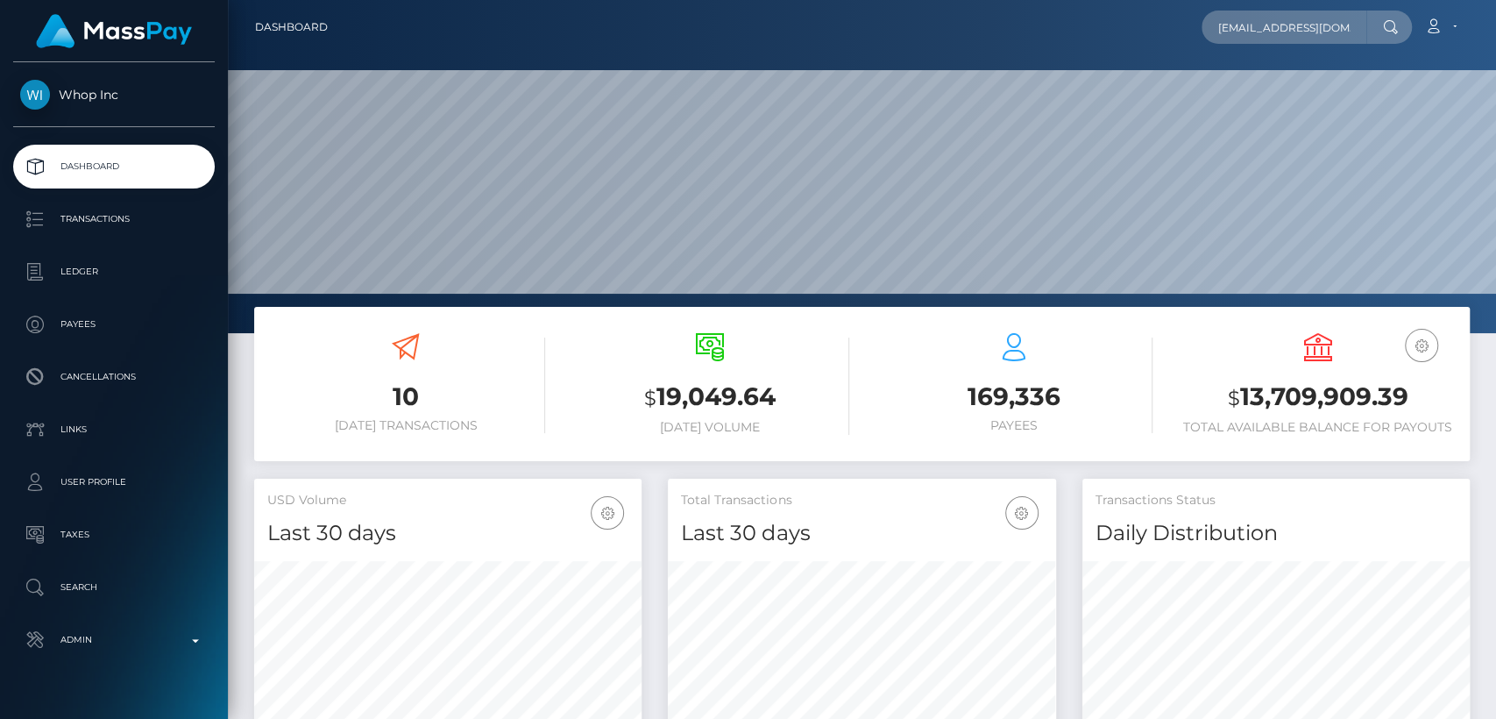
scroll to position [0, 108]
type input "emremert19942014+35e02408c6@gmail.com"
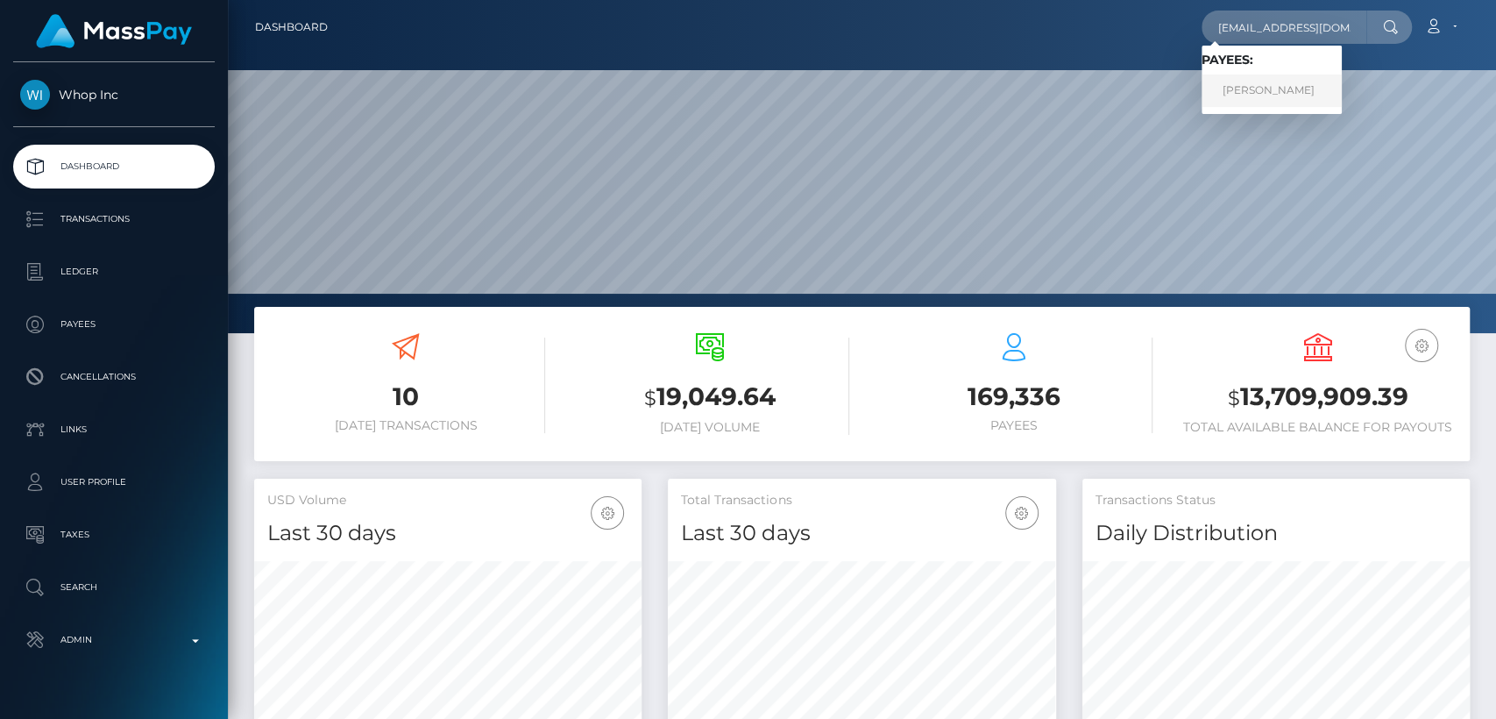
click at [1236, 86] on link "EMRE GÜNDOĞDU" at bounding box center [1272, 91] width 140 height 32
